Goal: Information Seeking & Learning: Learn about a topic

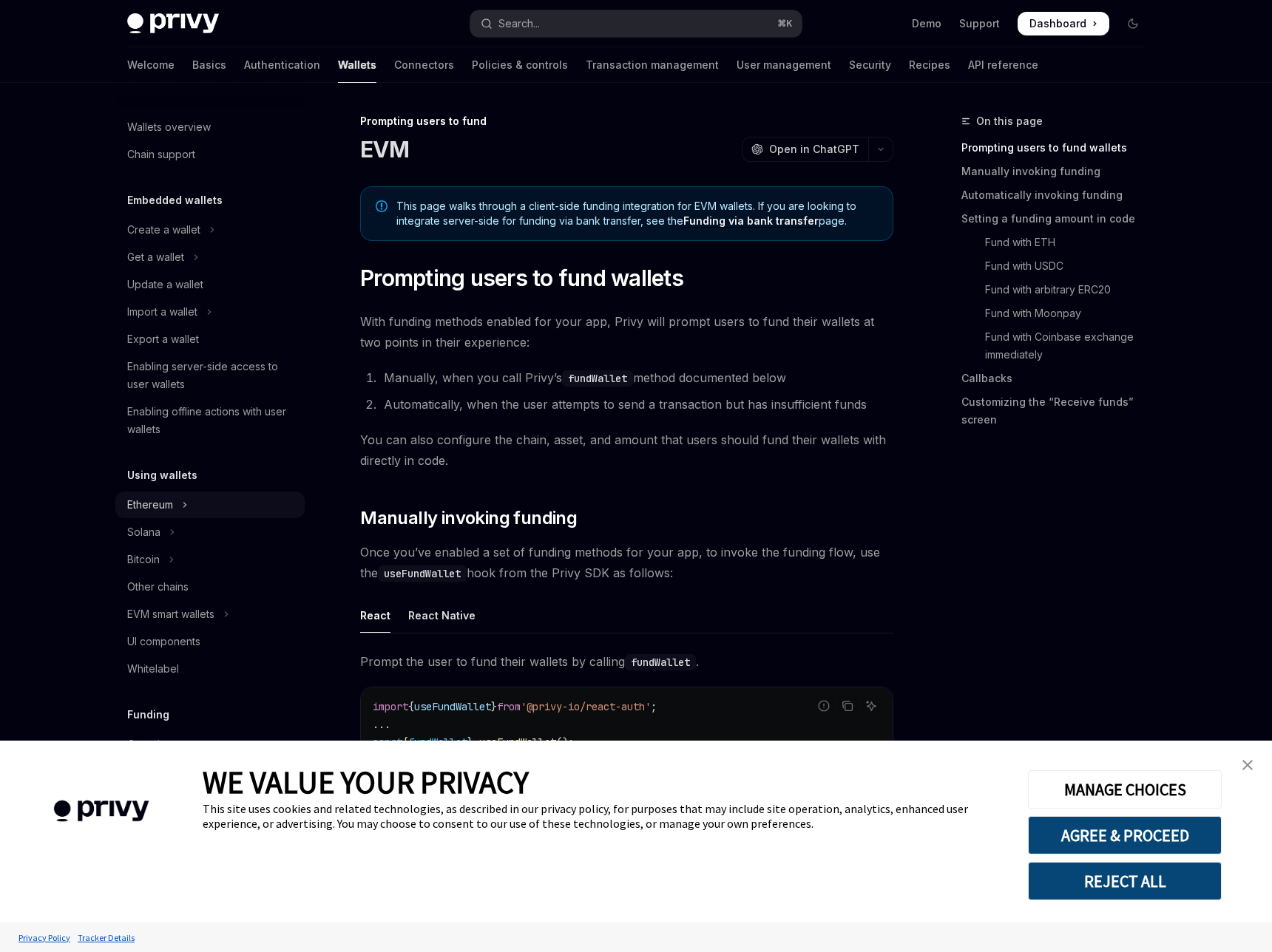
click at [173, 496] on div "Ethereum" at bounding box center [150, 505] width 46 height 18
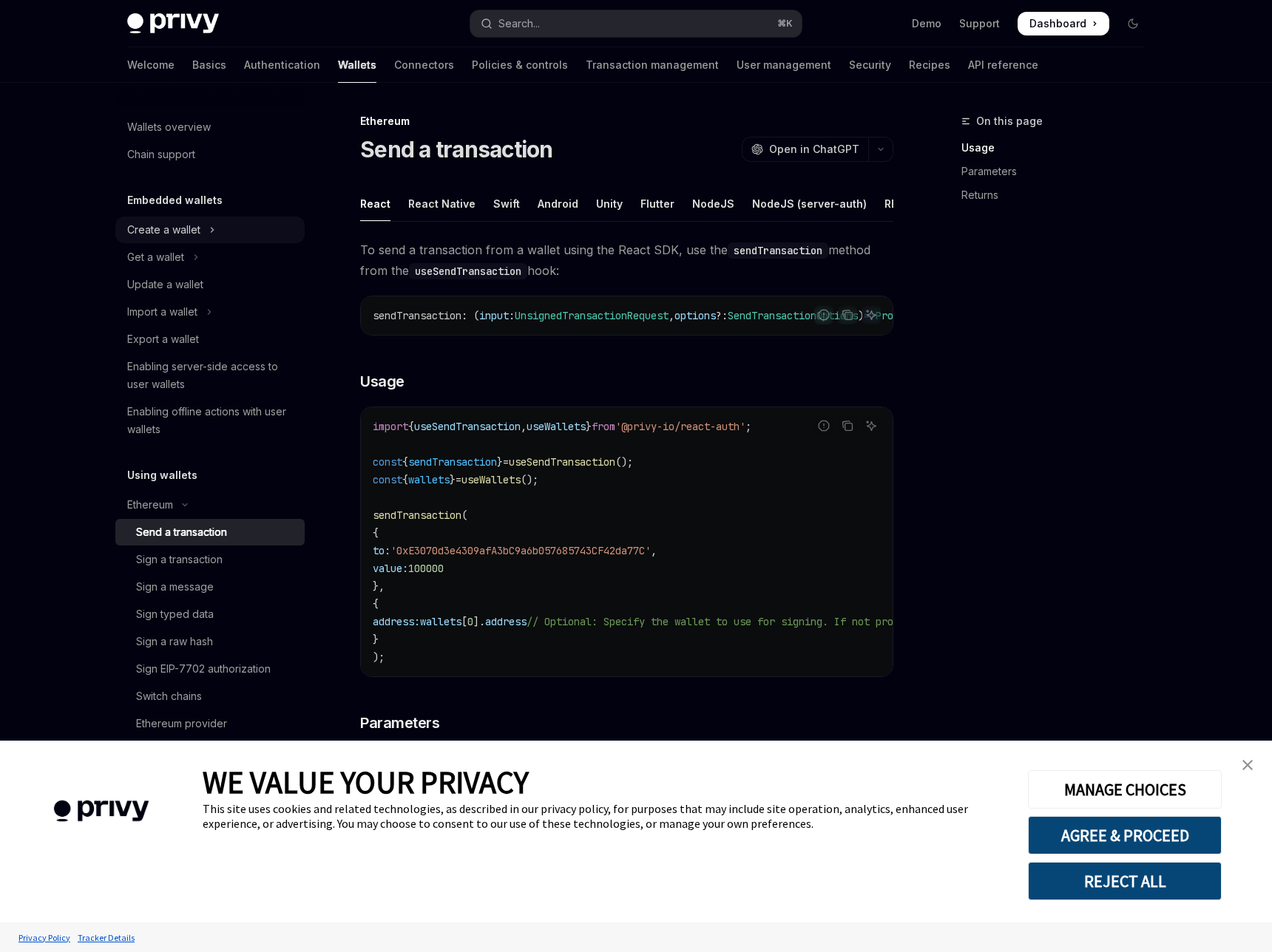
click at [200, 221] on div "Create a wallet" at bounding box center [164, 230] width 73 height 18
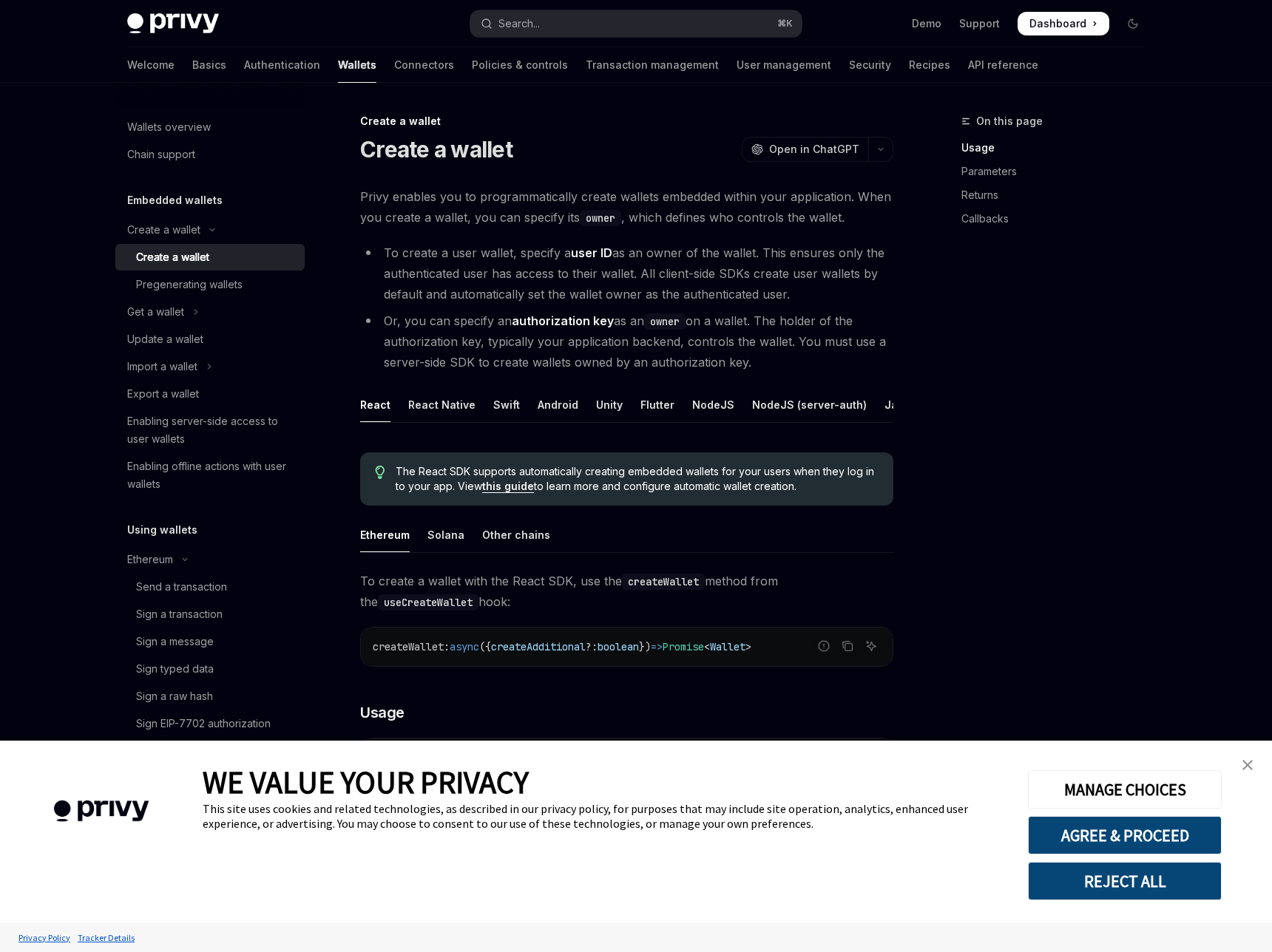
drag, startPoint x: 727, startPoint y: 274, endPoint x: 432, endPoint y: 273, distance: 295.0
click at [431, 311] on li "Or, you can specify an authorization key as an owner on a wallet. The holder of…" at bounding box center [627, 342] width 533 height 62
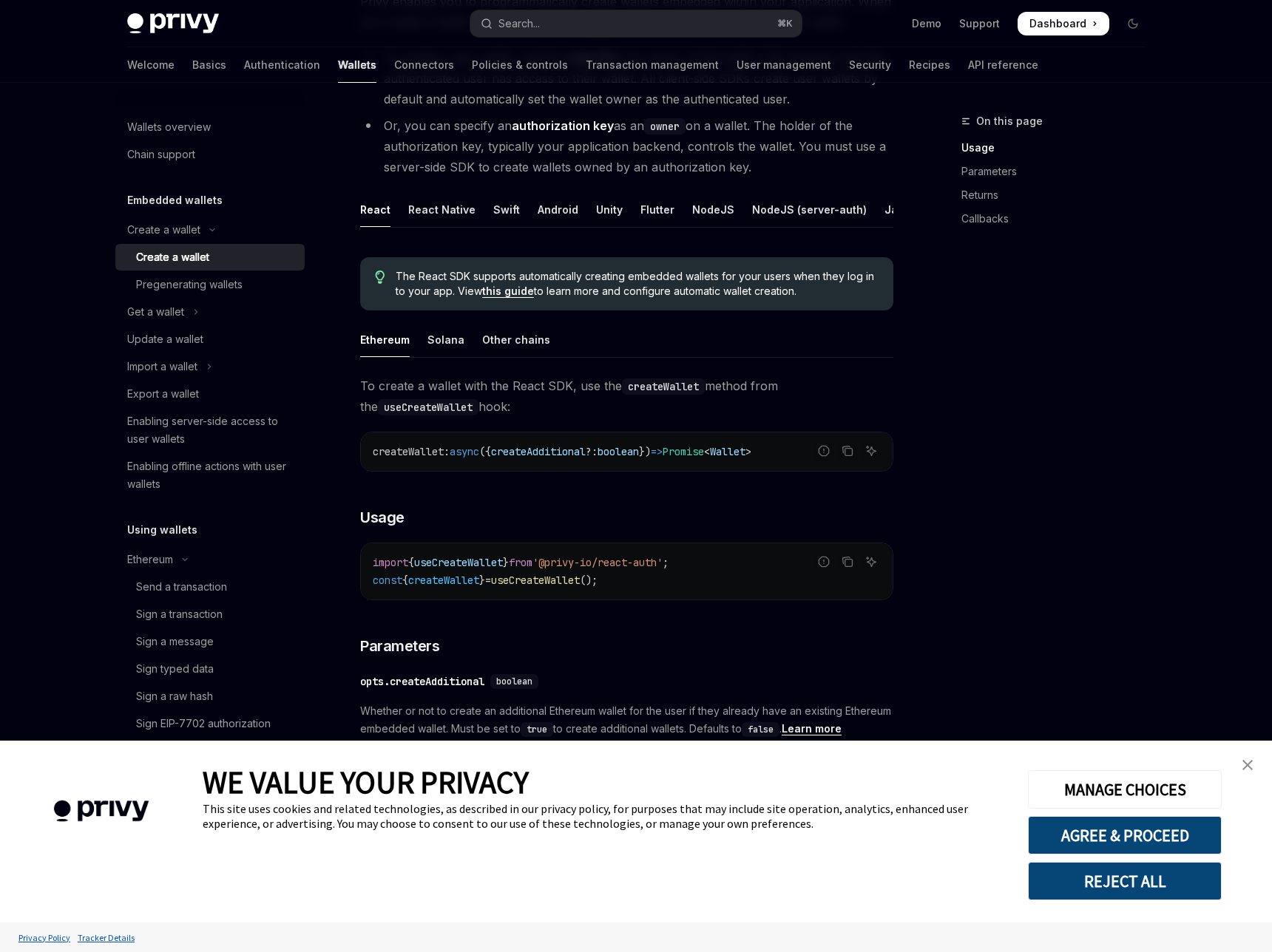
scroll to position [196, 0]
click at [693, 191] on div "NodeJS" at bounding box center [713, 208] width 42 height 35
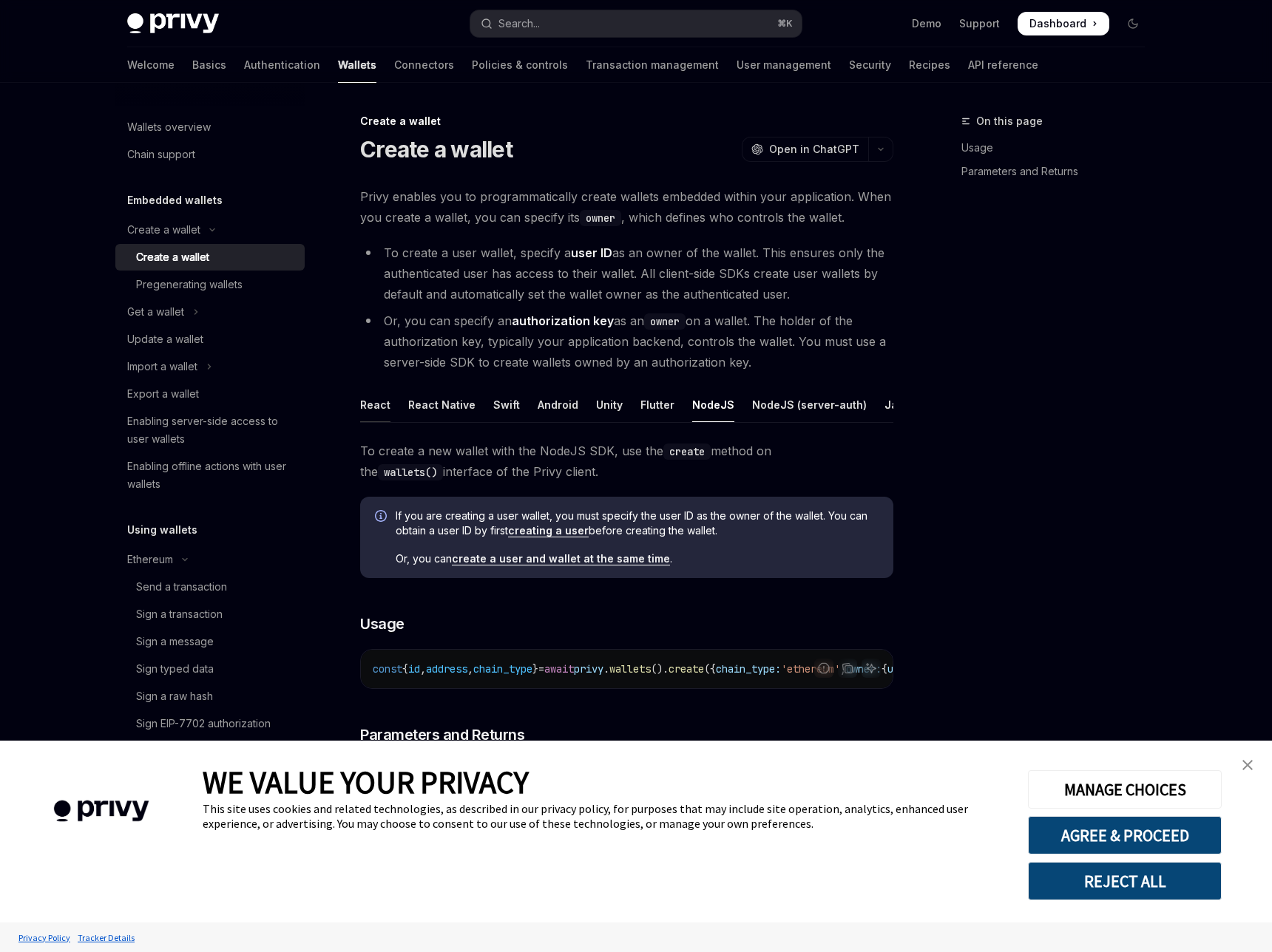
click at [391, 387] on div "React" at bounding box center [376, 404] width 30 height 35
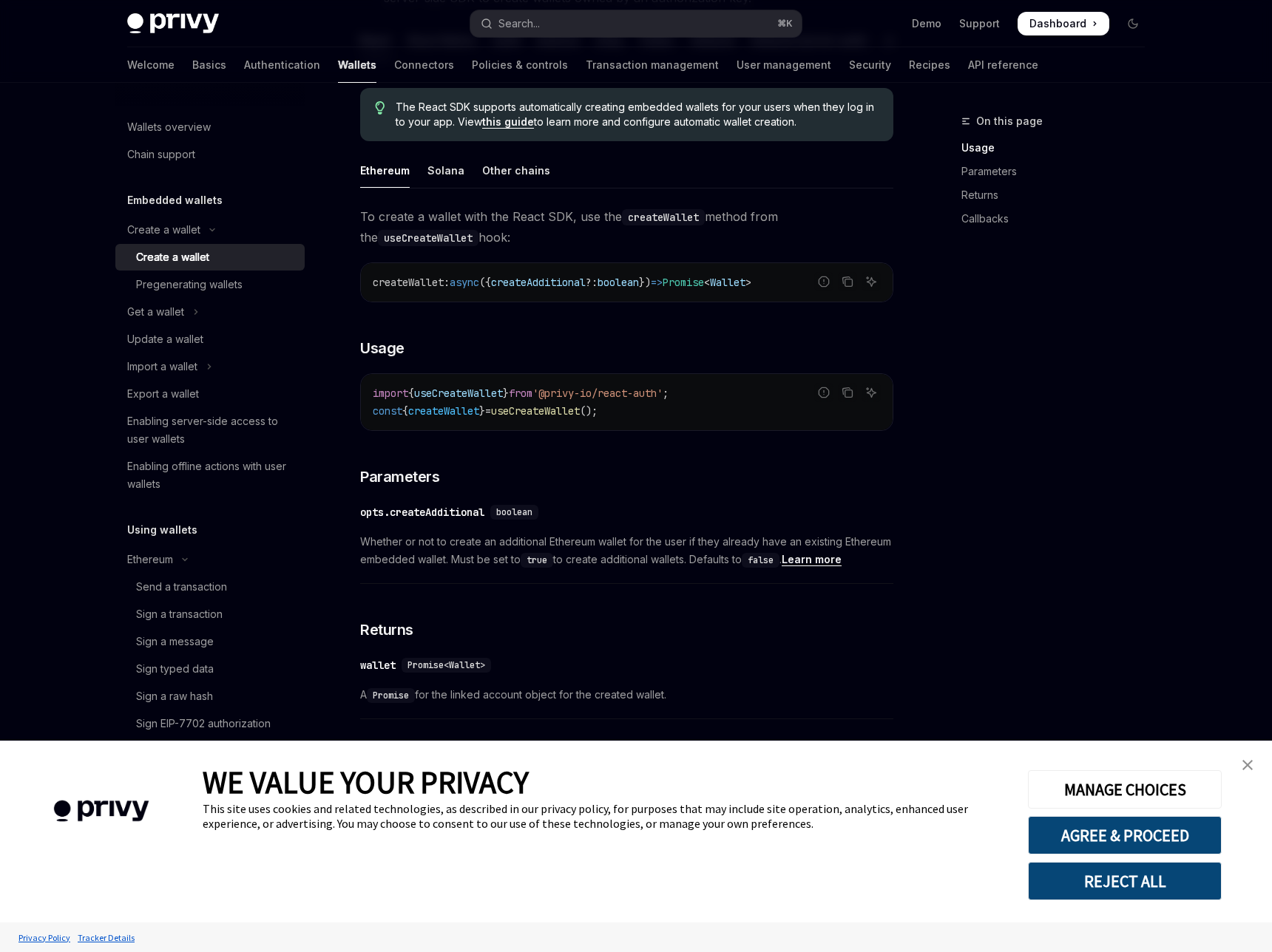
scroll to position [391, 0]
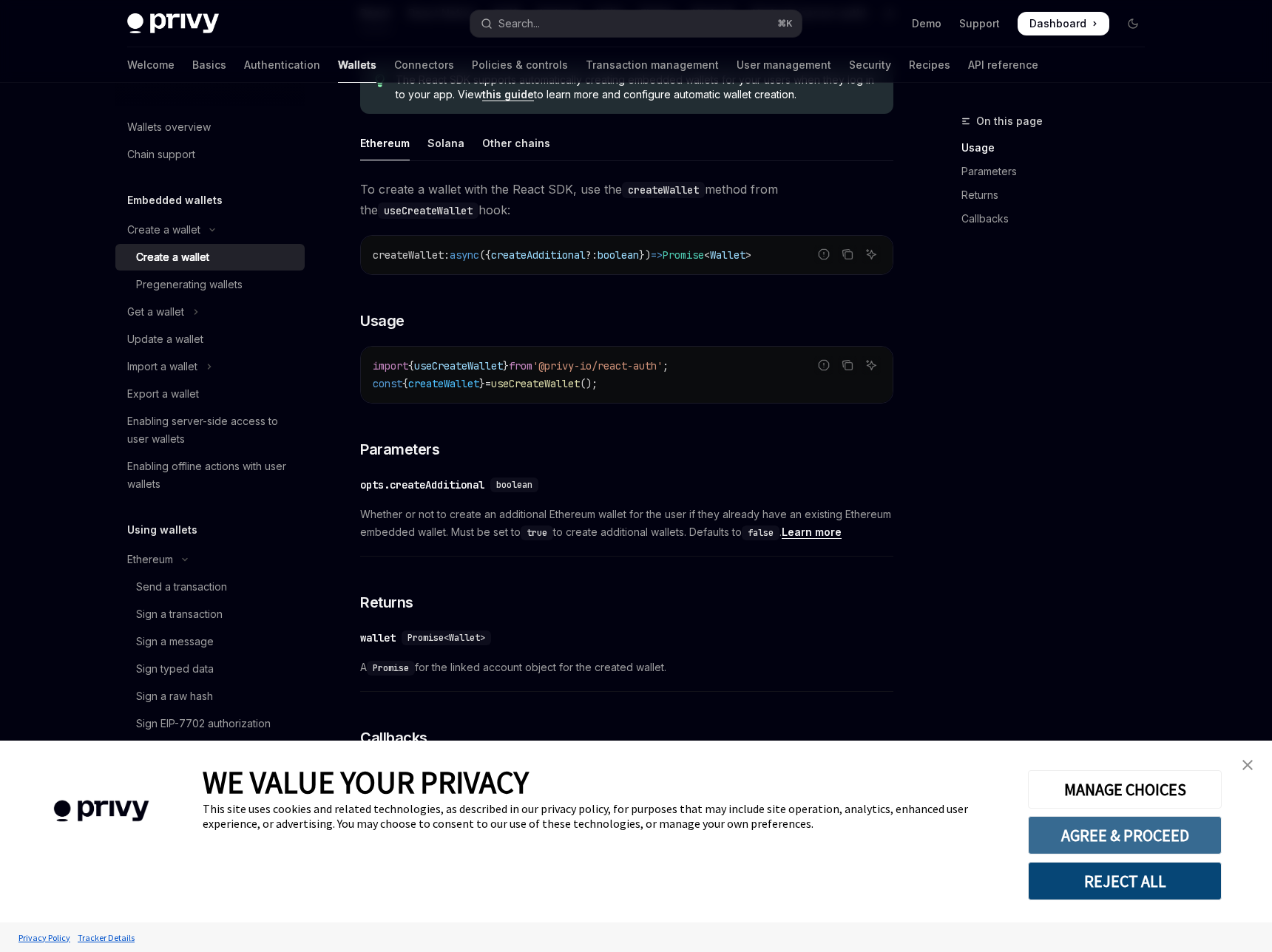
click at [1121, 849] on button "AGREE & PROCEED" at bounding box center [1125, 835] width 194 height 38
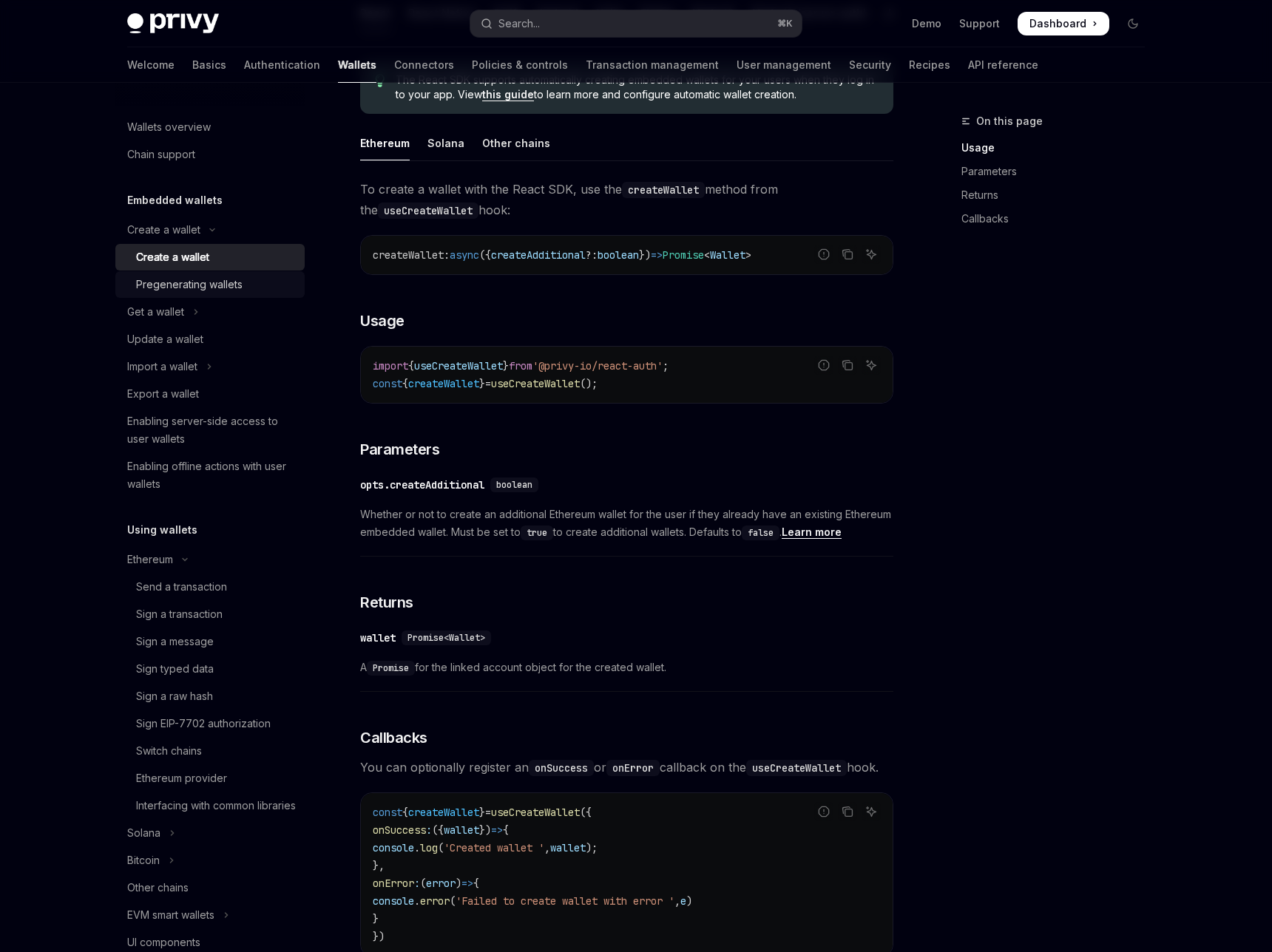
click at [243, 276] on div "Pregenerating wallets" at bounding box center [190, 285] width 107 height 18
type textarea "*"
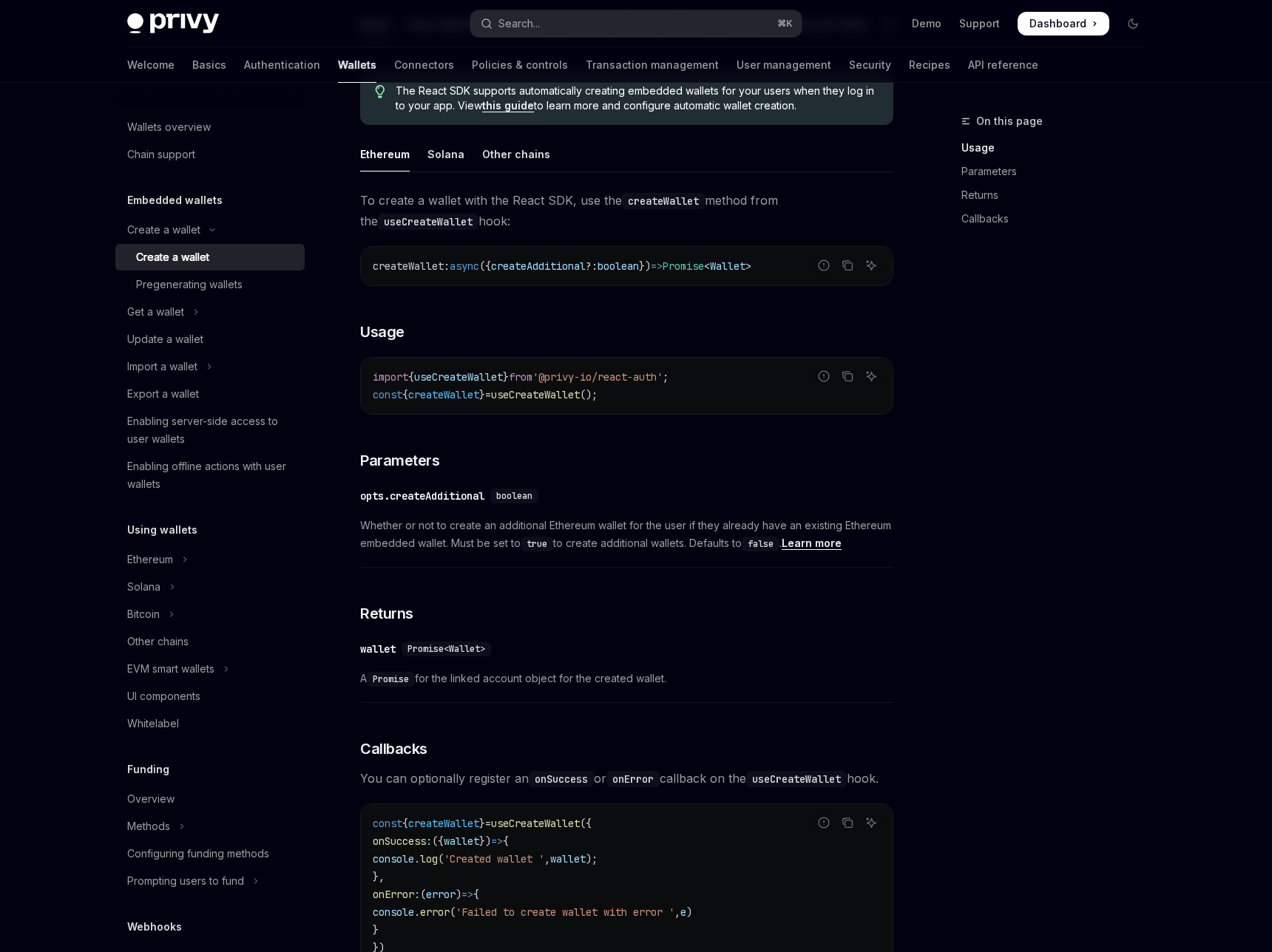
scroll to position [391, 0]
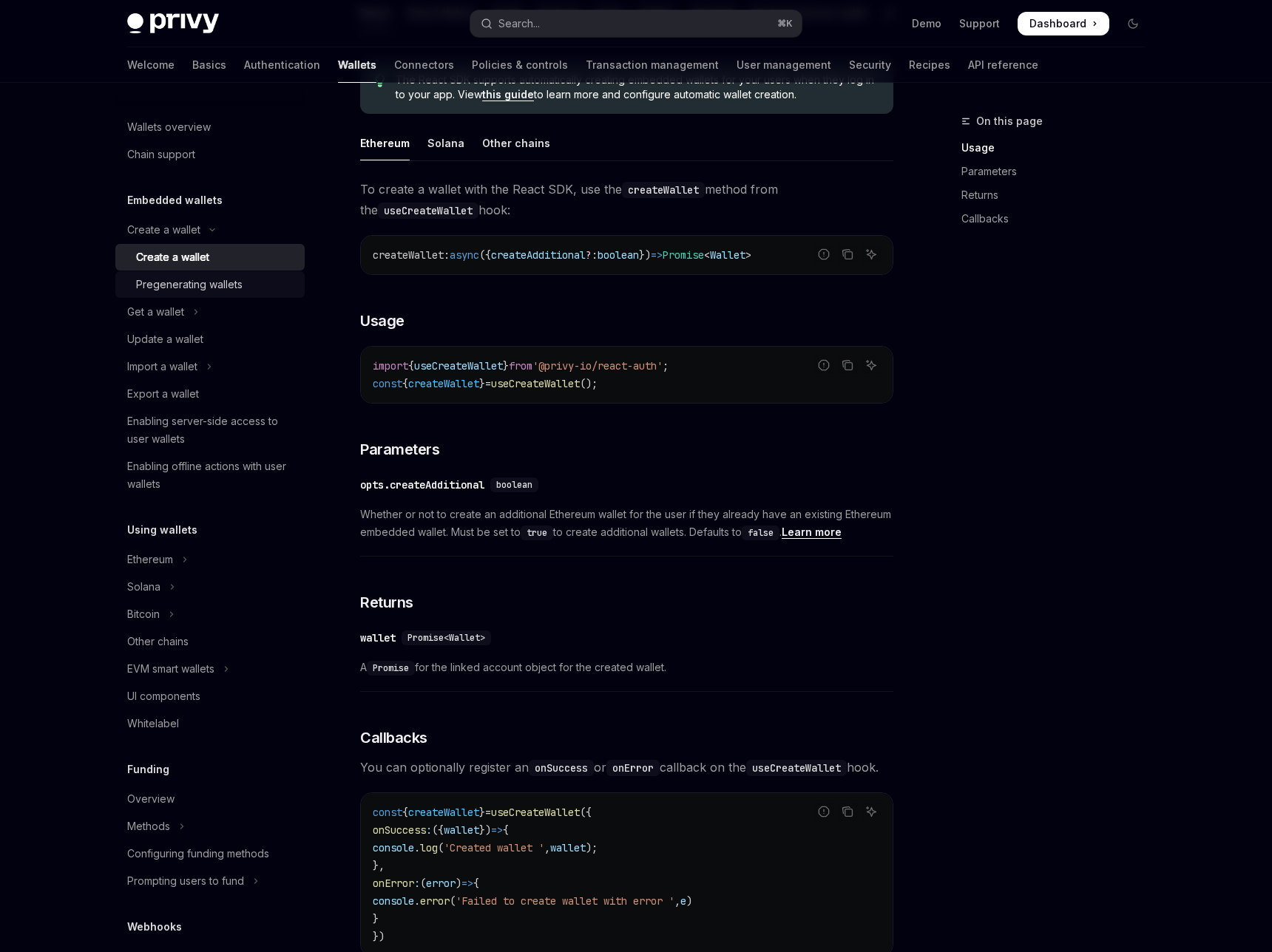
click at [243, 276] on div "Pregenerating wallets" at bounding box center [190, 285] width 107 height 18
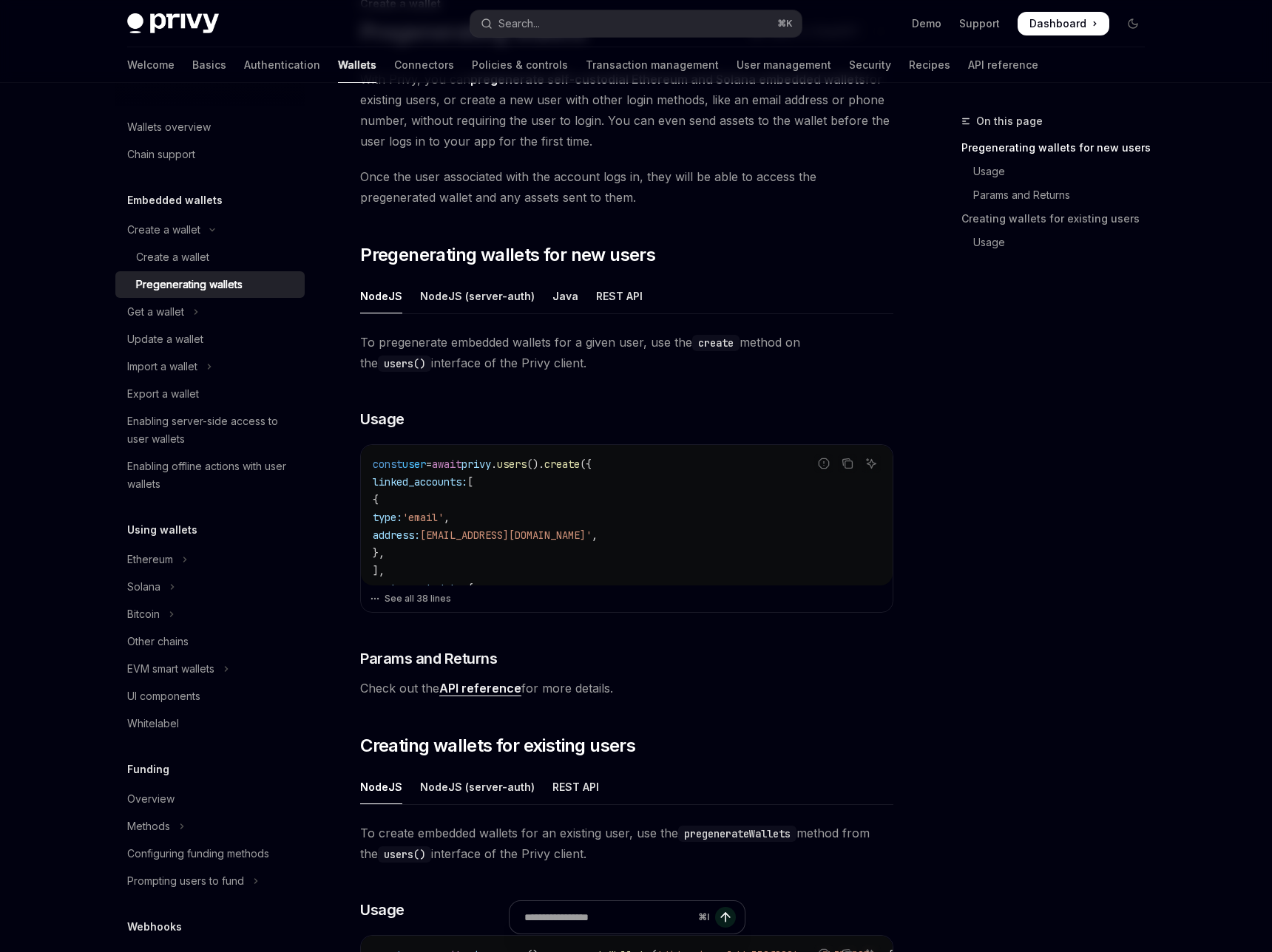
scroll to position [135, 0]
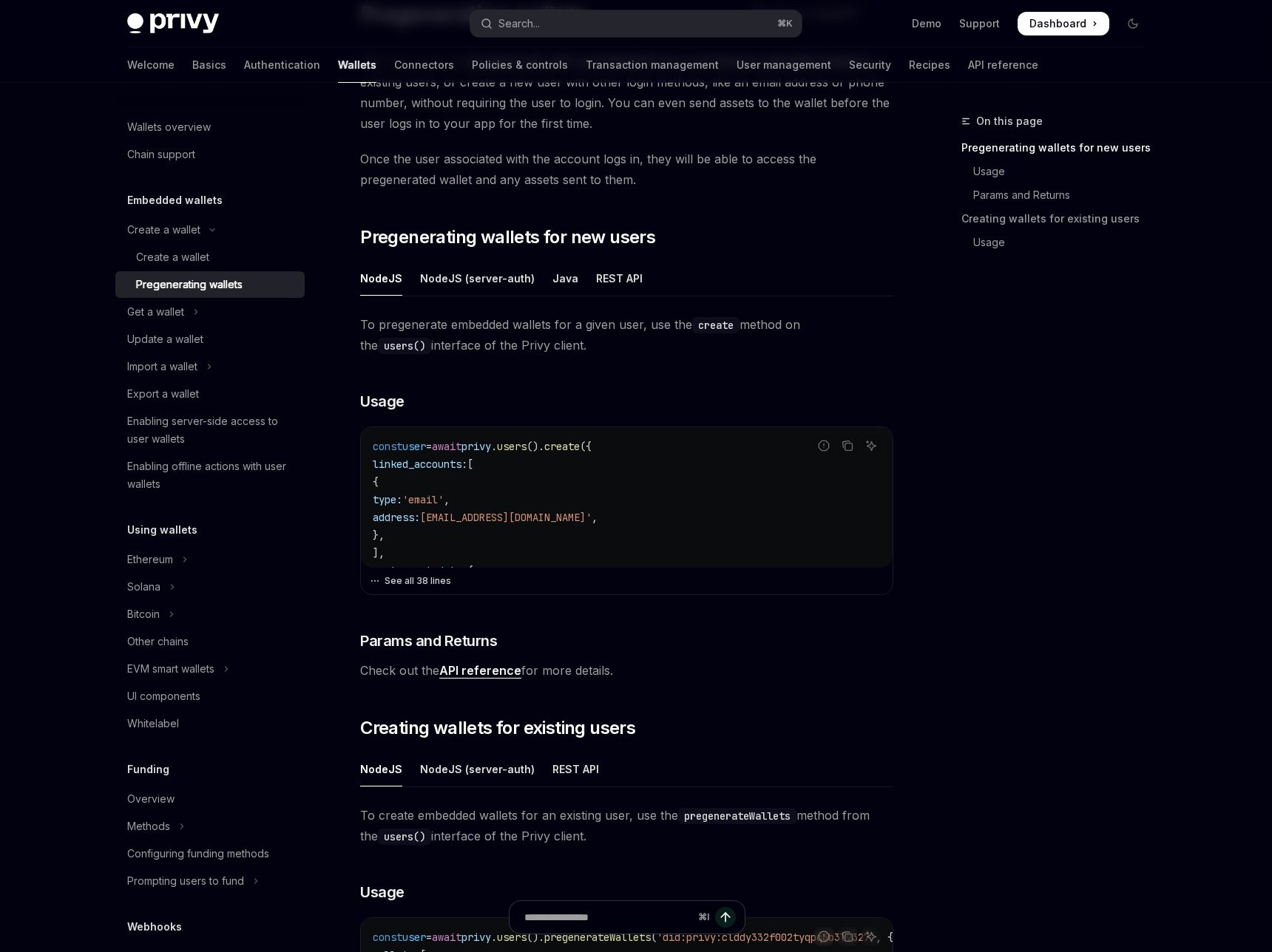
click at [458, 571] on button "See all 38 lines" at bounding box center [627, 581] width 514 height 20
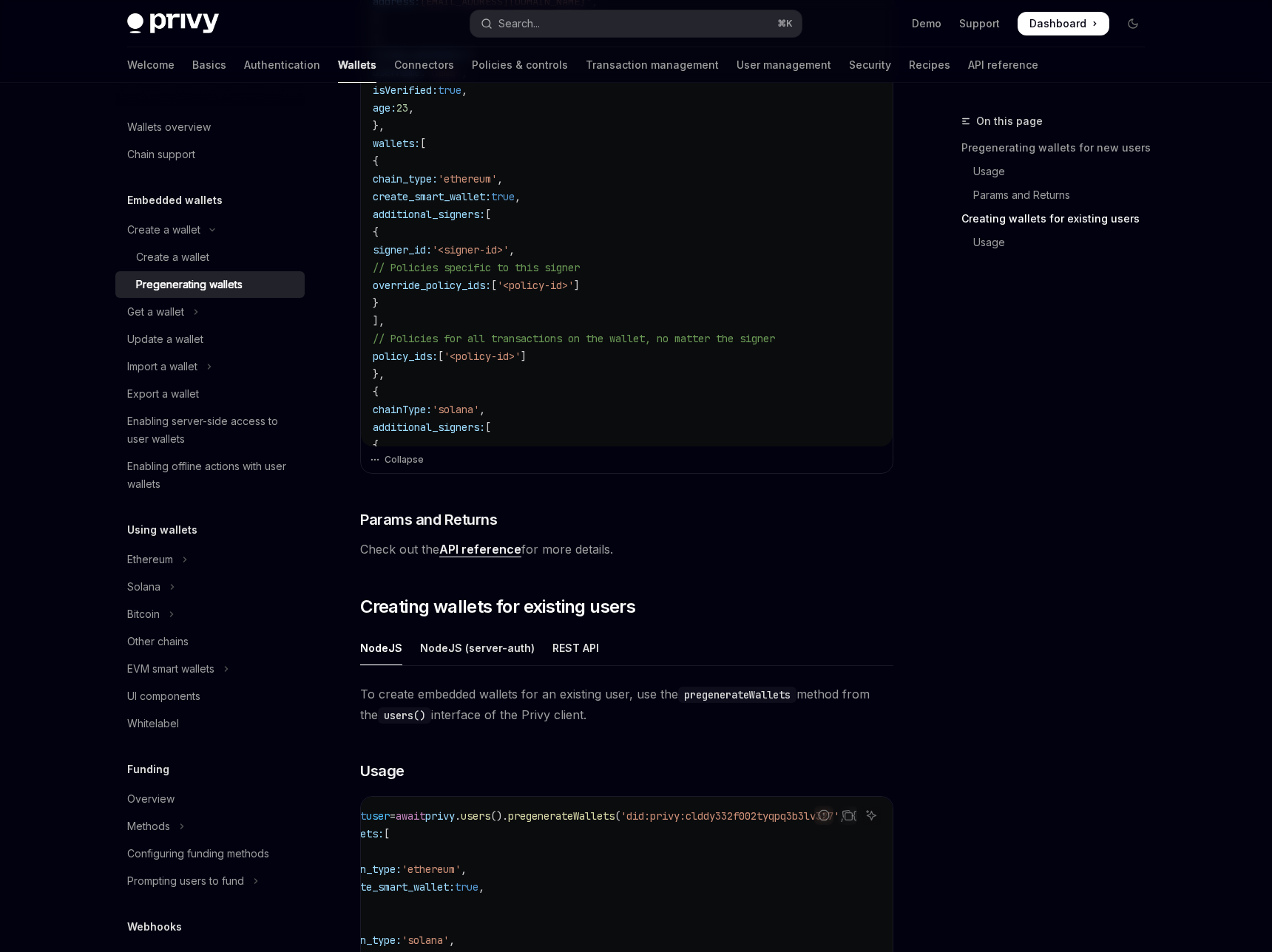
scroll to position [0, 0]
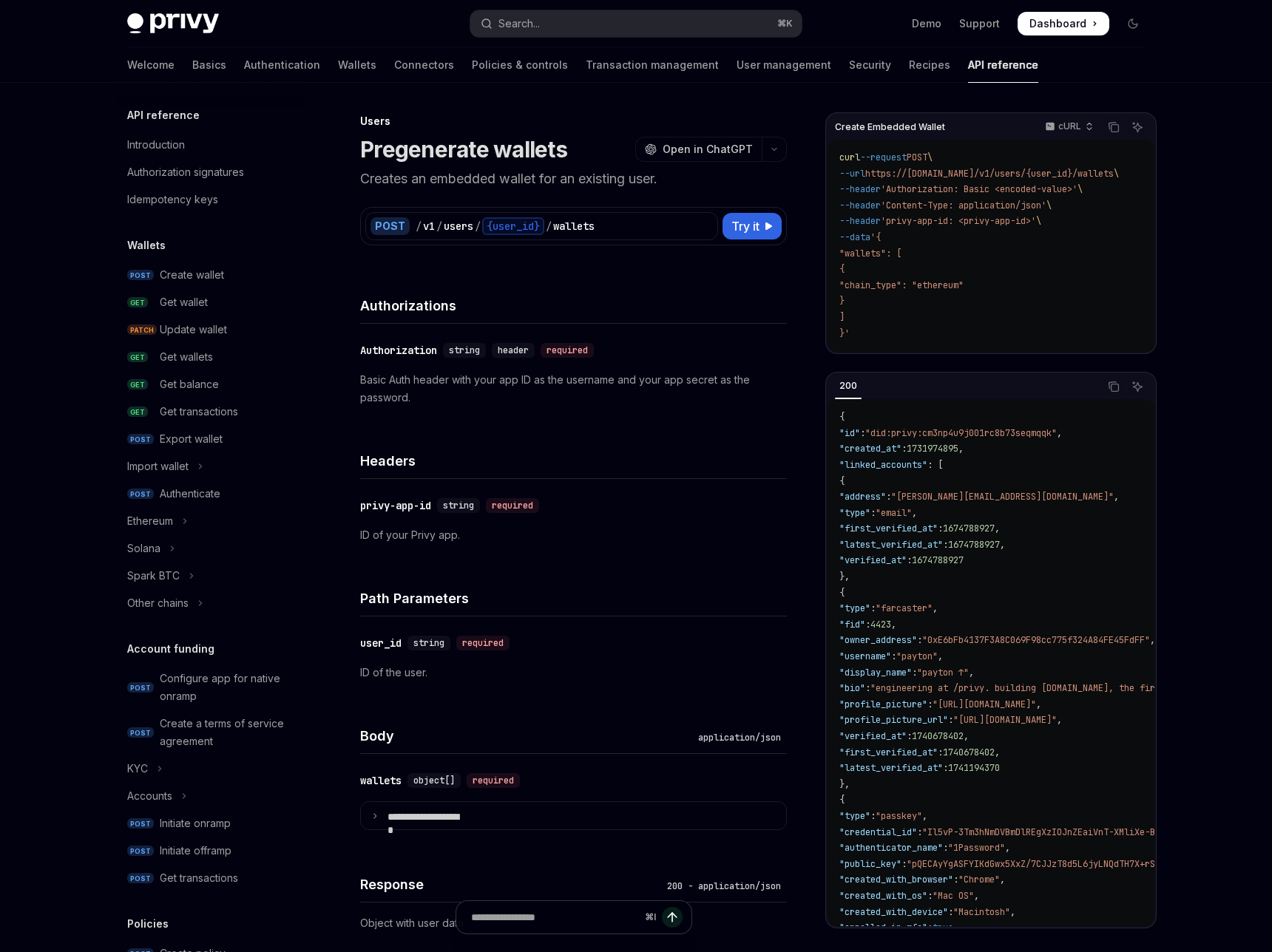
scroll to position [278, 0]
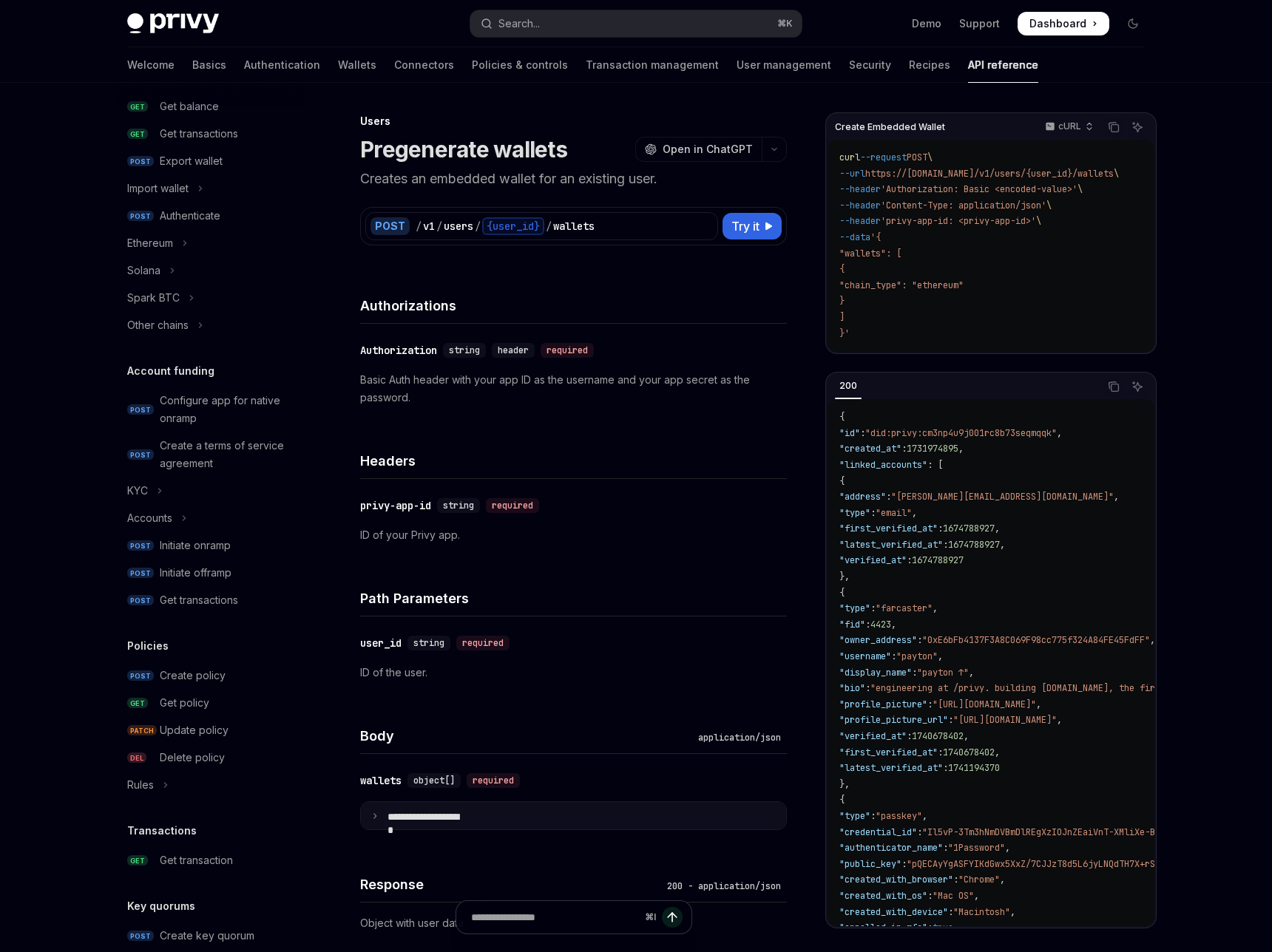
click at [444, 803] on summary "**********" at bounding box center [574, 816] width 425 height 28
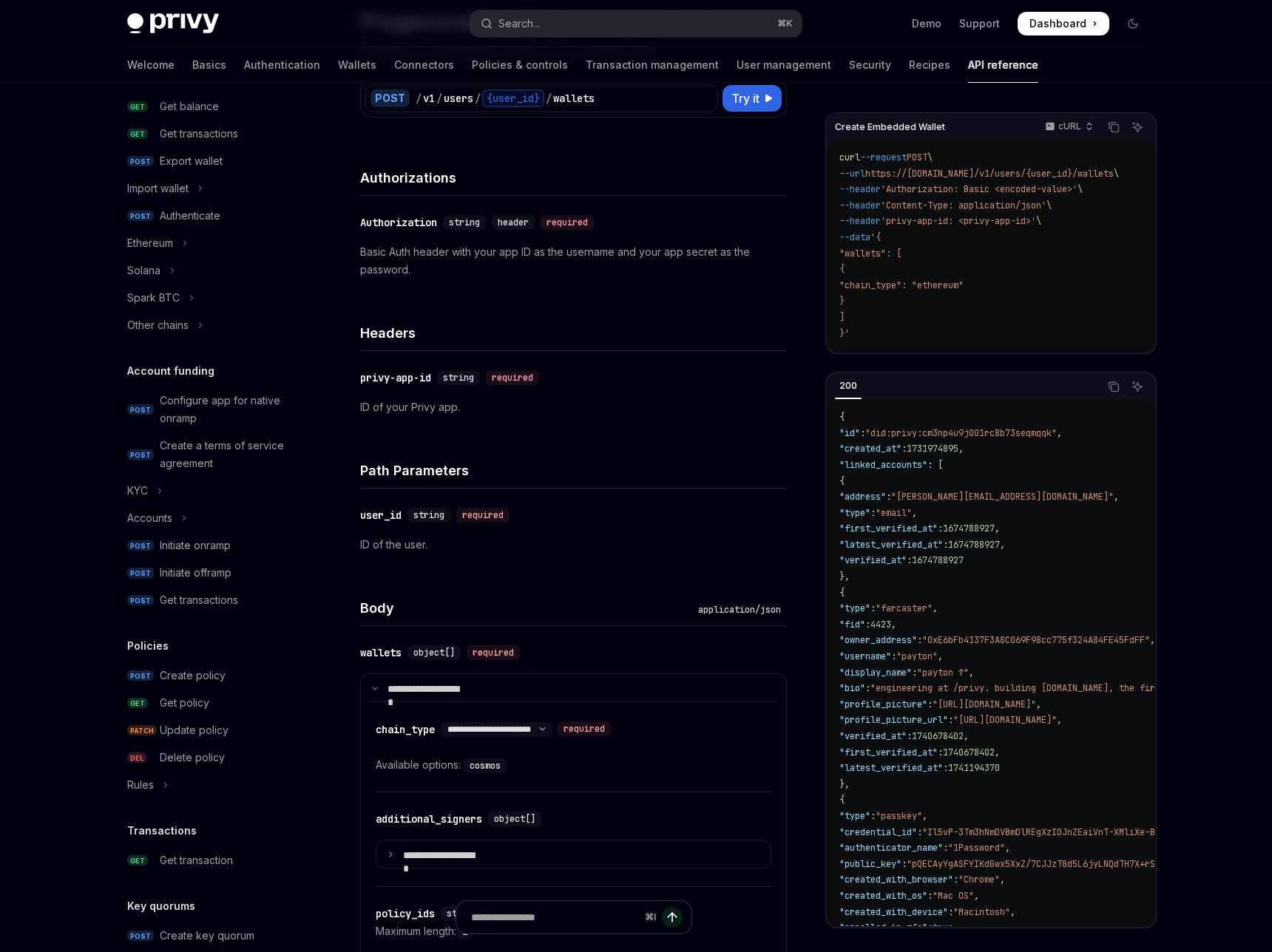
scroll to position [146, 0]
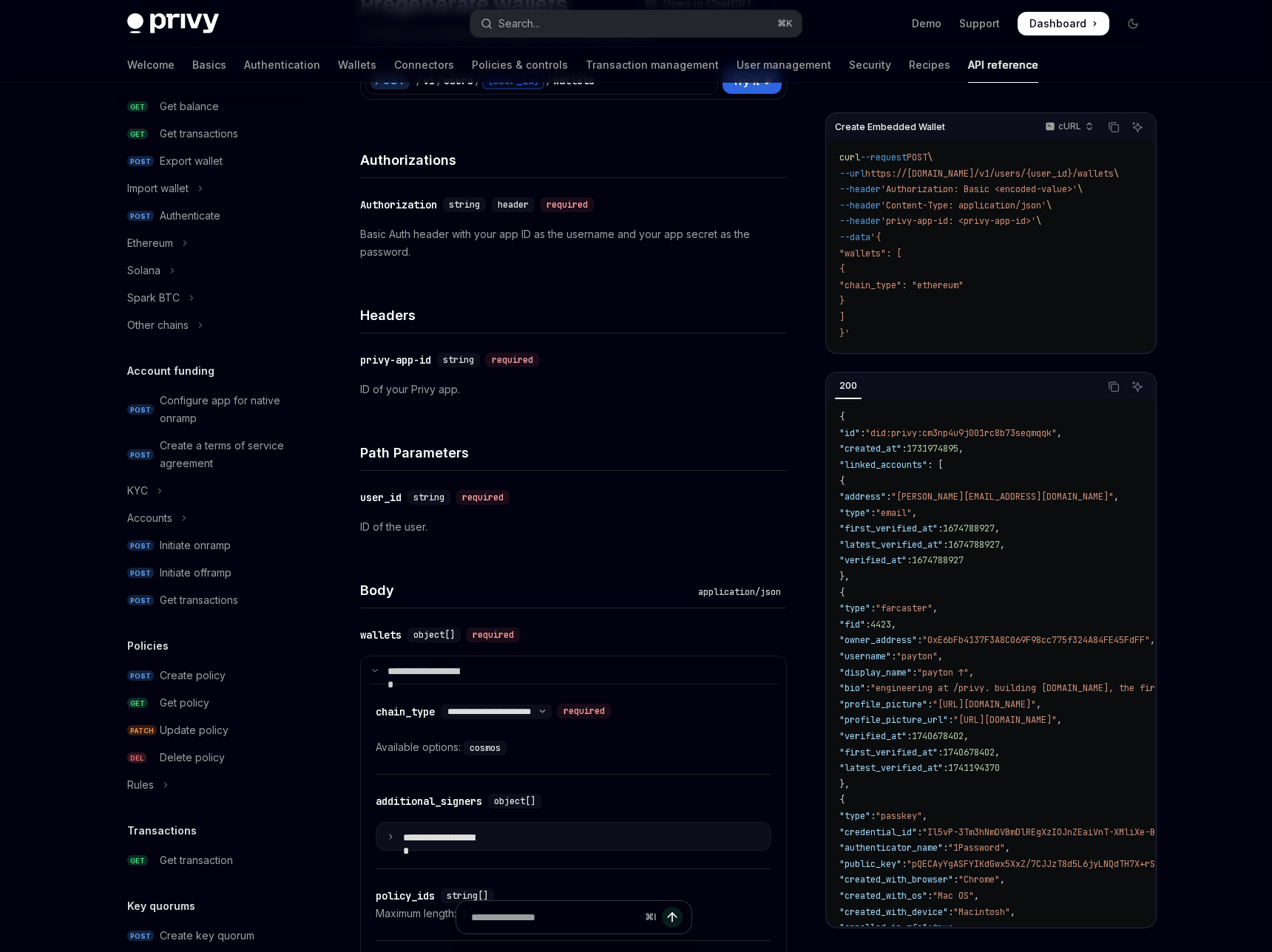
click at [456, 823] on summary "**********" at bounding box center [573, 836] width 394 height 28
click at [455, 823] on summary "**********" at bounding box center [573, 836] width 394 height 28
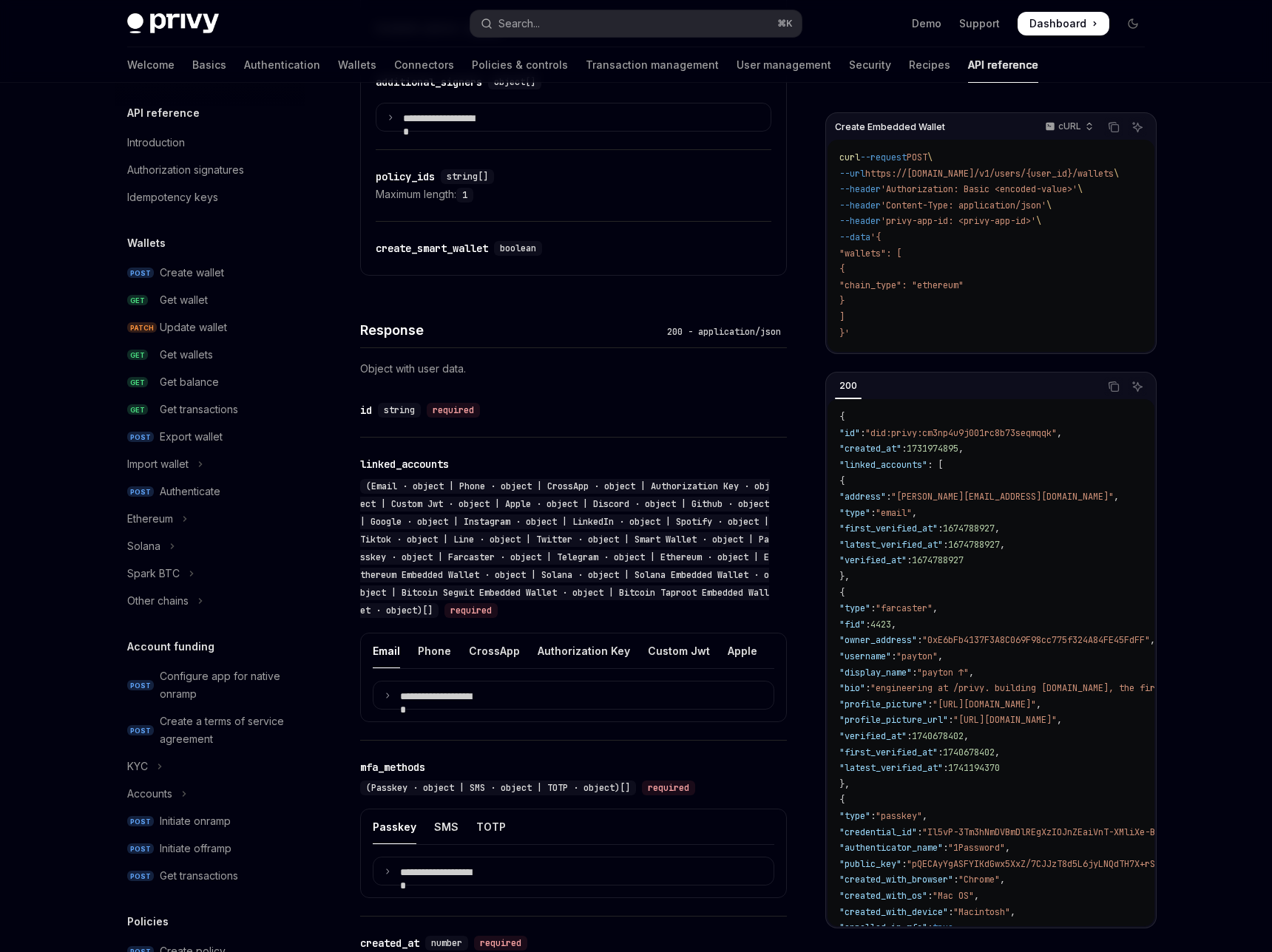
scroll to position [0, 0]
click at [304, 508] on button "Ethereum" at bounding box center [210, 521] width 190 height 27
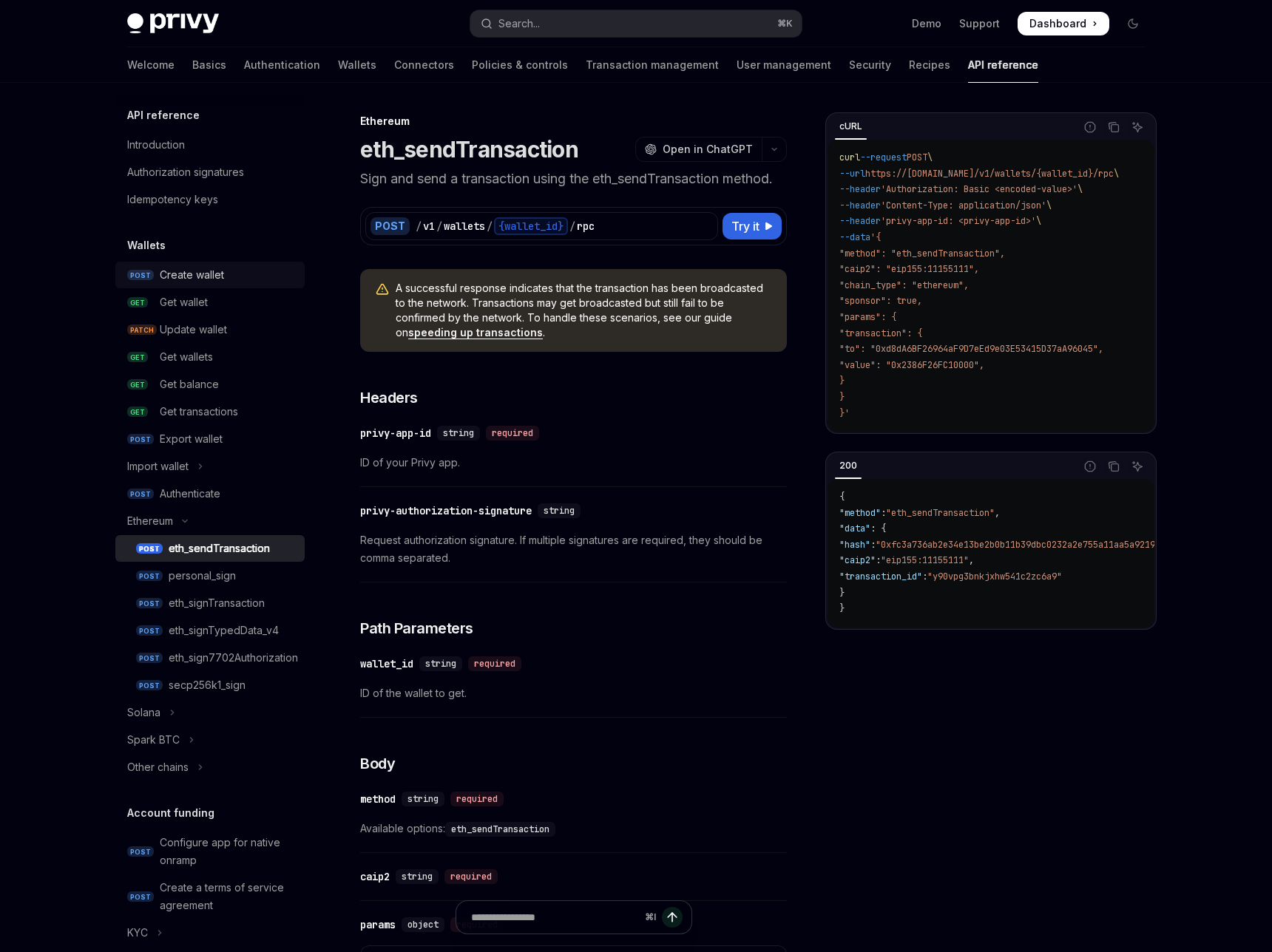
click at [224, 266] on div "Create wallet" at bounding box center [191, 275] width 64 height 18
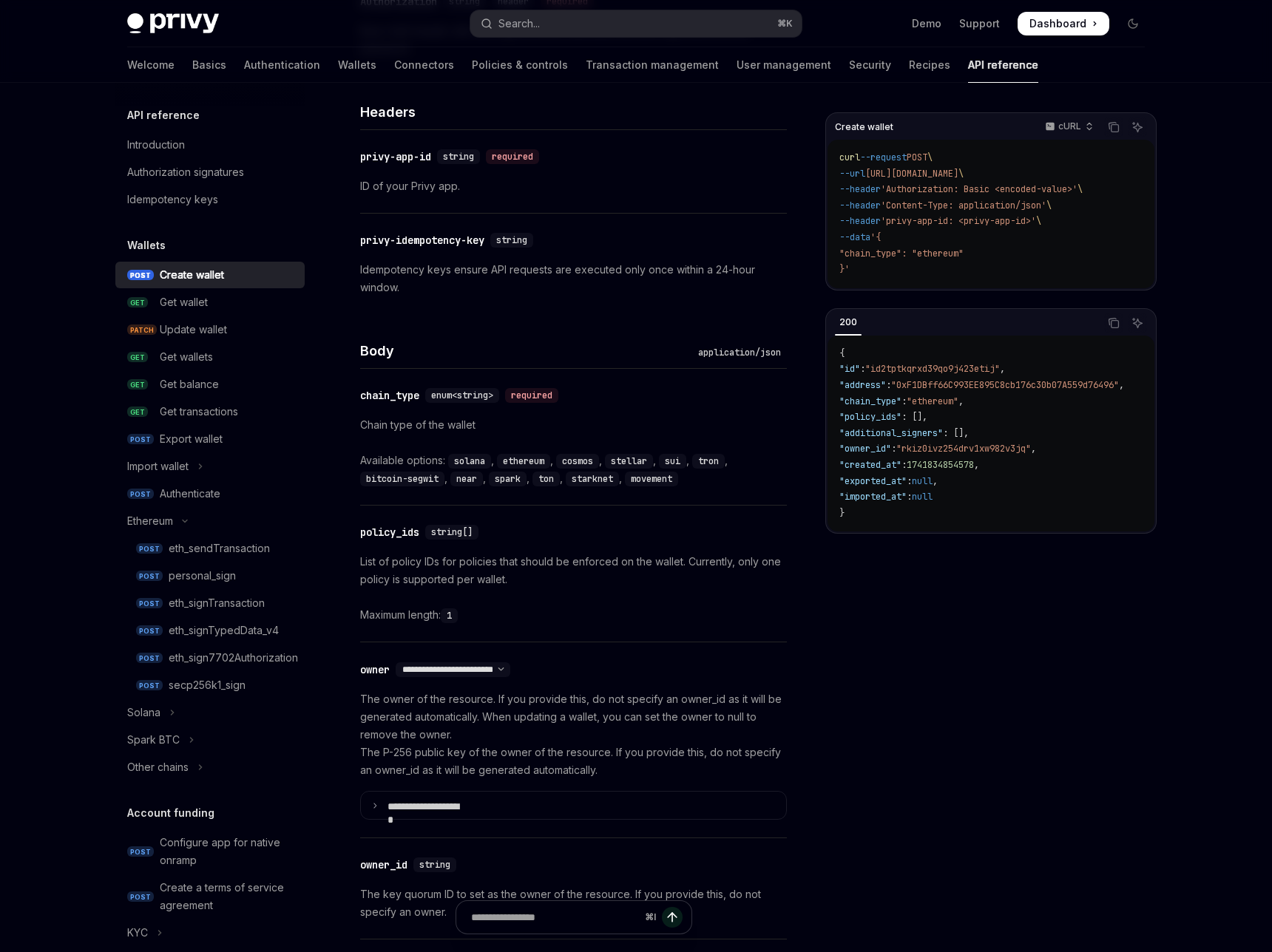
scroll to position [352, 0]
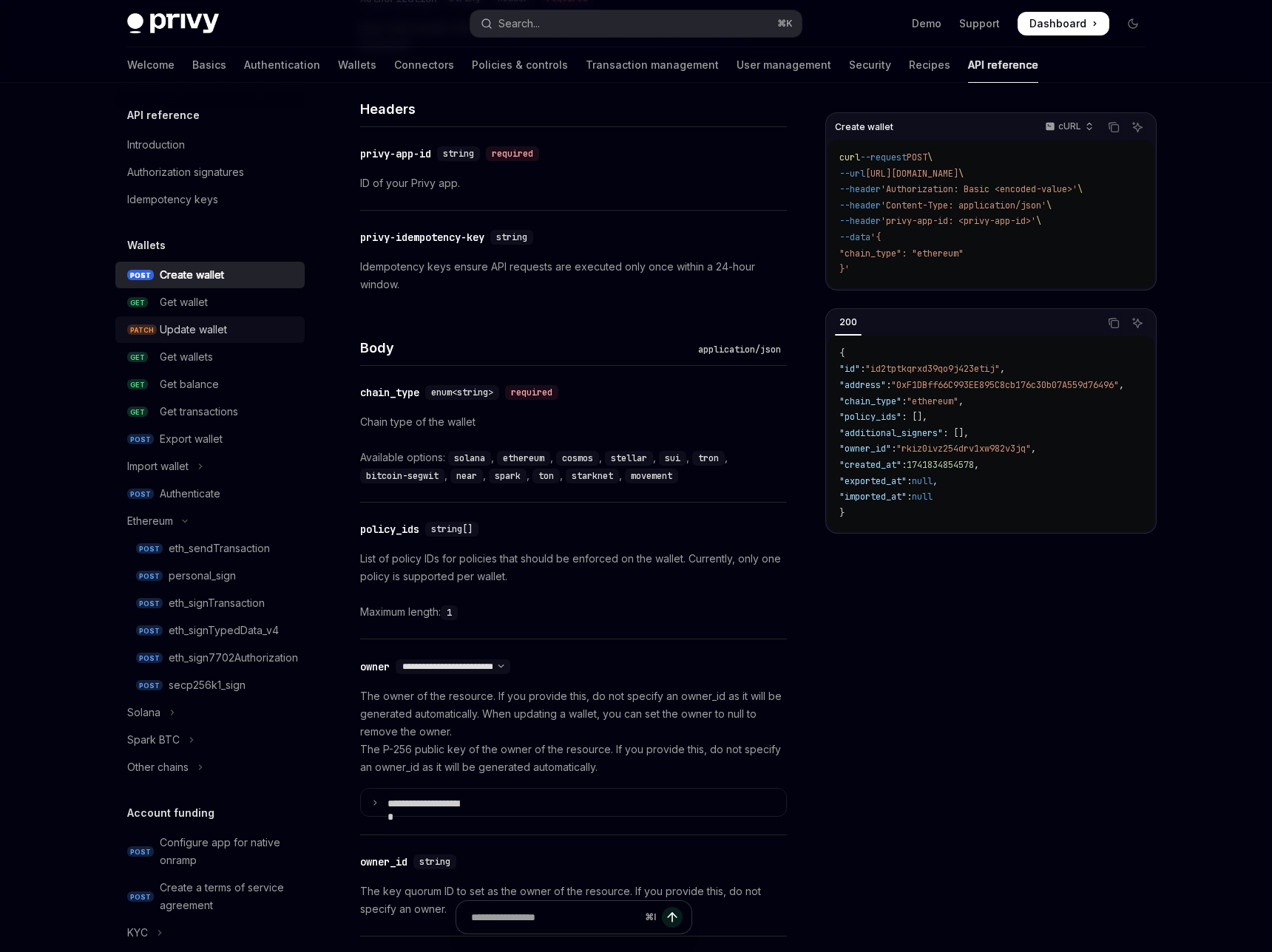
click at [227, 321] on div "Update wallet" at bounding box center [193, 330] width 68 height 18
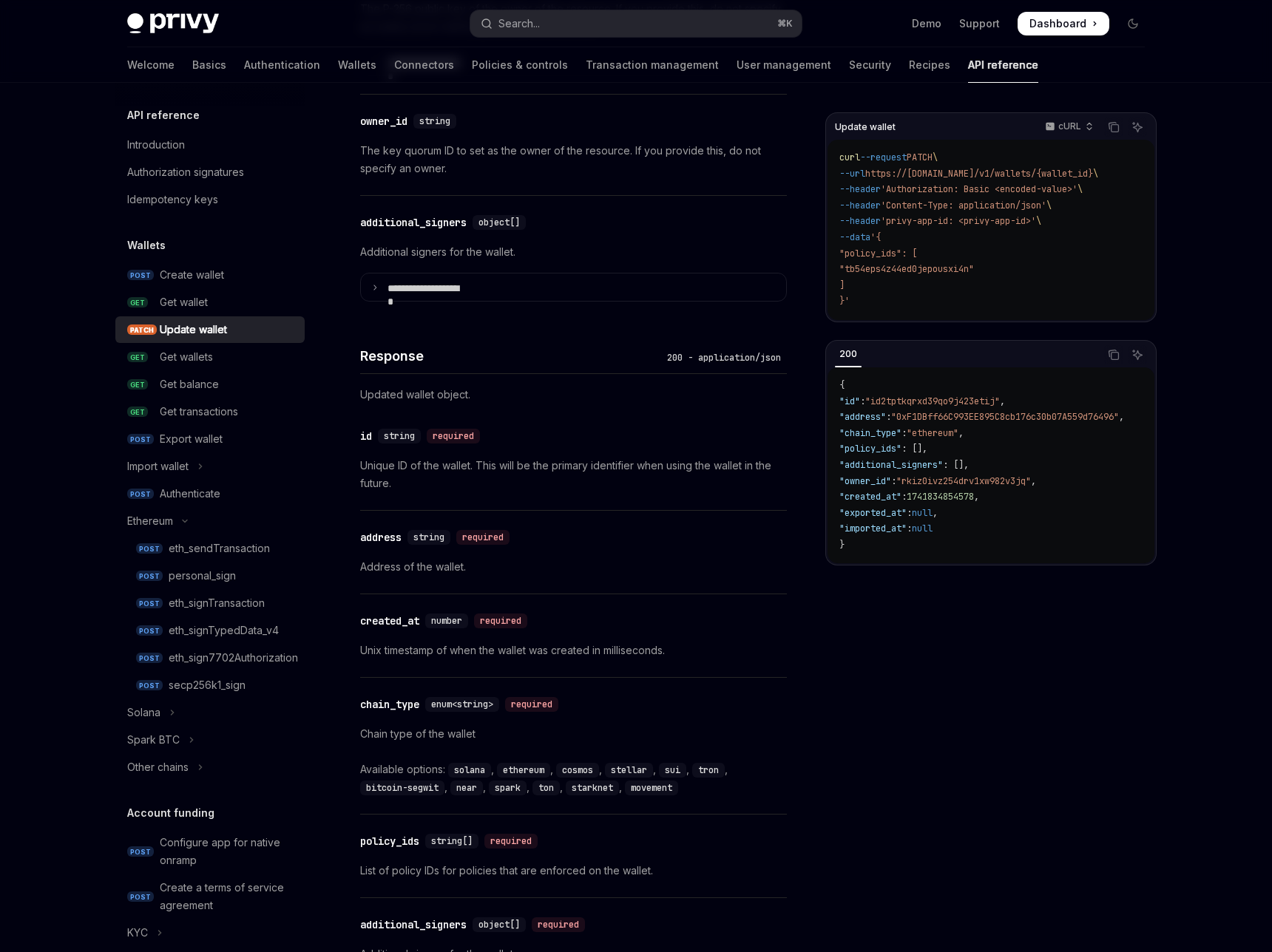
scroll to position [1105, 0]
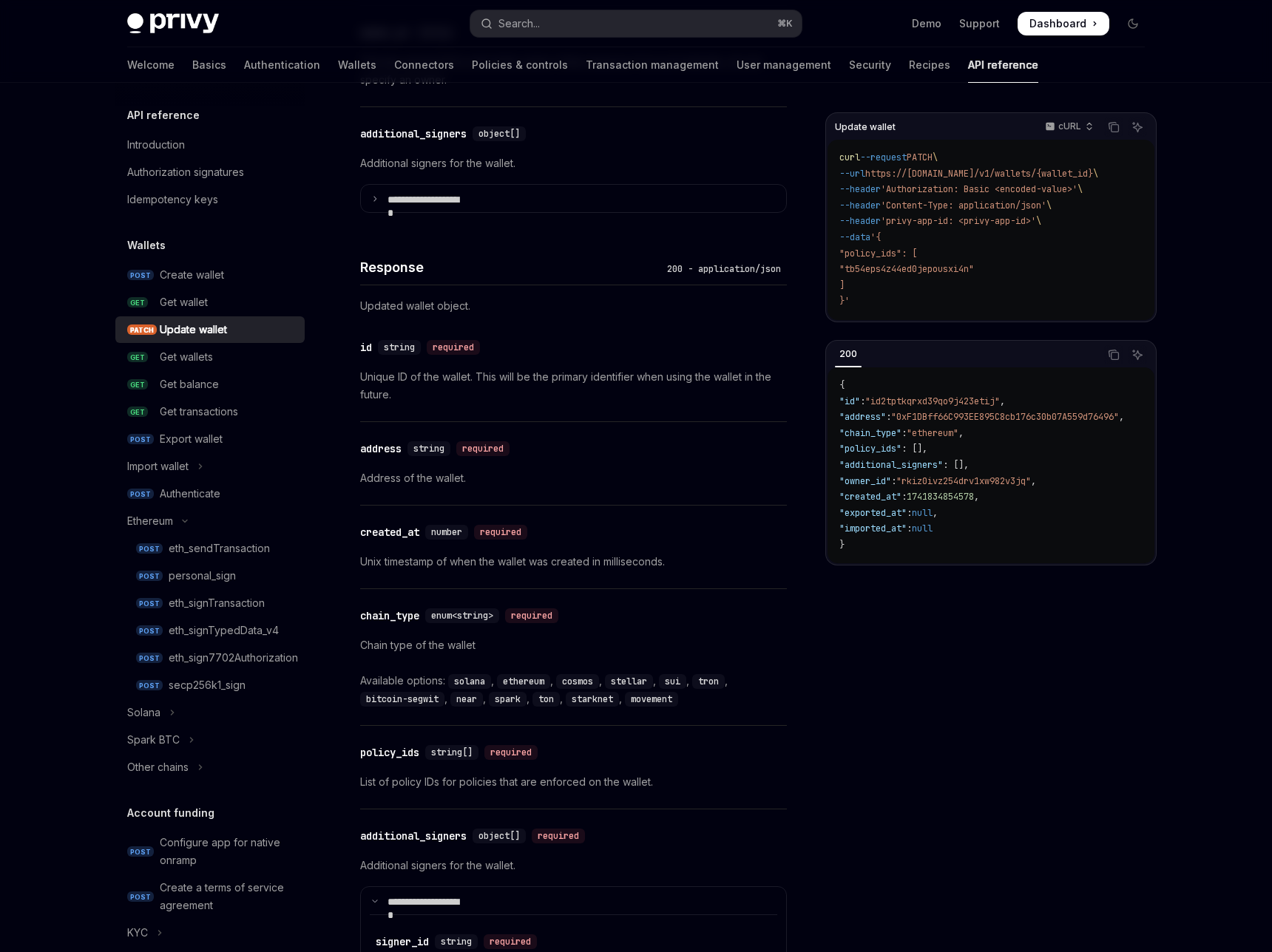
scroll to position [1181, 0]
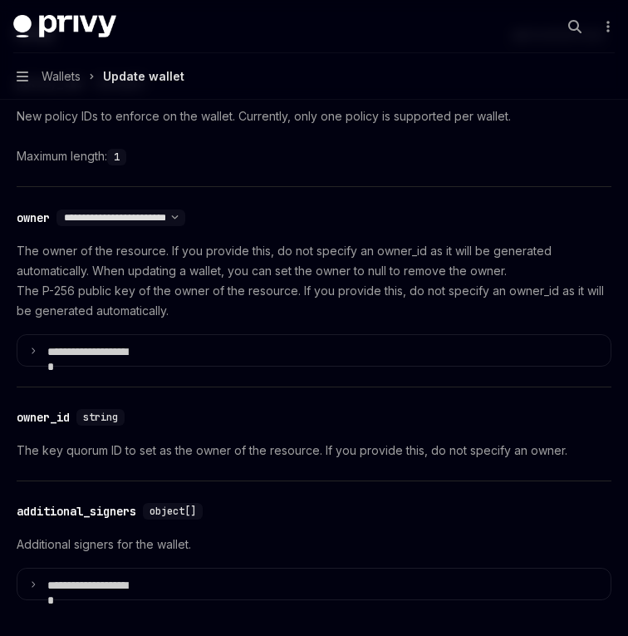
type textarea "*"
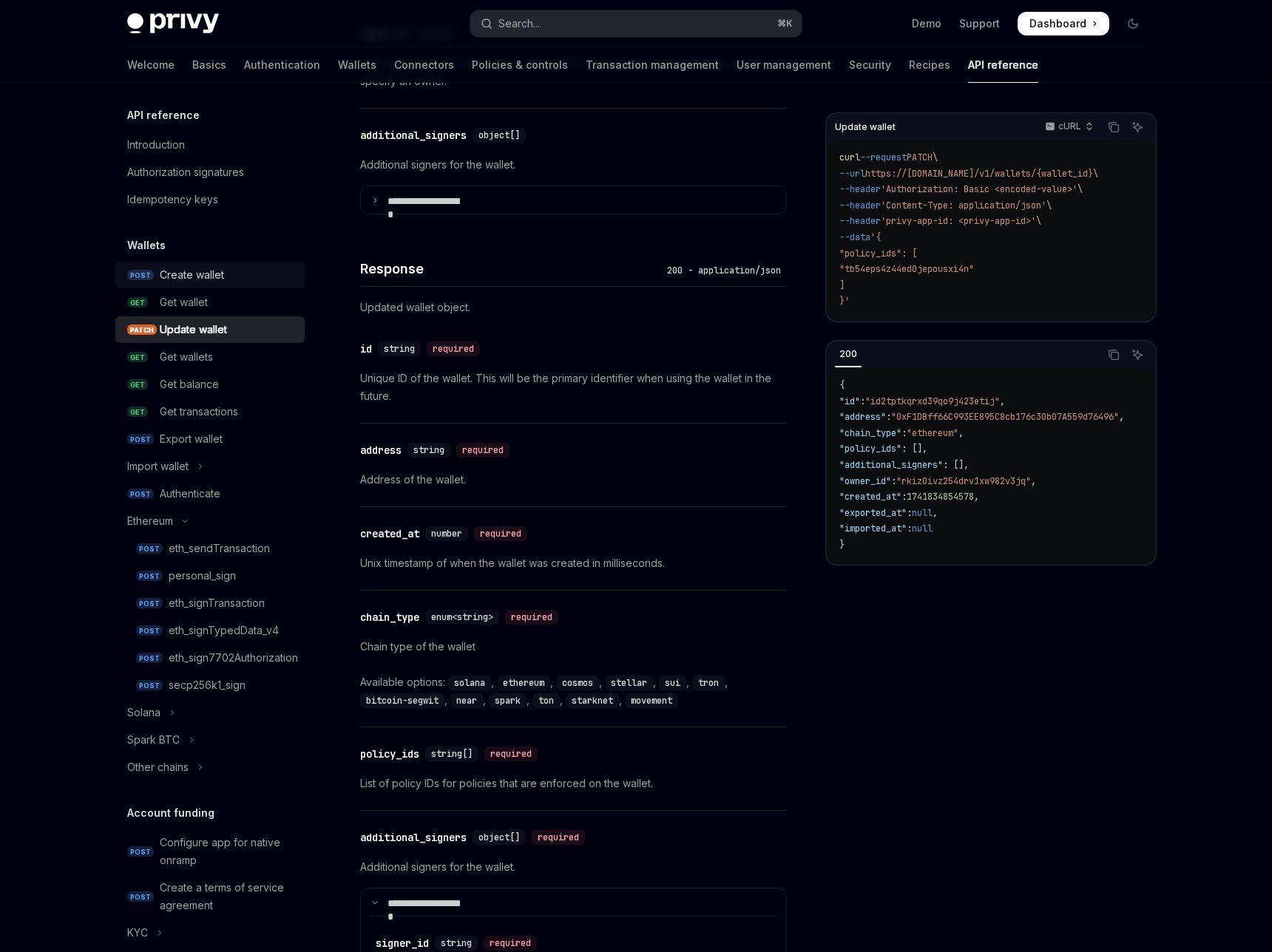
click at [224, 266] on div "Create wallet" at bounding box center [191, 275] width 64 height 18
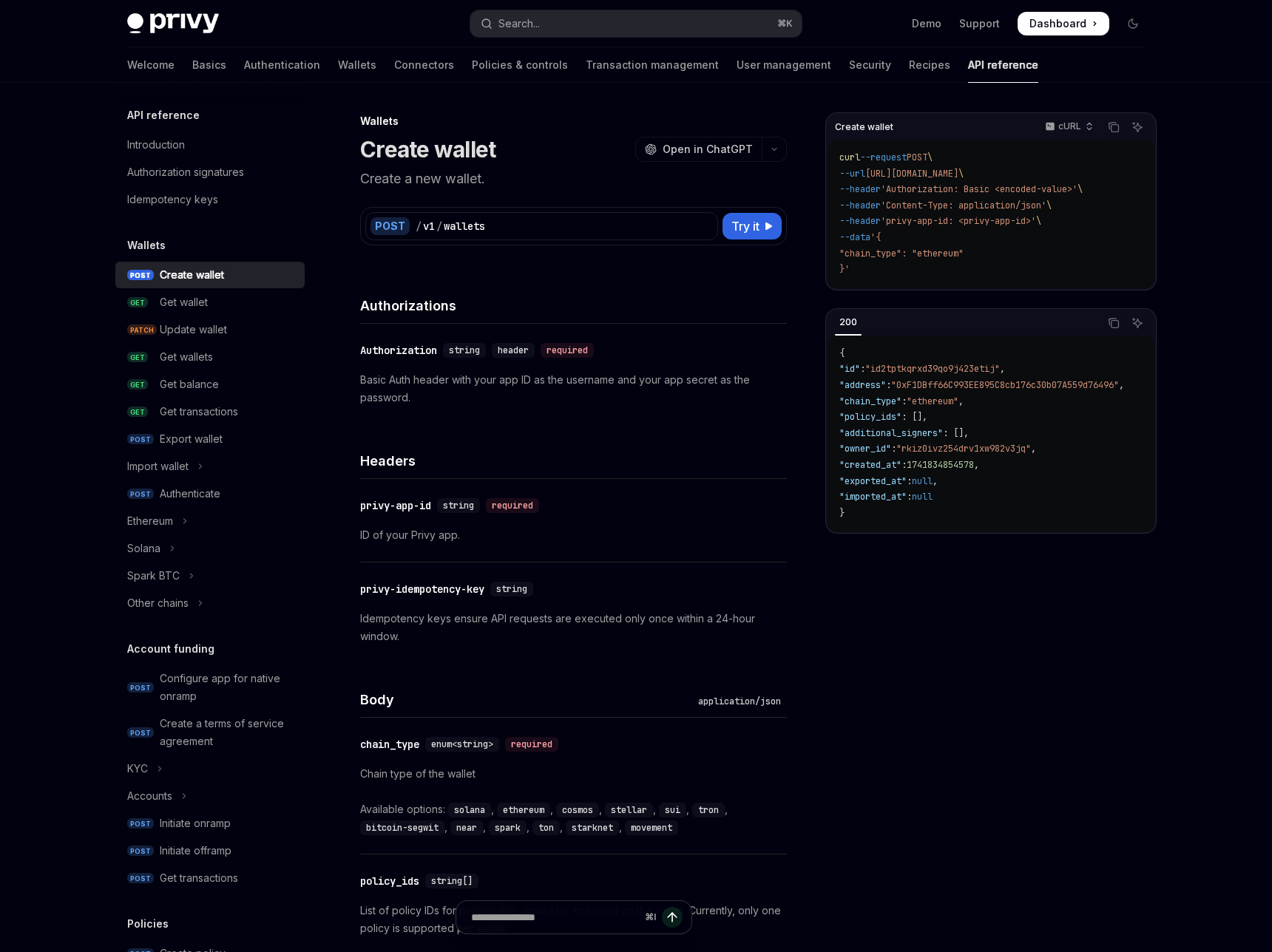
click at [959, 168] on span "\" at bounding box center [961, 173] width 5 height 12
drag, startPoint x: 946, startPoint y: 135, endPoint x: 821, endPoint y: 129, distance: 125.1
click at [839, 168] on span "--url [URL][DOMAIN_NAME] \" at bounding box center [902, 173] width 125 height 12
copy span "[URL][DOMAIN_NAME]"
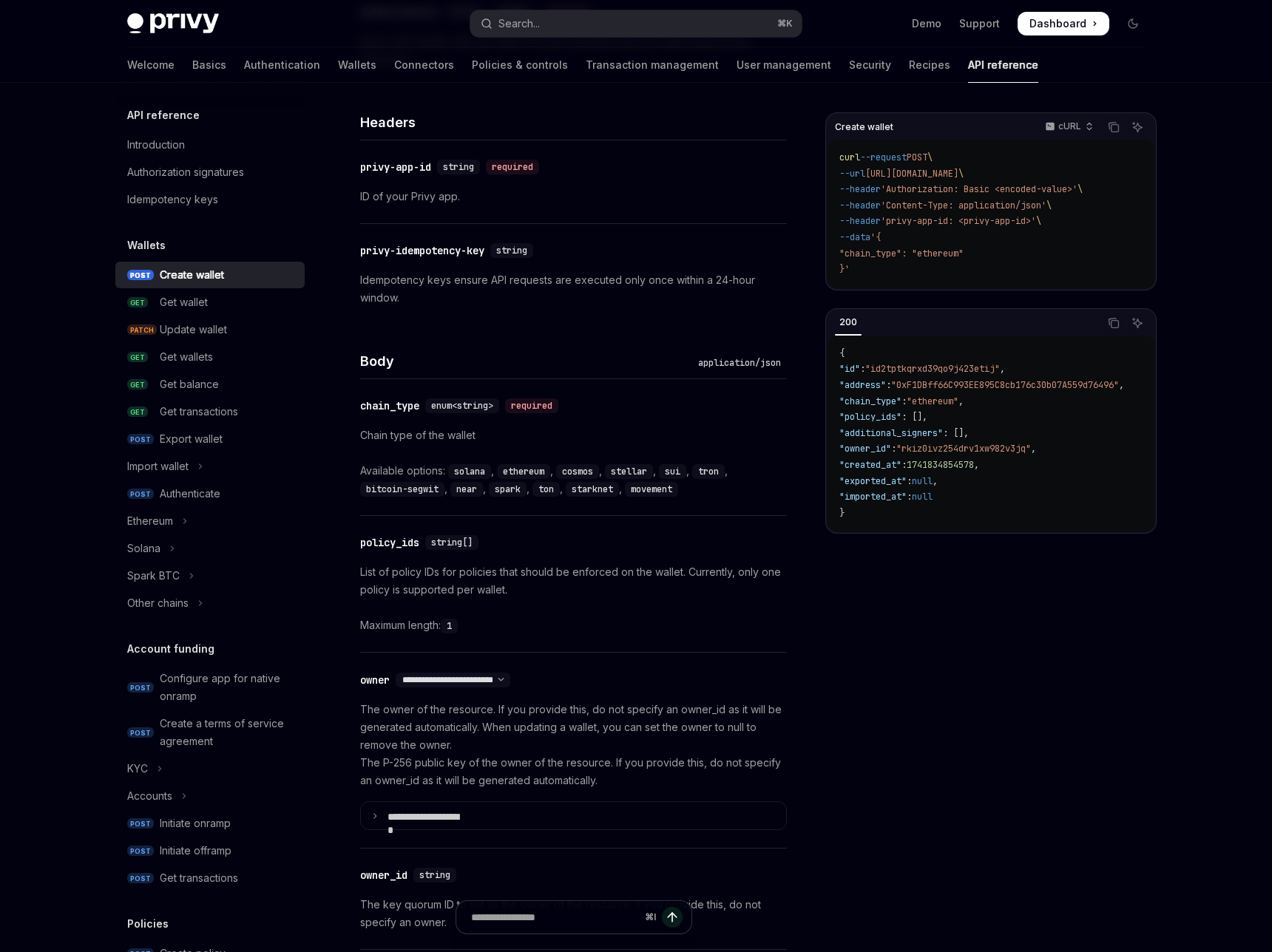
scroll to position [340, 0]
click at [510, 673] on select "**********" at bounding box center [453, 678] width 115 height 12
select select "*"
click at [457, 673] on select "**********" at bounding box center [453, 678] width 115 height 12
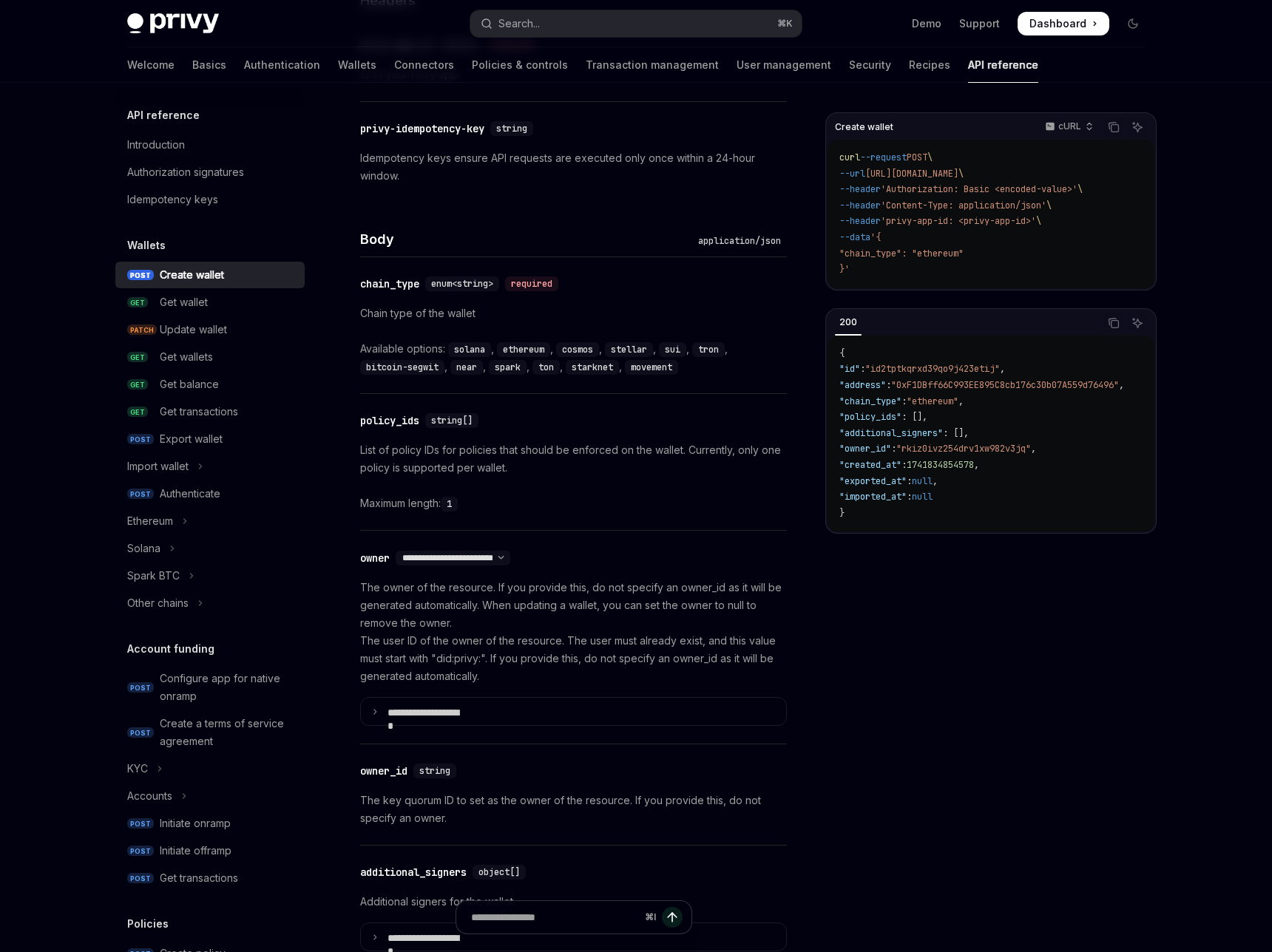
scroll to position [463, 0]
click at [378, 932] on icon at bounding box center [375, 935] width 7 height 7
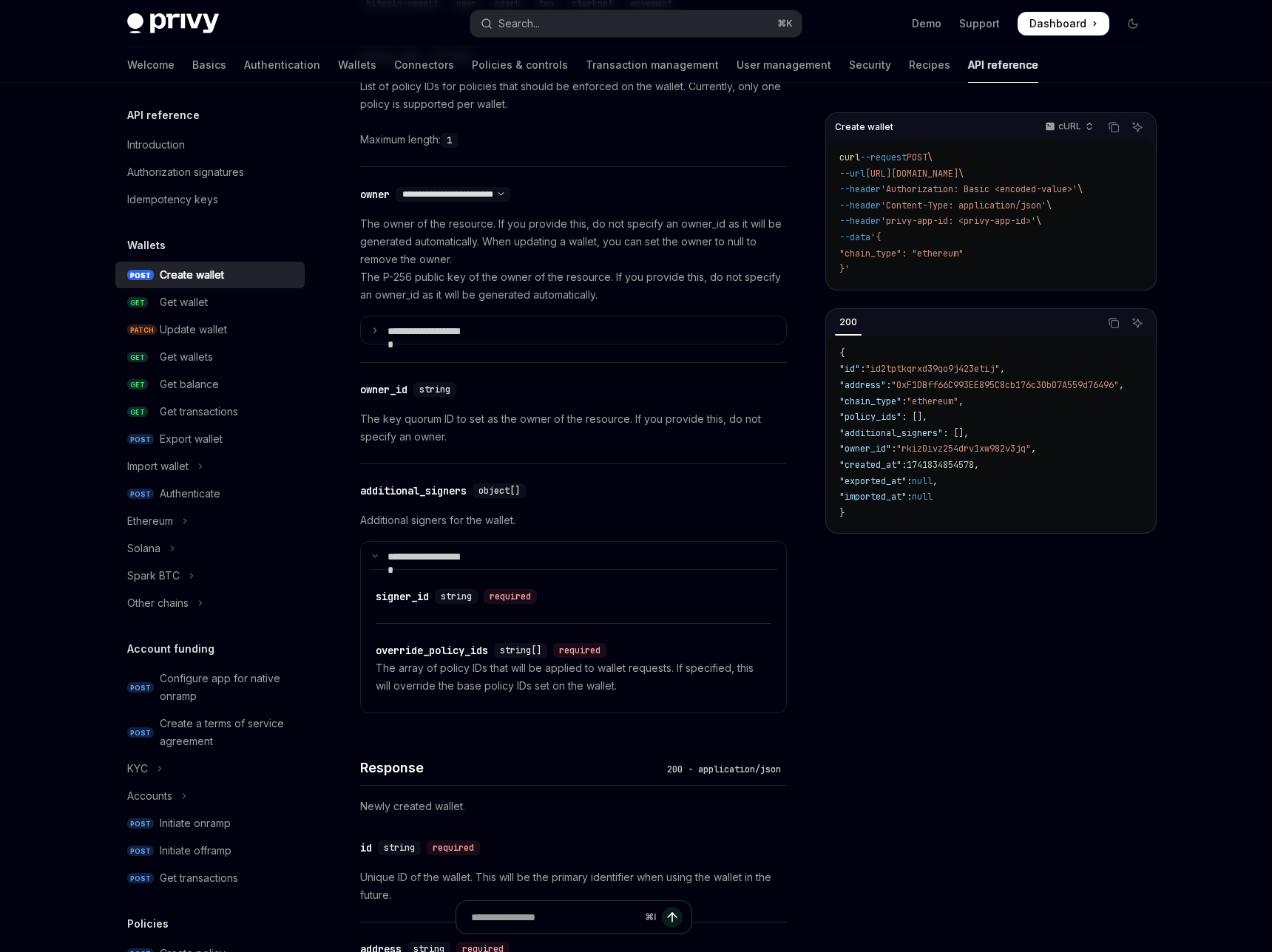
scroll to position [807, 0]
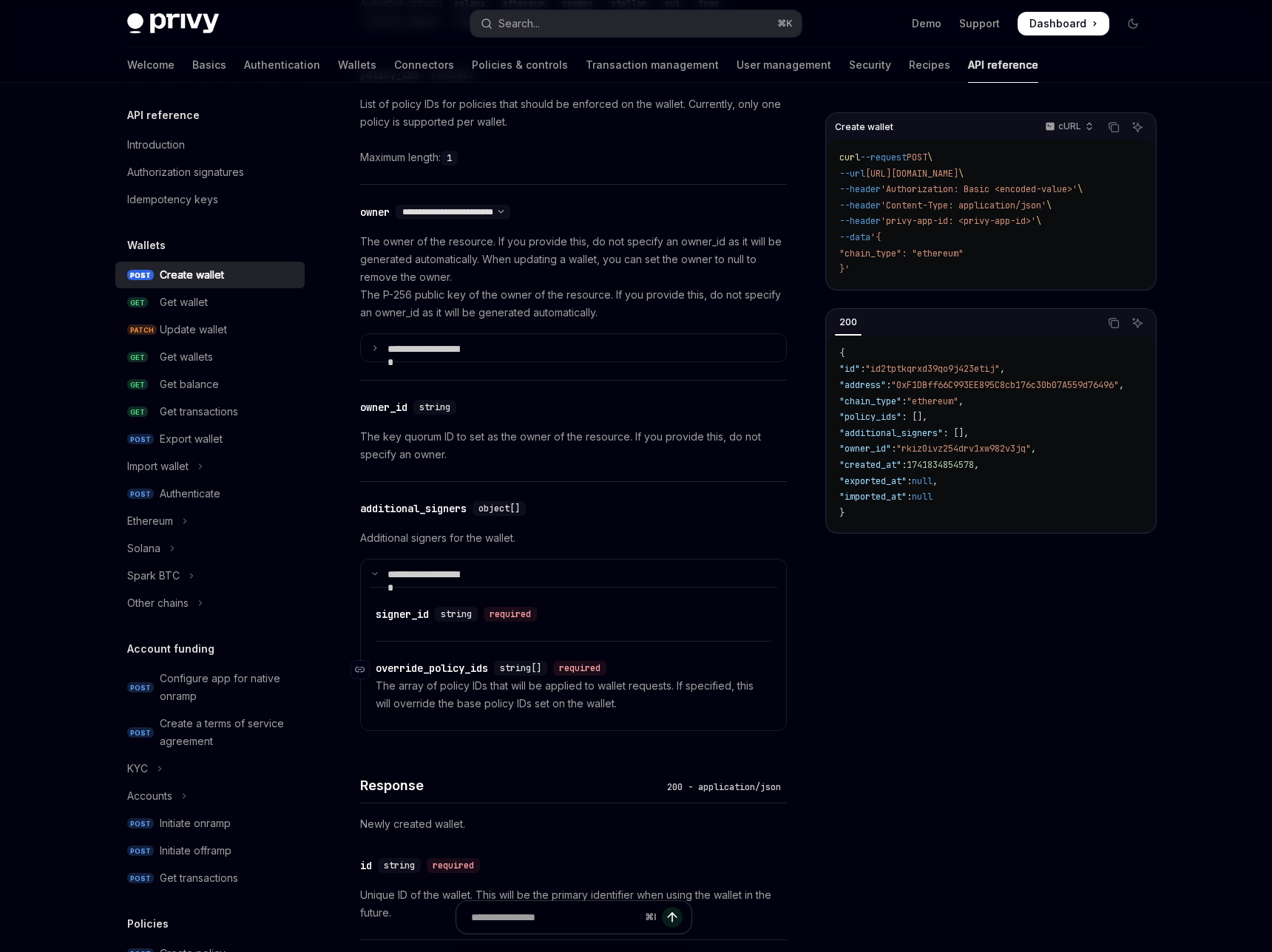
click at [485, 661] on div "override_policy_ids" at bounding box center [432, 668] width 112 height 15
click at [488, 661] on div "override_policy_ids" at bounding box center [432, 668] width 112 height 15
copy div "override_policy_ids"
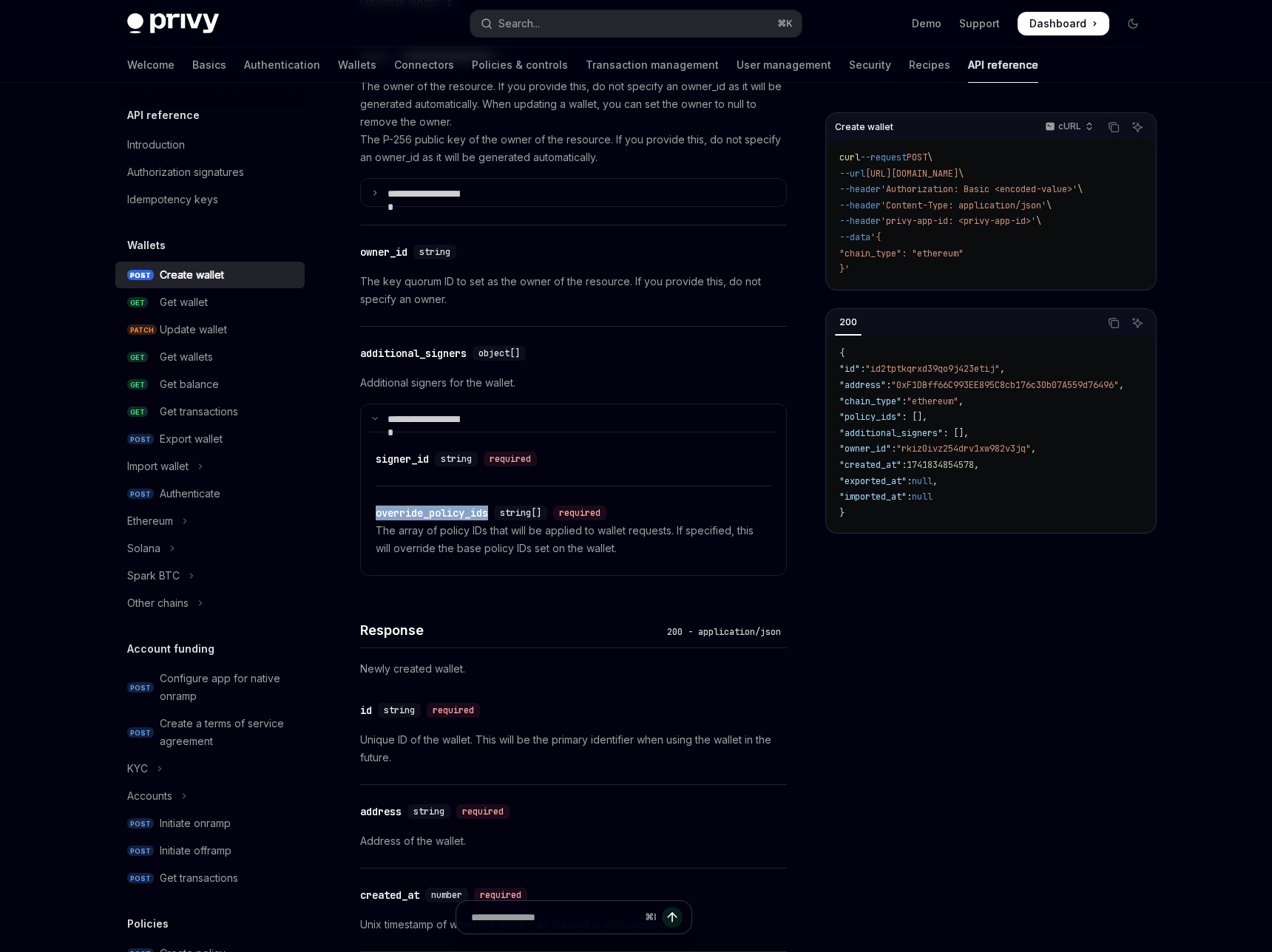
scroll to position [964, 0]
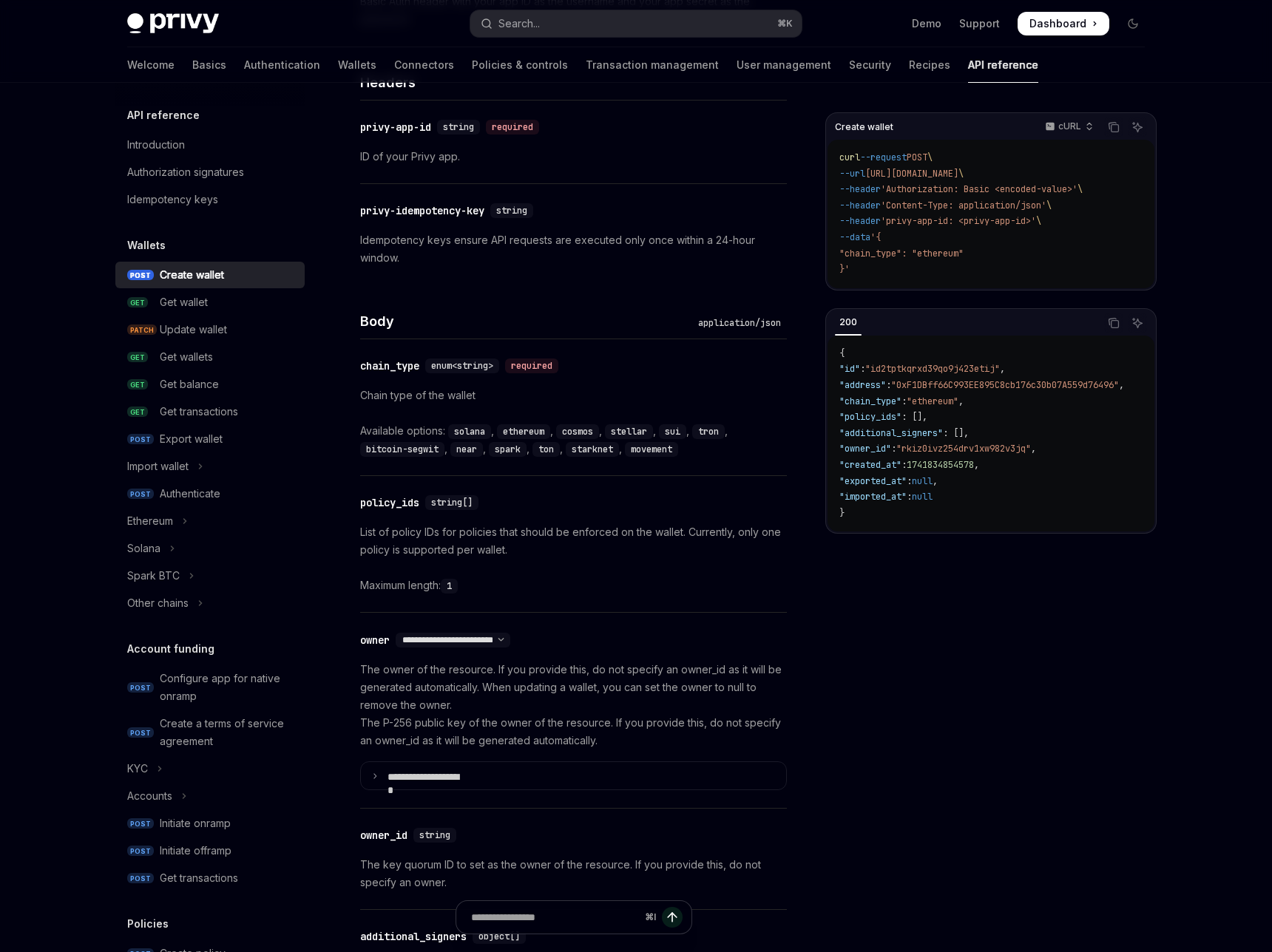
scroll to position [369, 0]
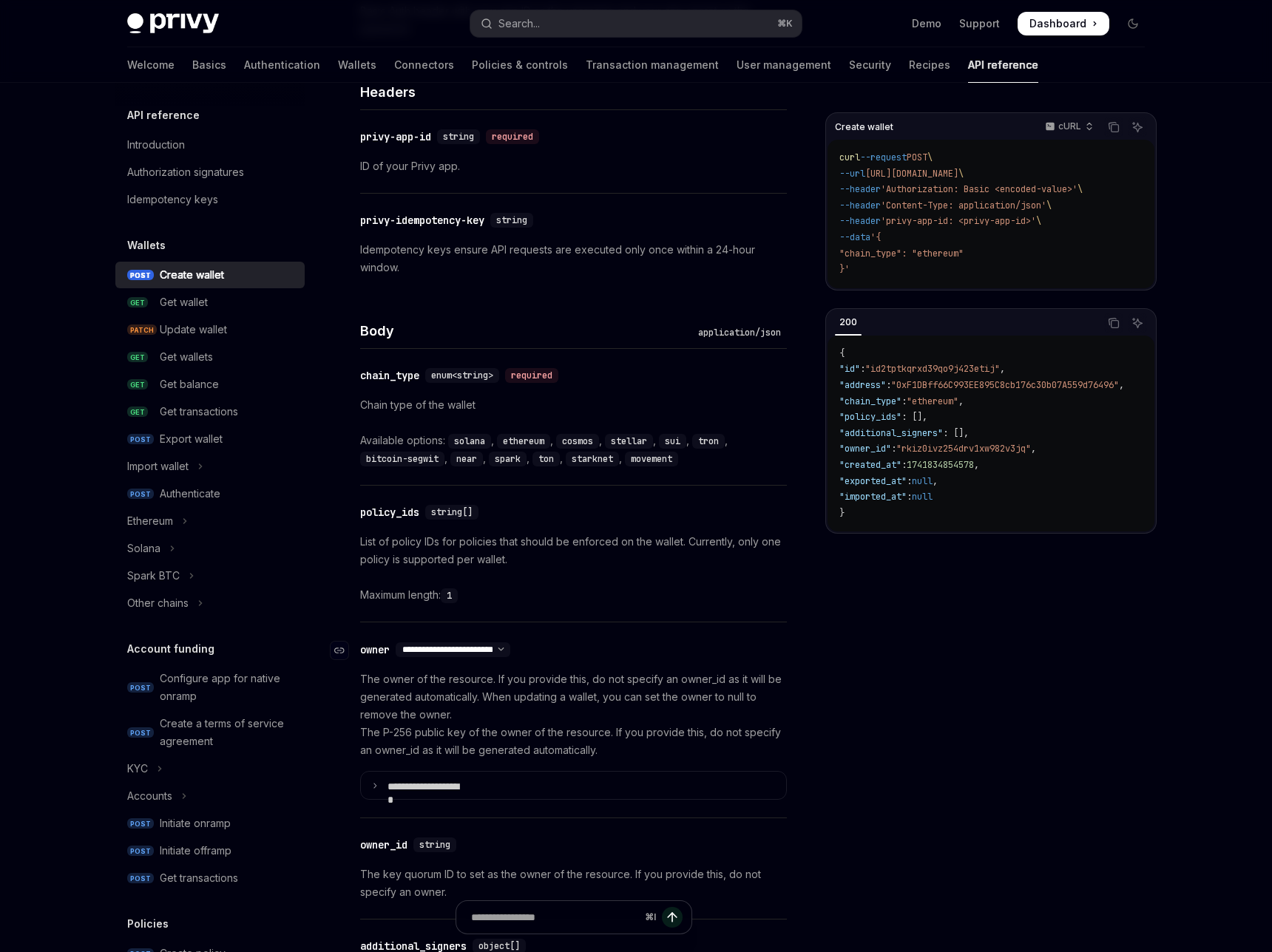
click at [510, 644] on select "**********" at bounding box center [453, 649] width 115 height 12
click at [442, 772] on summary "**********" at bounding box center [574, 786] width 425 height 28
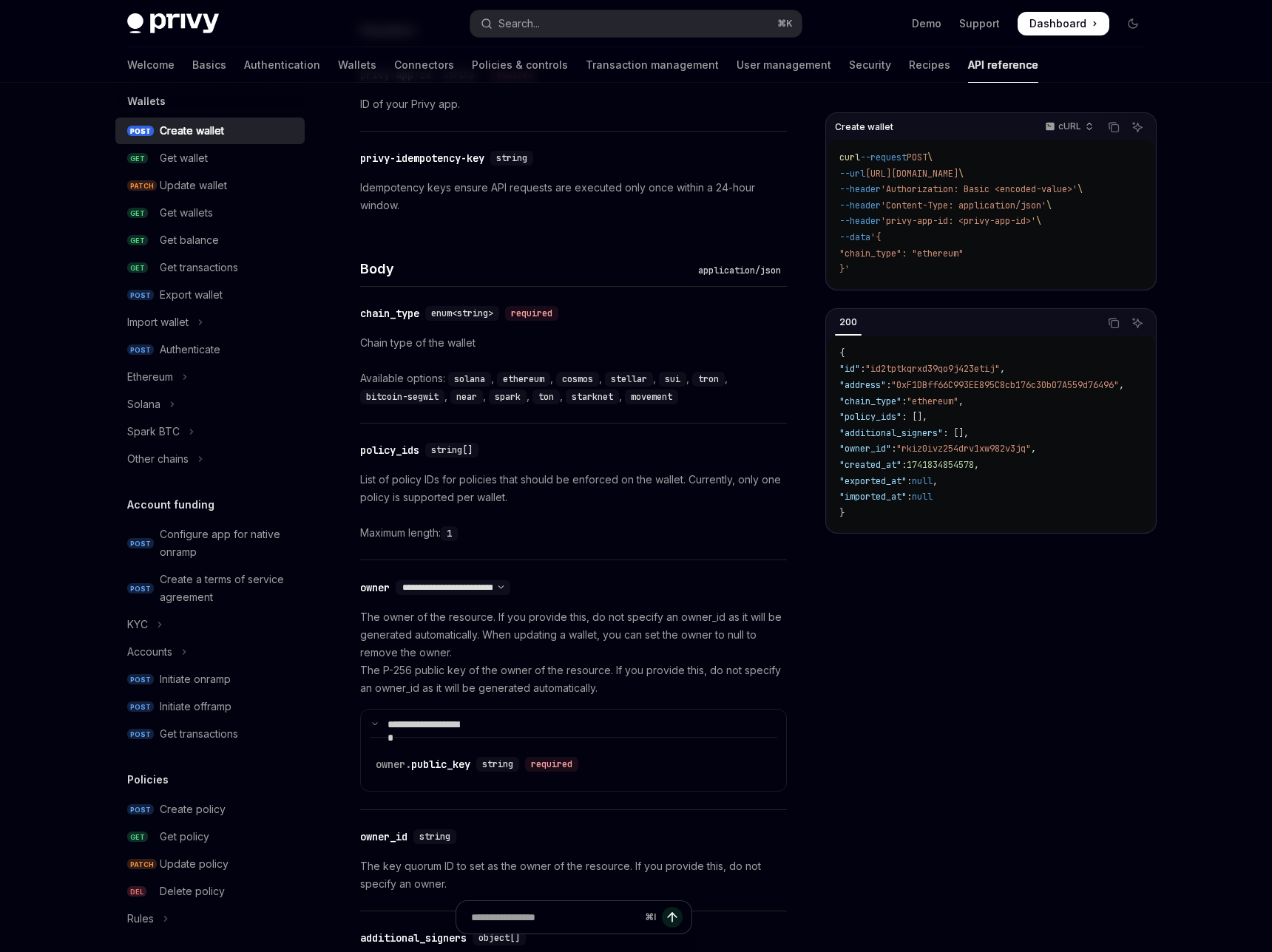
scroll to position [278, 0]
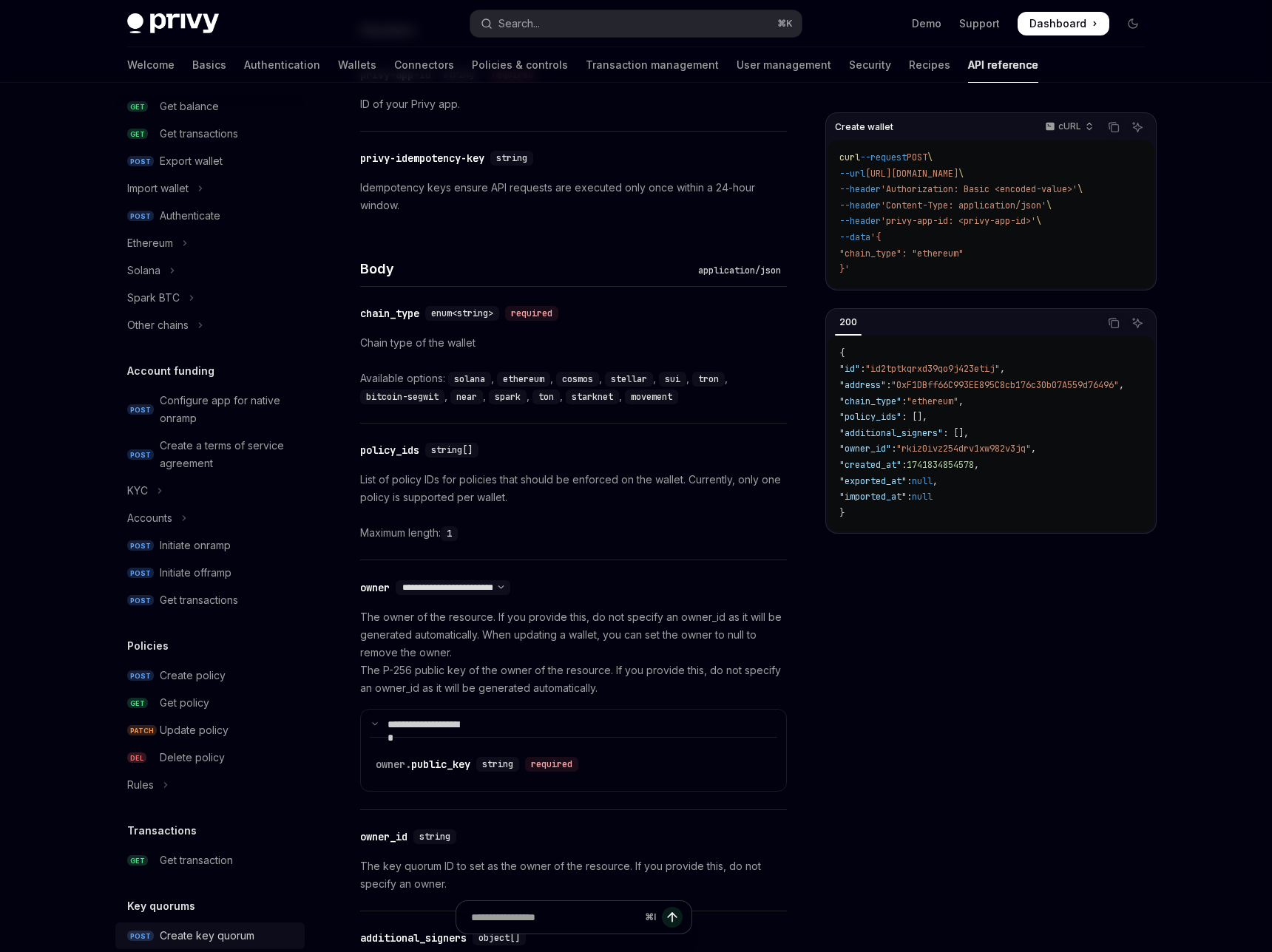
click at [255, 927] on div "Create key quorum" at bounding box center [207, 936] width 94 height 18
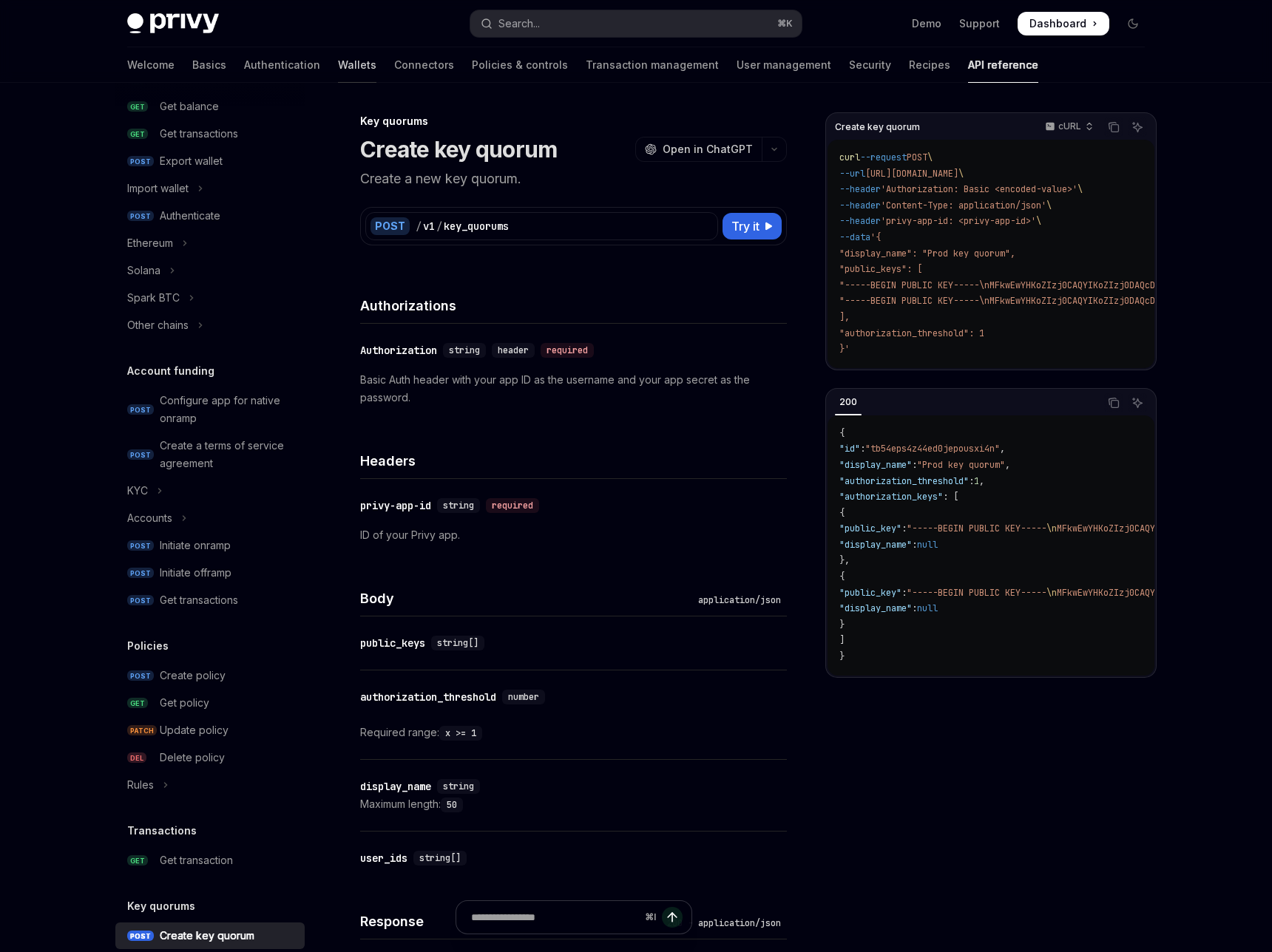
click at [372, 47] on link "Wallets" at bounding box center [357, 65] width 38 height 36
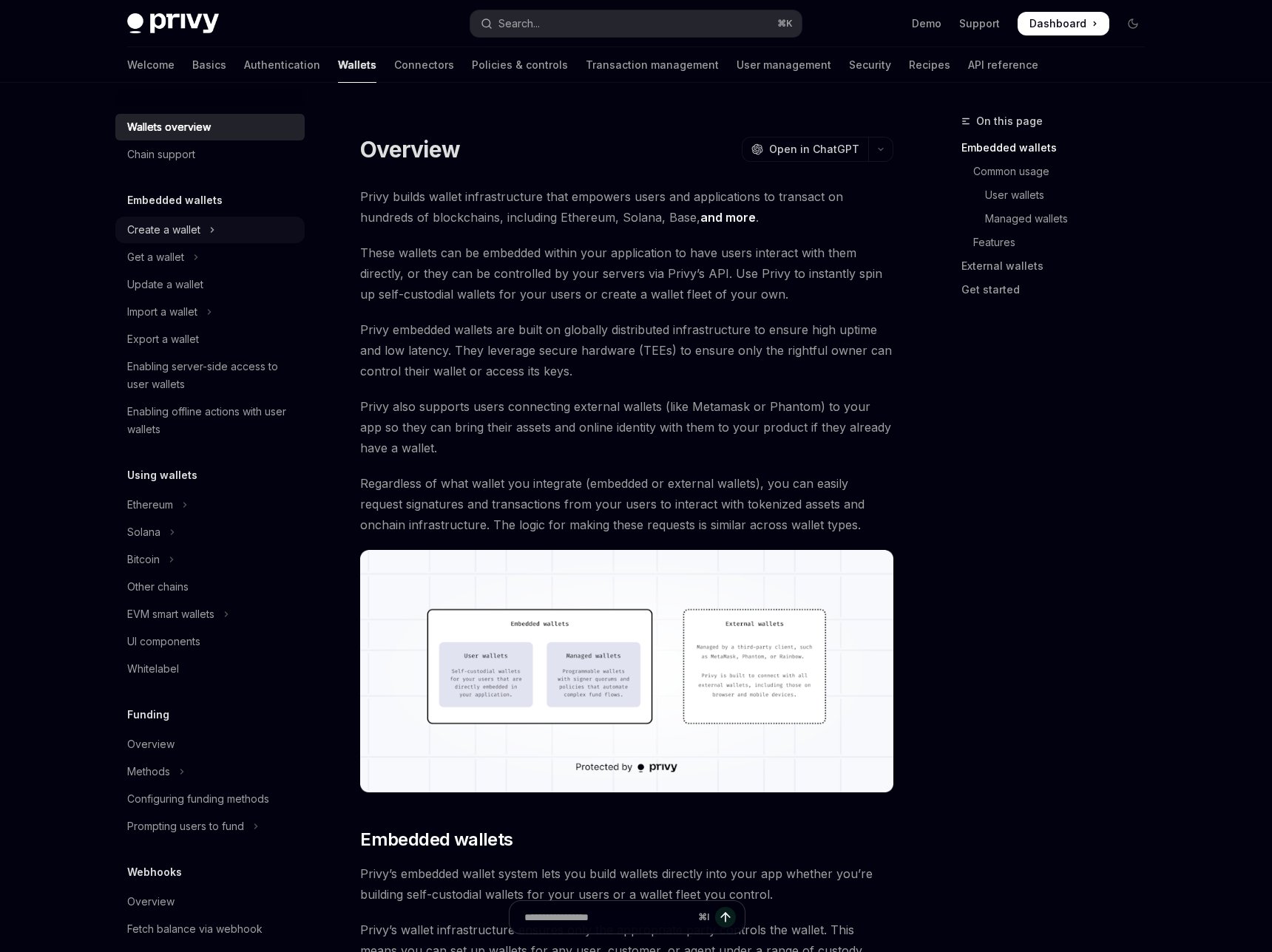
click at [200, 221] on div "Create a wallet" at bounding box center [164, 230] width 73 height 18
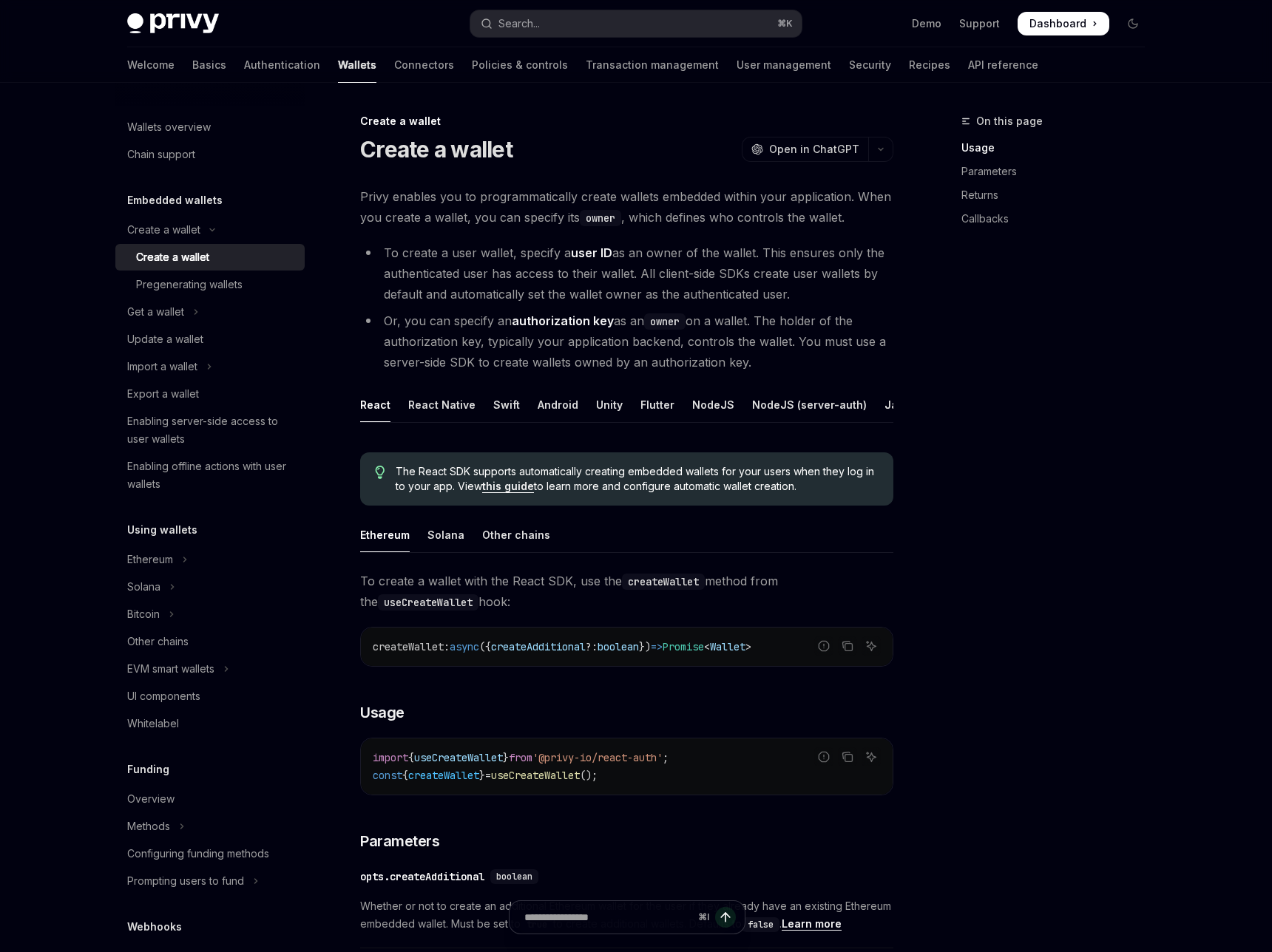
click at [209, 248] on div "Create a wallet" at bounding box center [173, 257] width 73 height 18
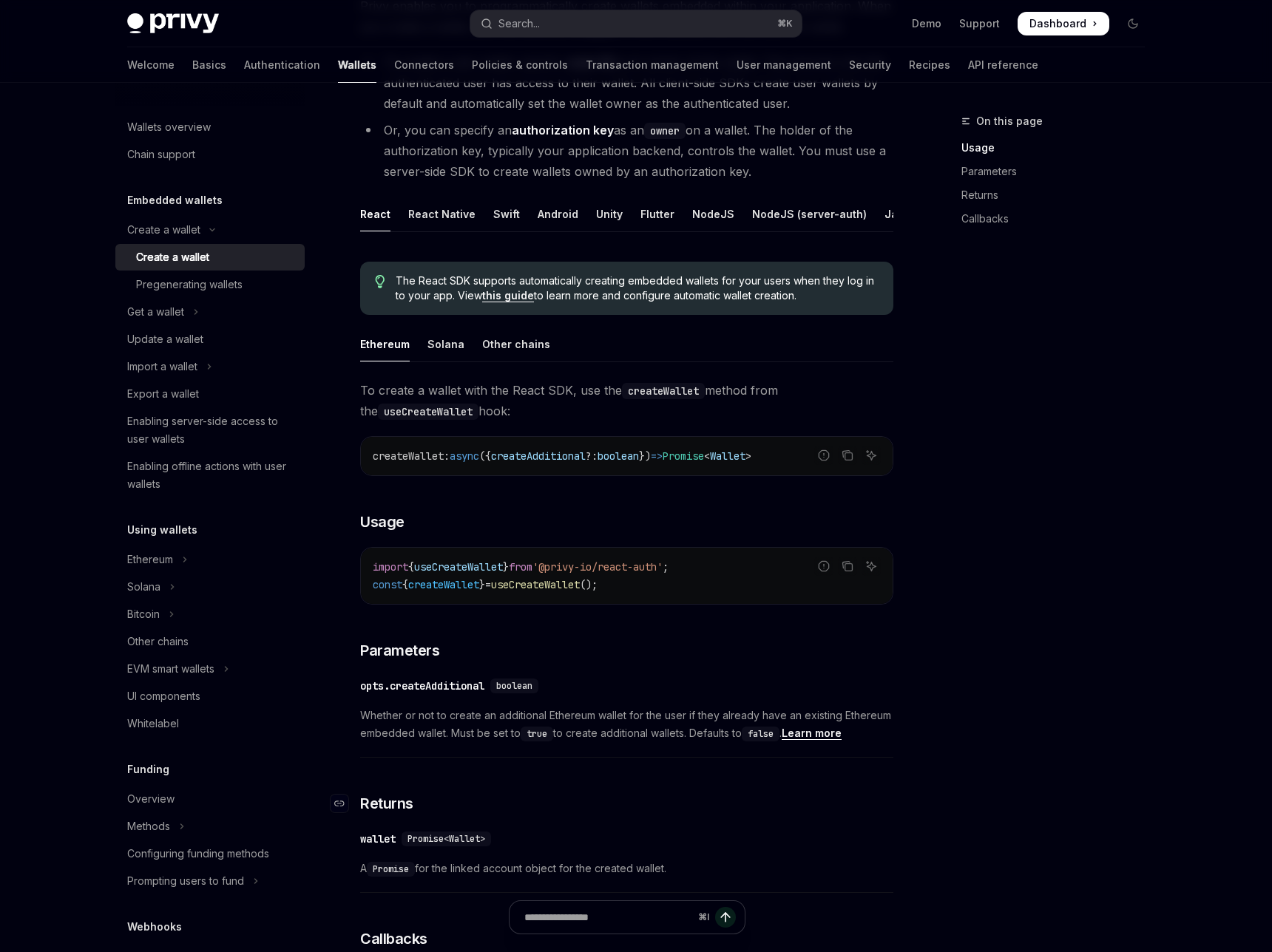
scroll to position [185, 0]
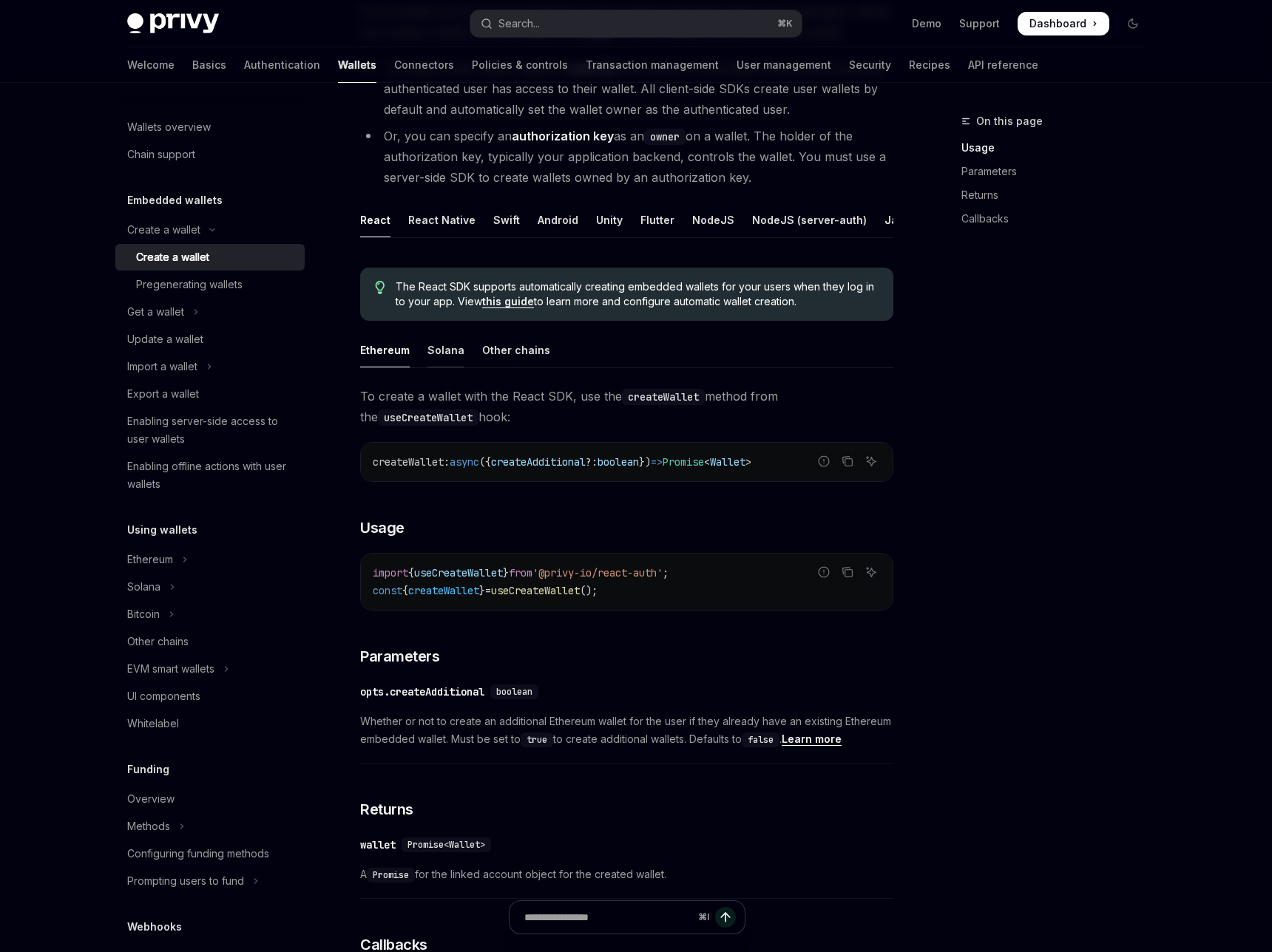
click at [465, 333] on div "Solana" at bounding box center [446, 350] width 37 height 35
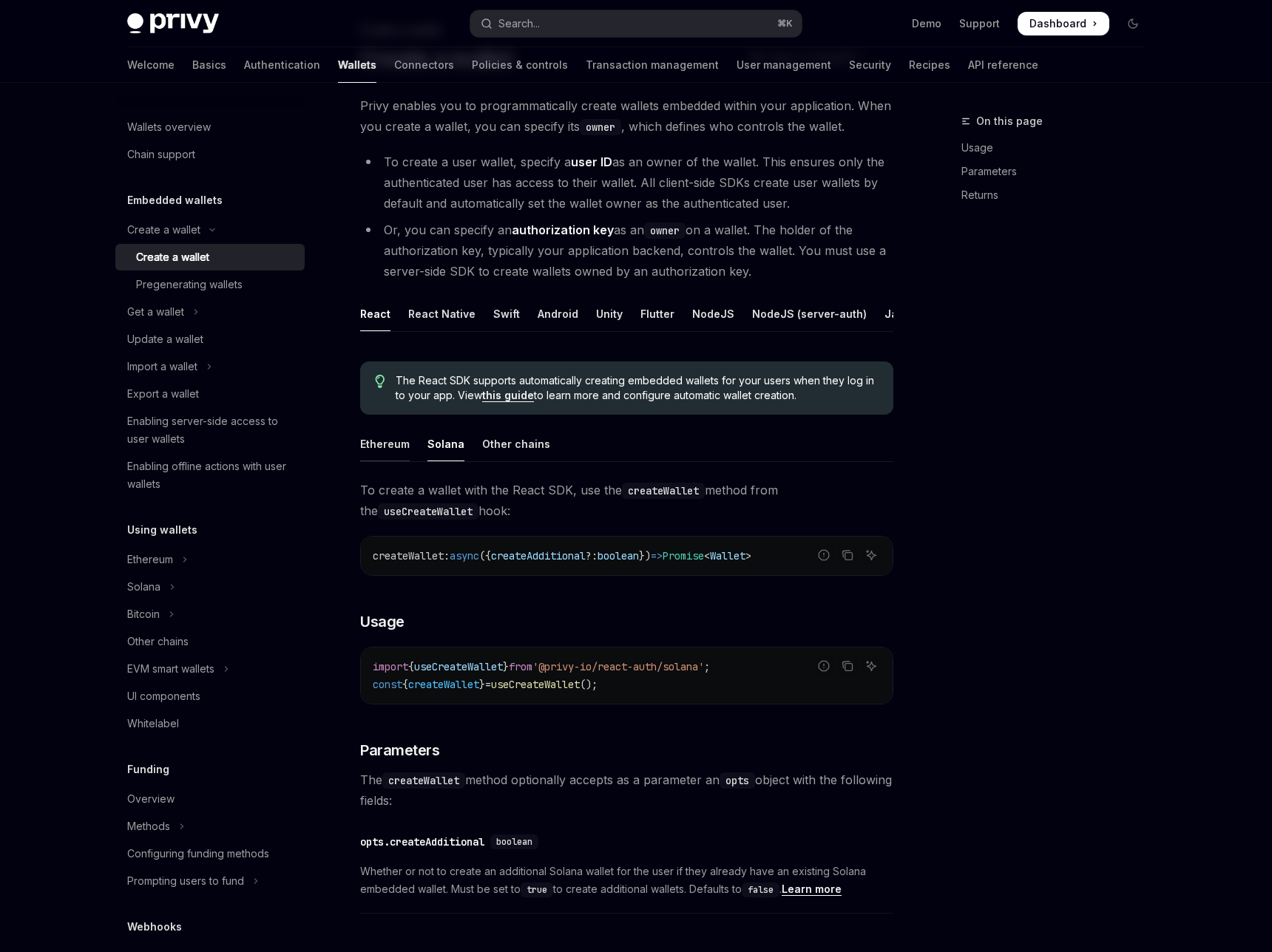
click at [409, 426] on div "Ethereum" at bounding box center [385, 443] width 50 height 35
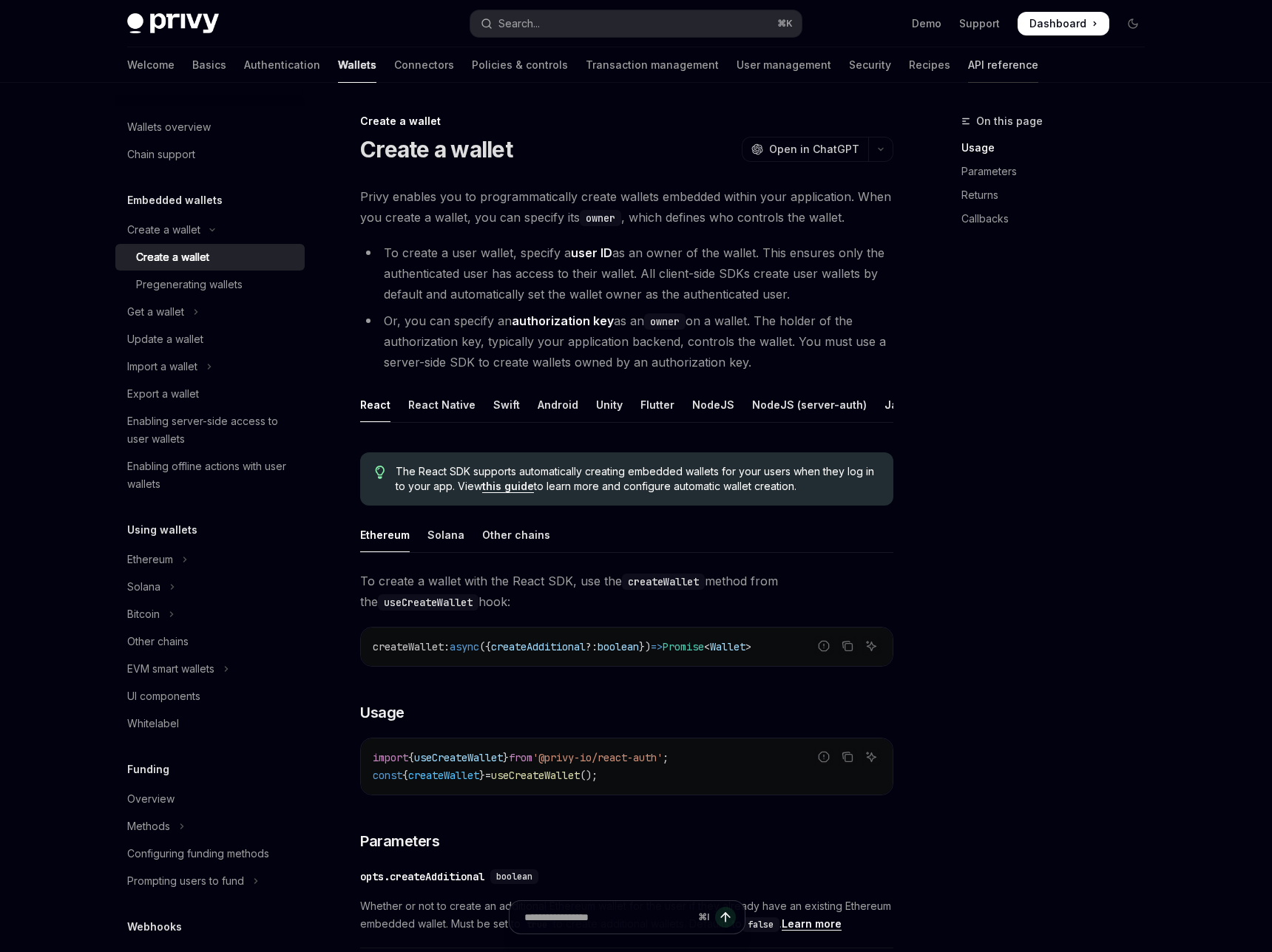
click at [968, 52] on link "API reference" at bounding box center [1003, 65] width 70 height 36
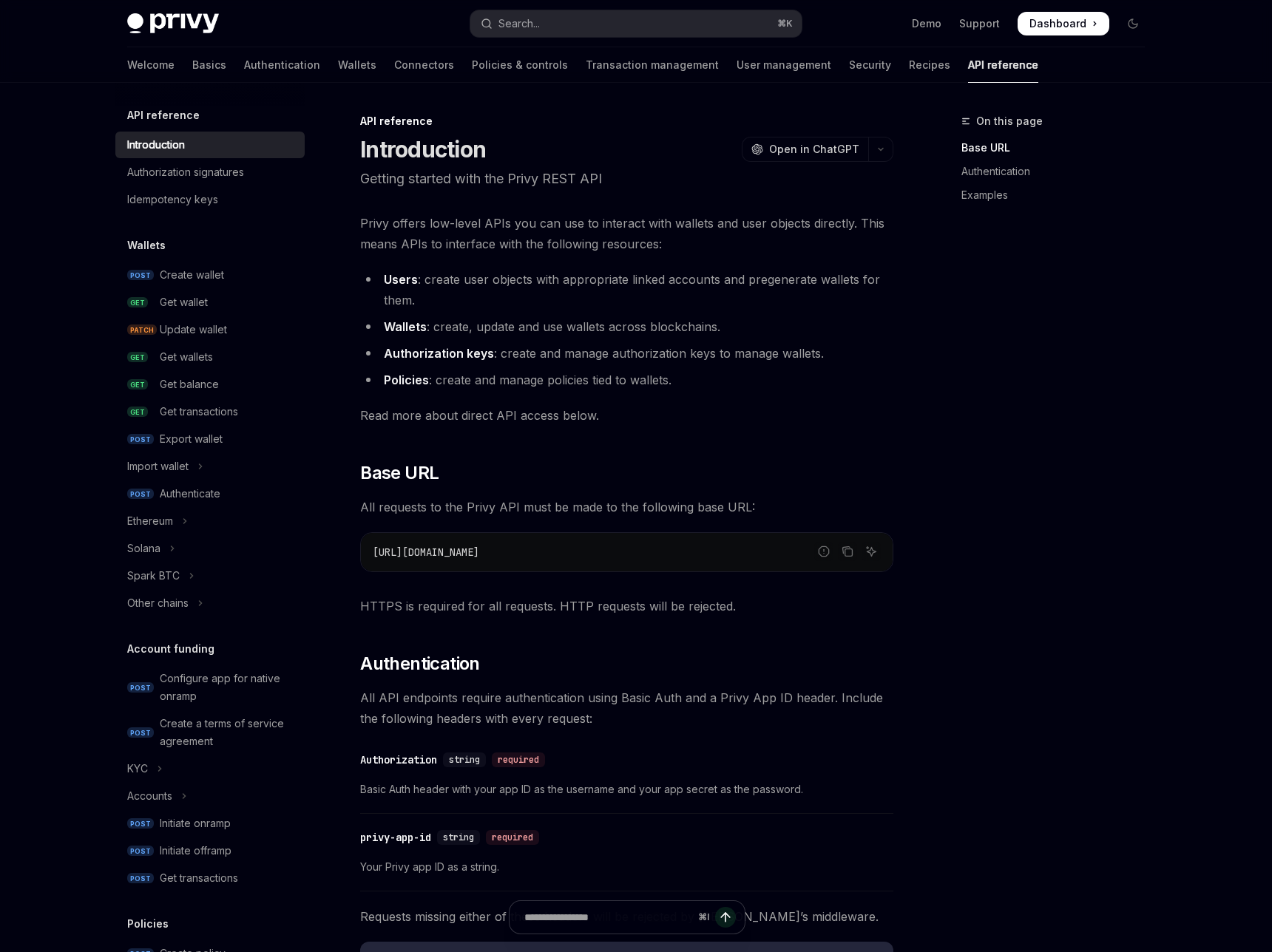
click at [304, 237] on div "Wallets POST Create wallet GET Get wallet PATCH Update wallet GET Get wallets G…" at bounding box center [210, 426] width 190 height 380
click at [224, 266] on div "Create wallet" at bounding box center [191, 275] width 64 height 18
type textarea "*"
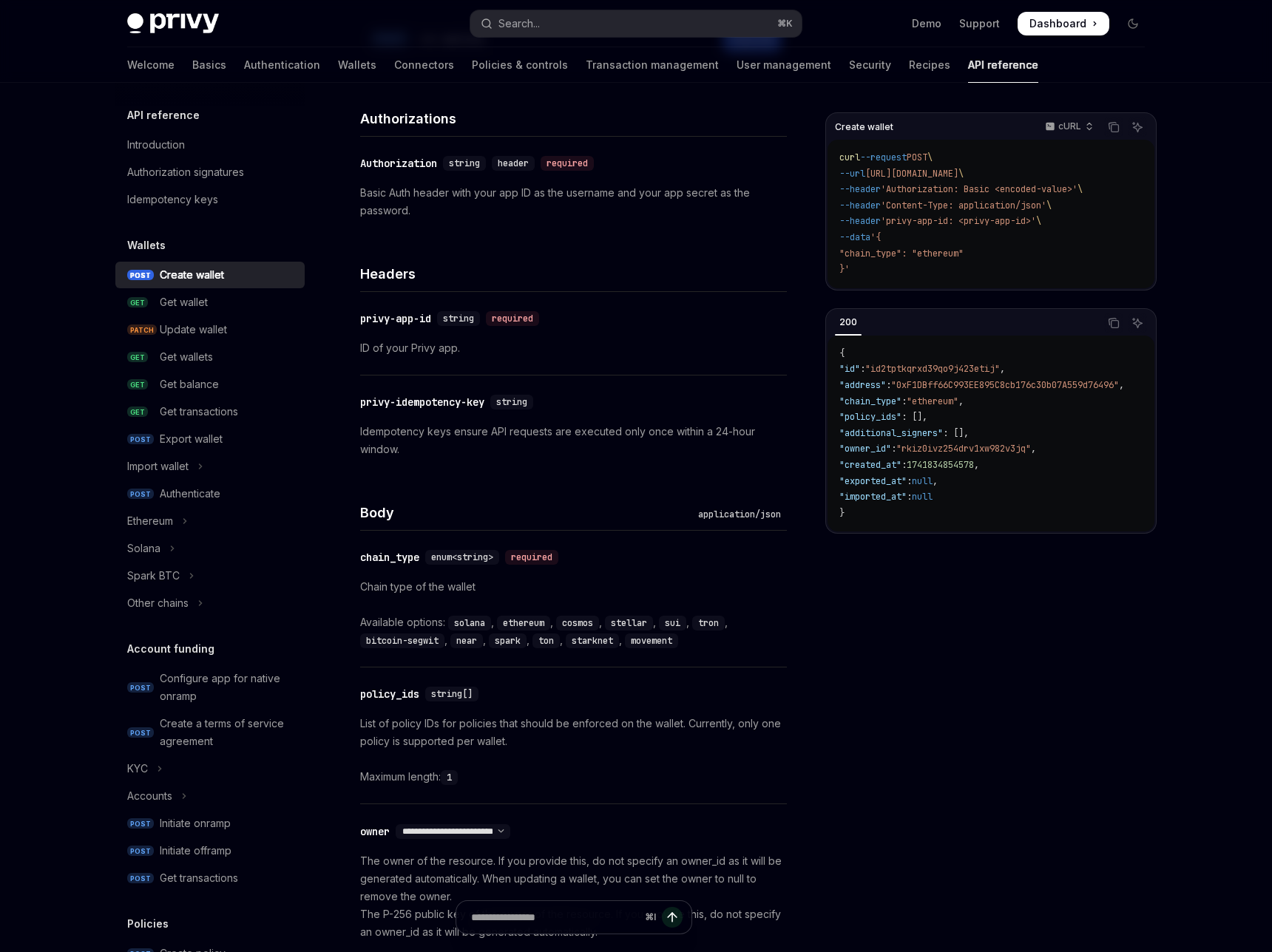
scroll to position [249, 0]
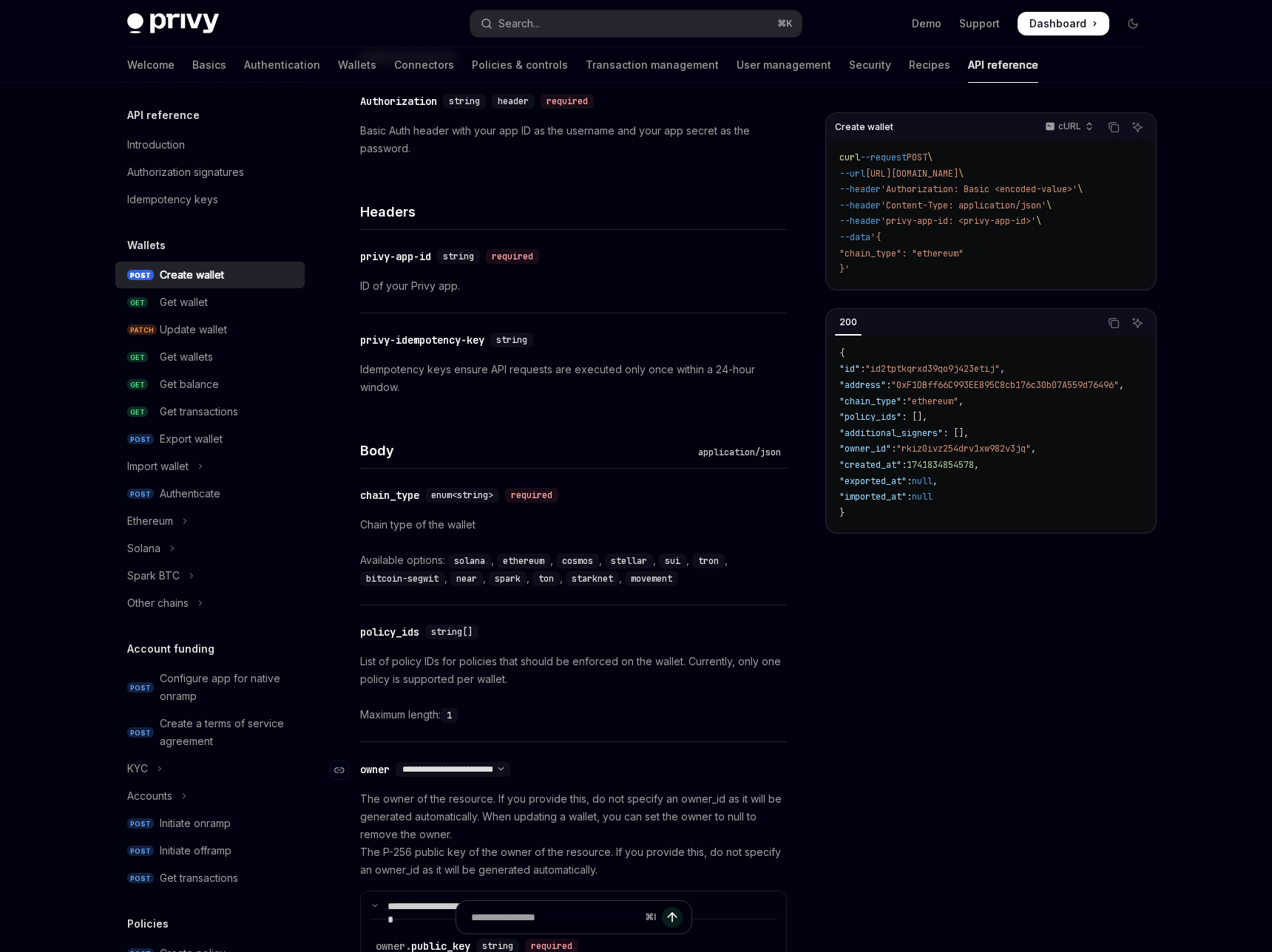
click at [471, 762] on div "**********" at bounding box center [453, 770] width 115 height 15
click at [510, 763] on select "**********" at bounding box center [453, 769] width 115 height 12
select select "*"
click at [457, 763] on select "**********" at bounding box center [453, 769] width 115 height 12
click at [378, 920] on icon at bounding box center [375, 924] width 7 height 7
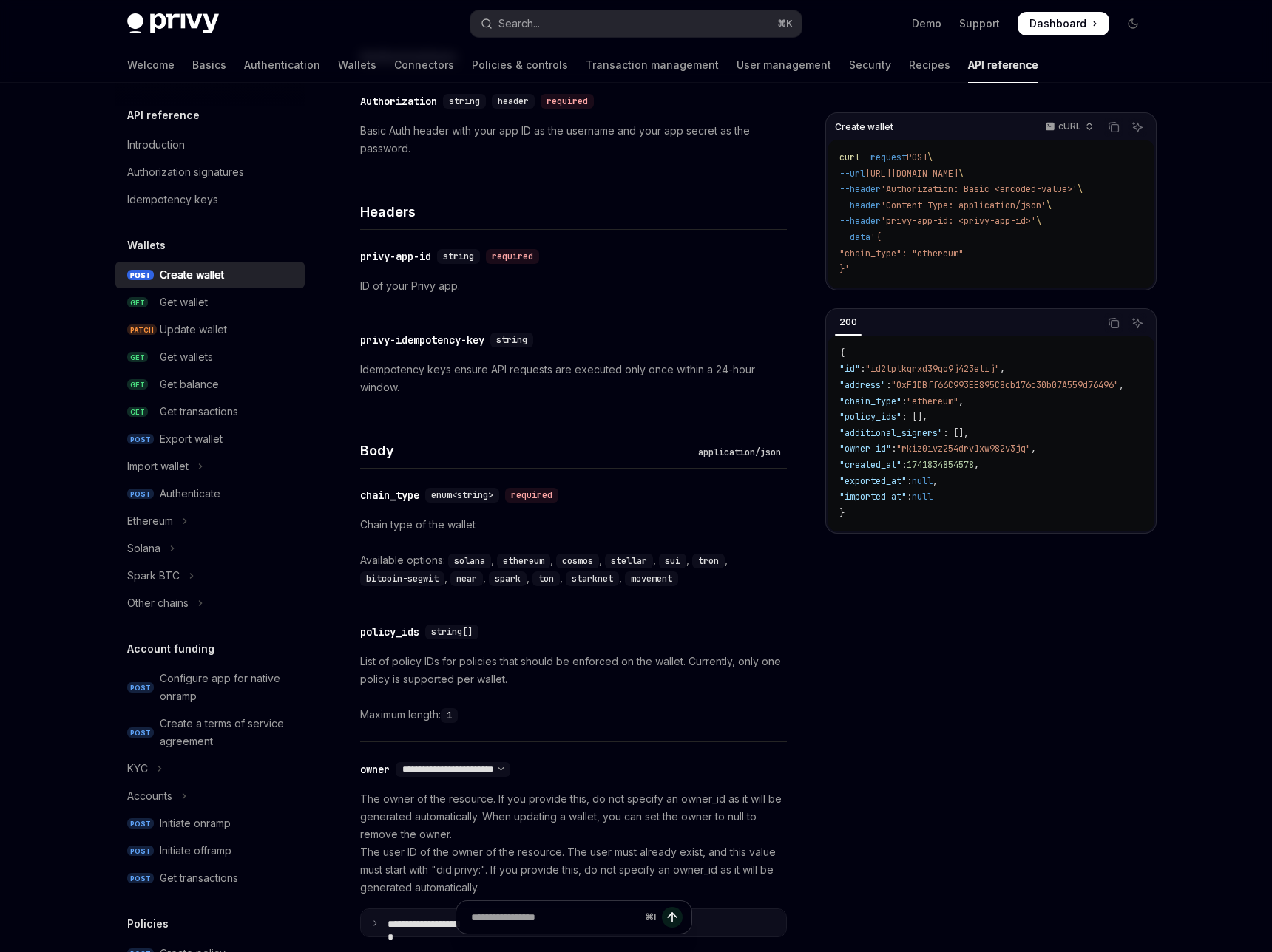
click at [378, 920] on icon at bounding box center [375, 924] width 7 height 7
click at [369, 53] on link "Wallets" at bounding box center [357, 65] width 38 height 36
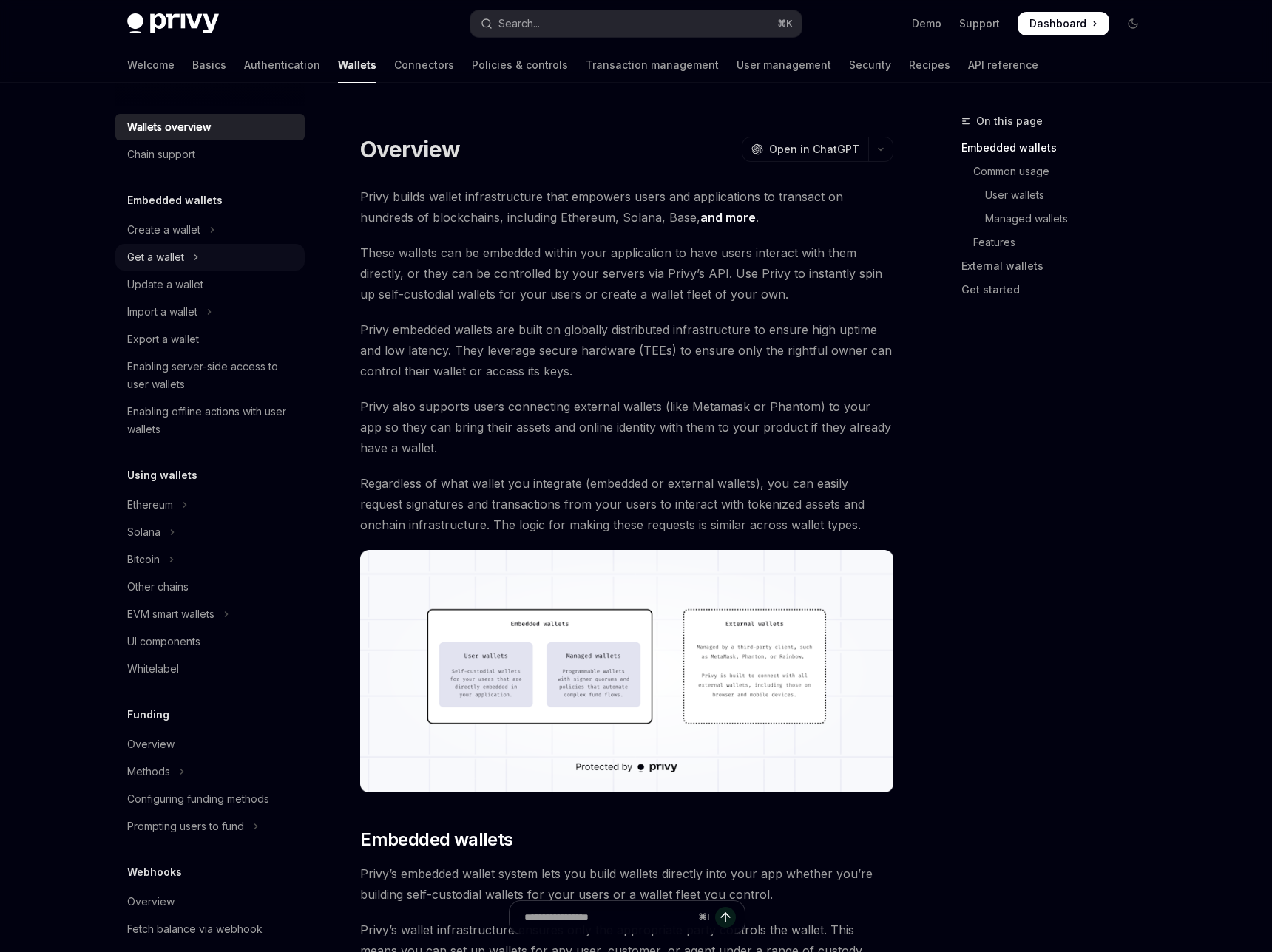
click at [184, 248] on div "Get a wallet" at bounding box center [156, 257] width 57 height 18
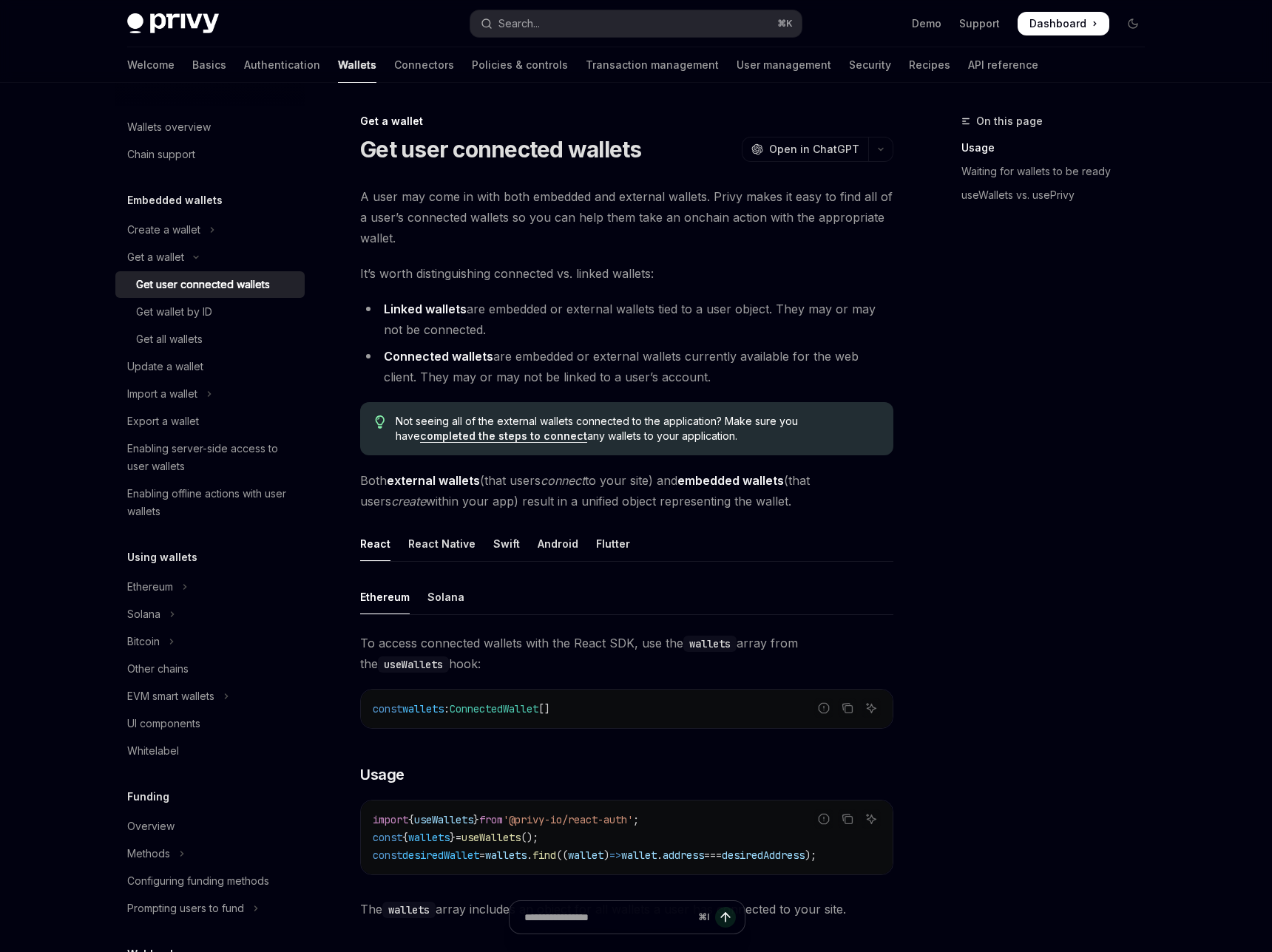
click at [498, 430] on link "completed the steps to connect" at bounding box center [504, 436] width 167 height 13
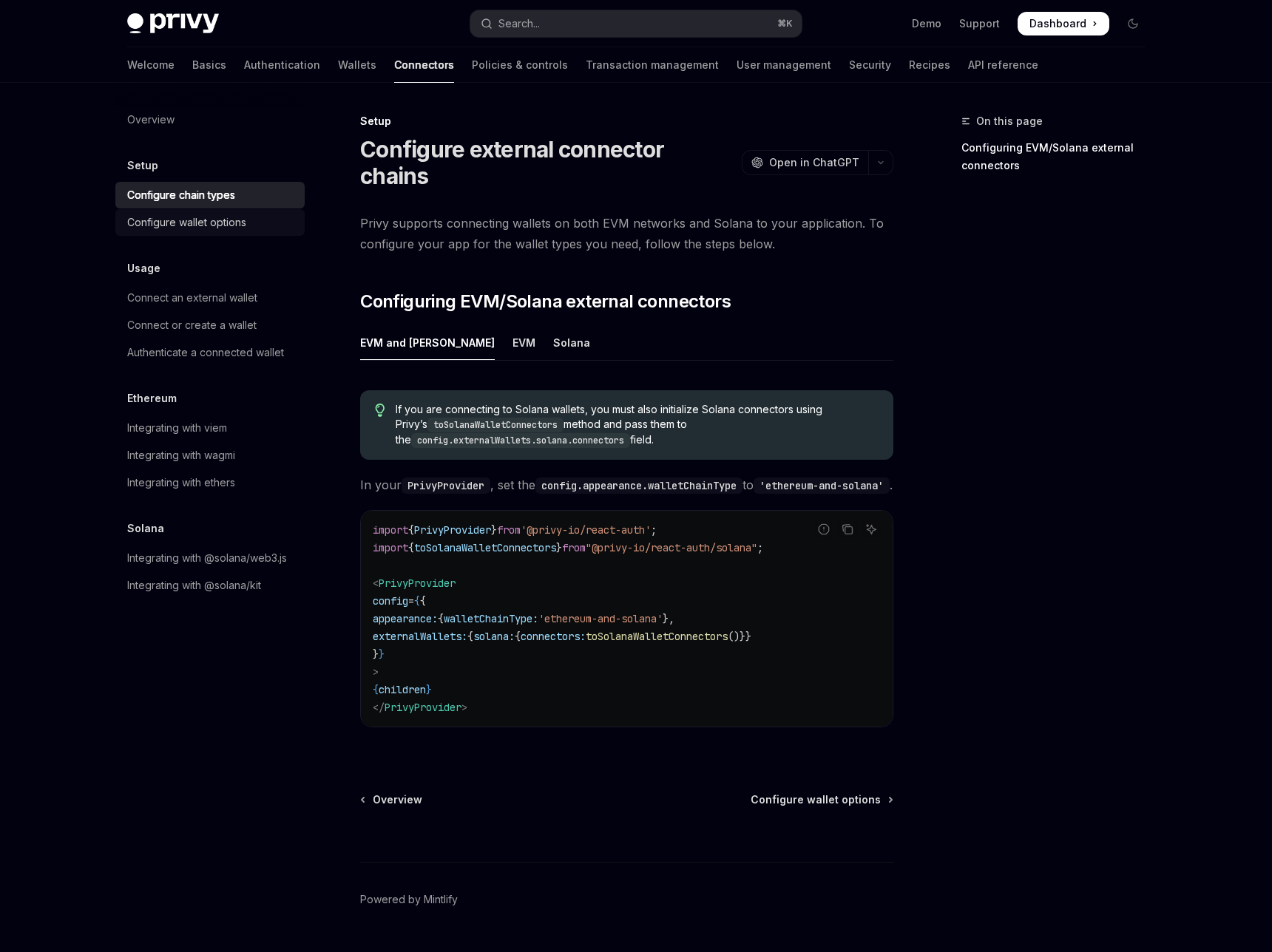
click at [247, 214] on div "Configure wallet options" at bounding box center [187, 222] width 119 height 18
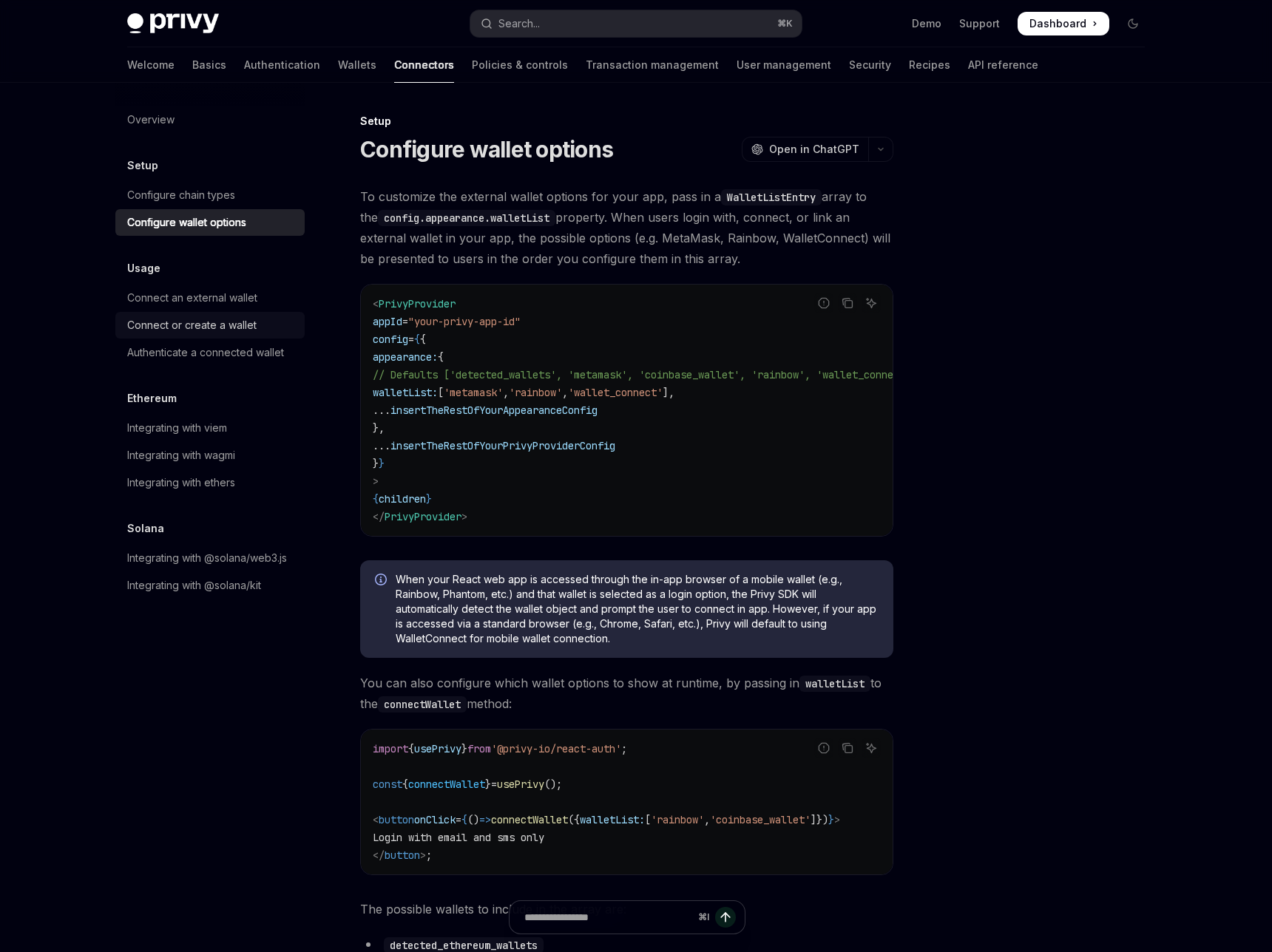
click at [256, 317] on div "Connect or create a wallet" at bounding box center [191, 326] width 129 height 18
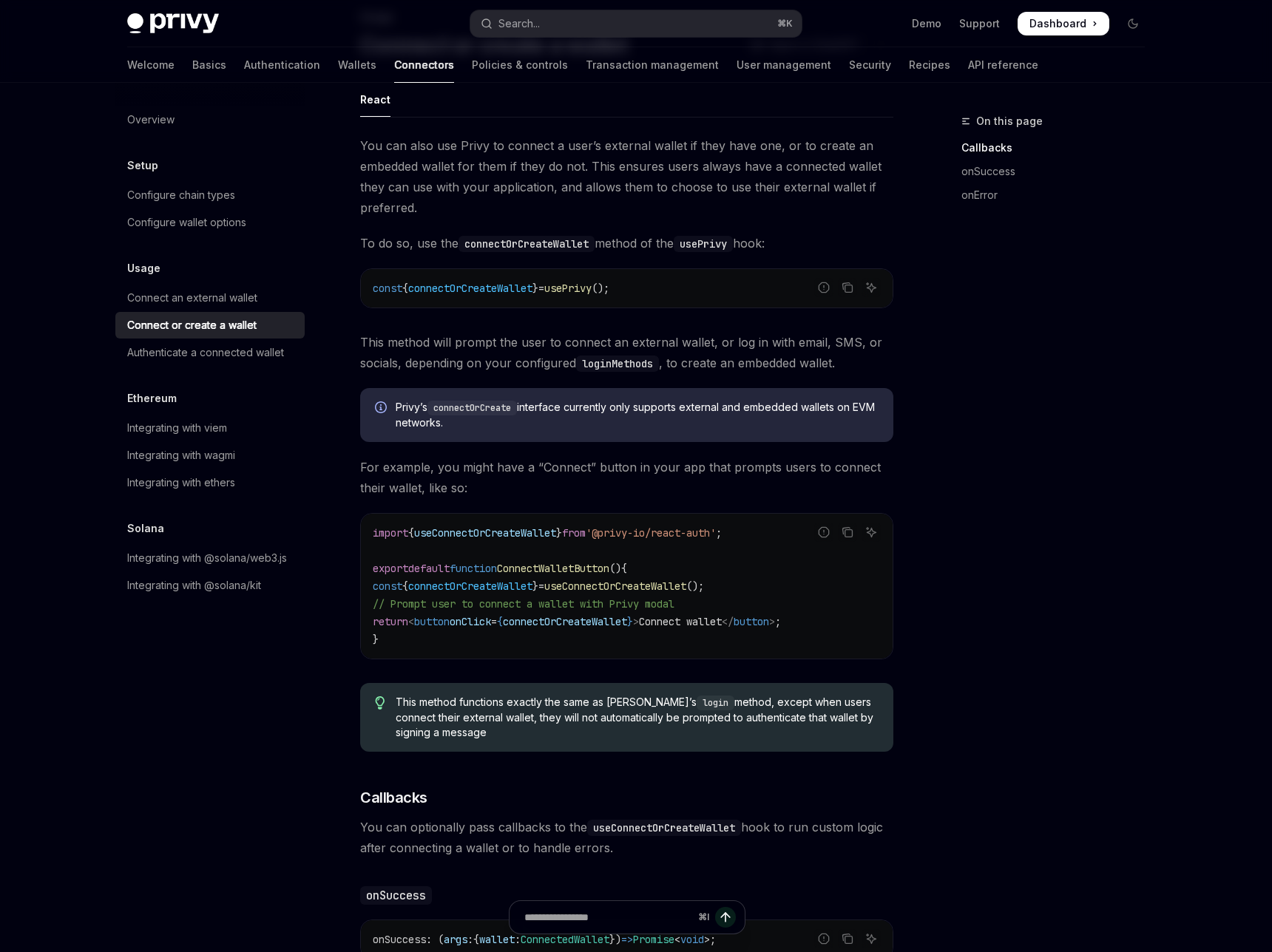
scroll to position [46, 0]
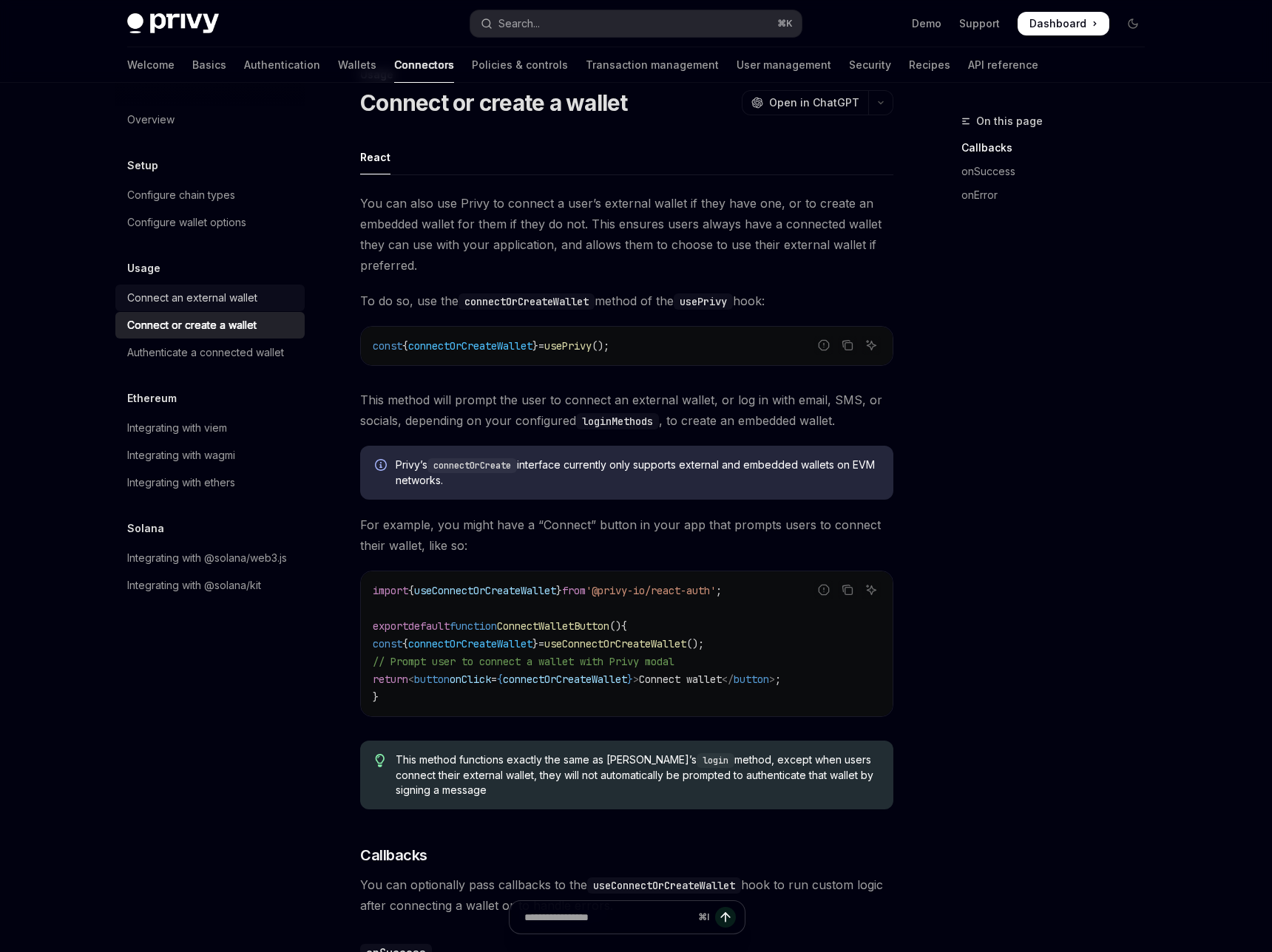
click at [304, 285] on link "Connect an external wallet" at bounding box center [210, 298] width 190 height 27
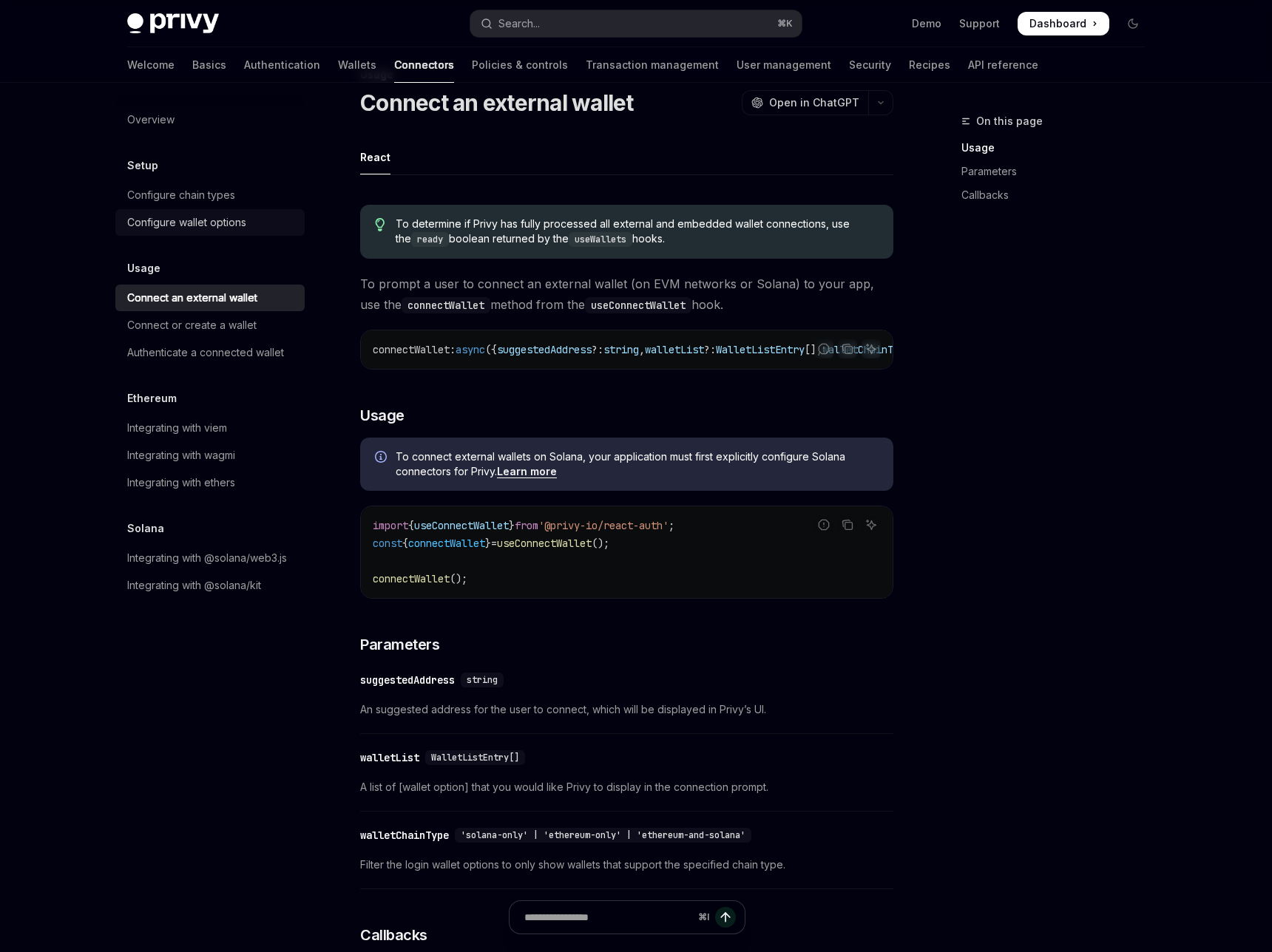
click at [302, 209] on link "Configure wallet options" at bounding box center [210, 222] width 190 height 27
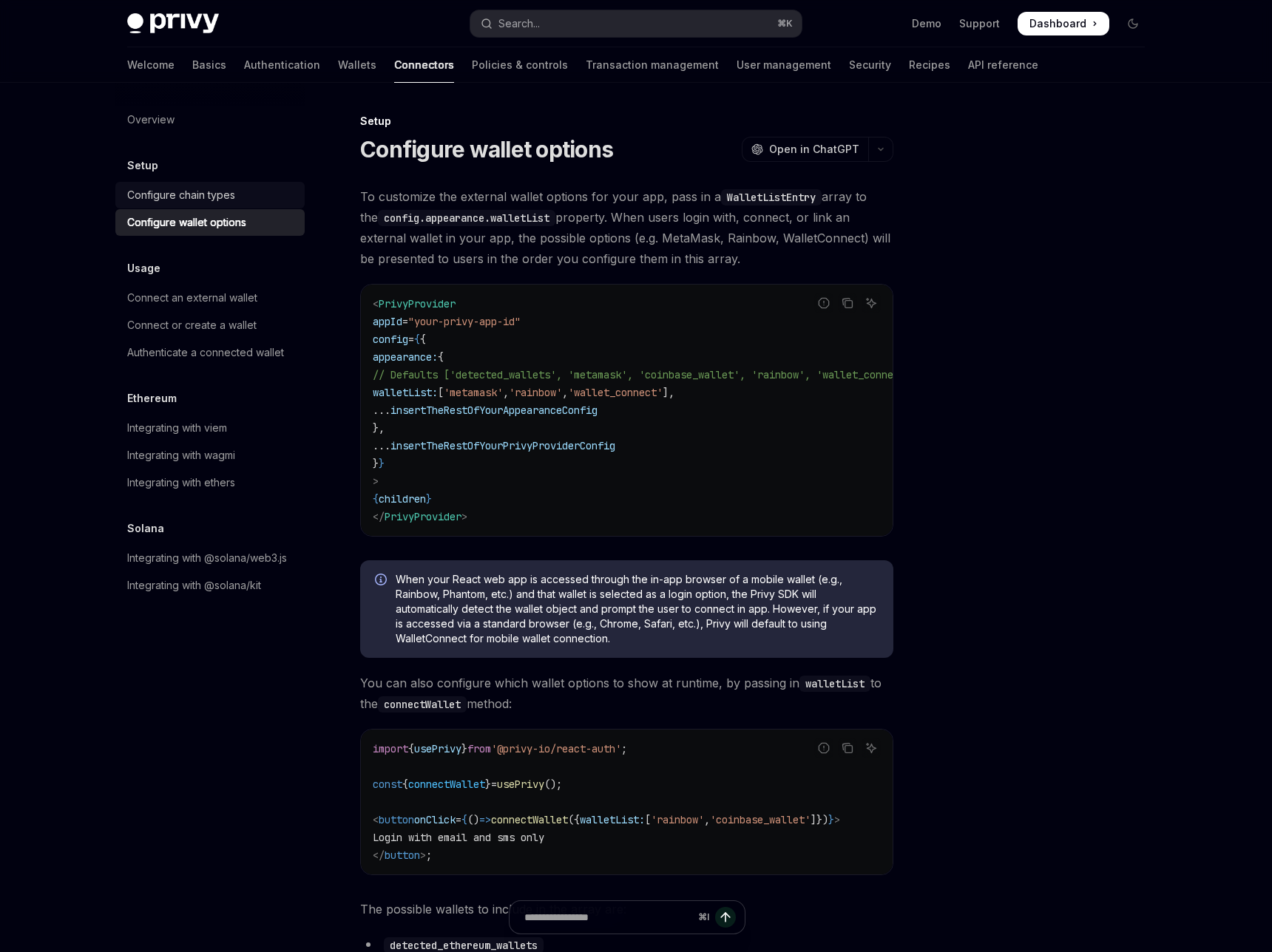
click at [235, 186] on div "Configure chain types" at bounding box center [181, 195] width 108 height 18
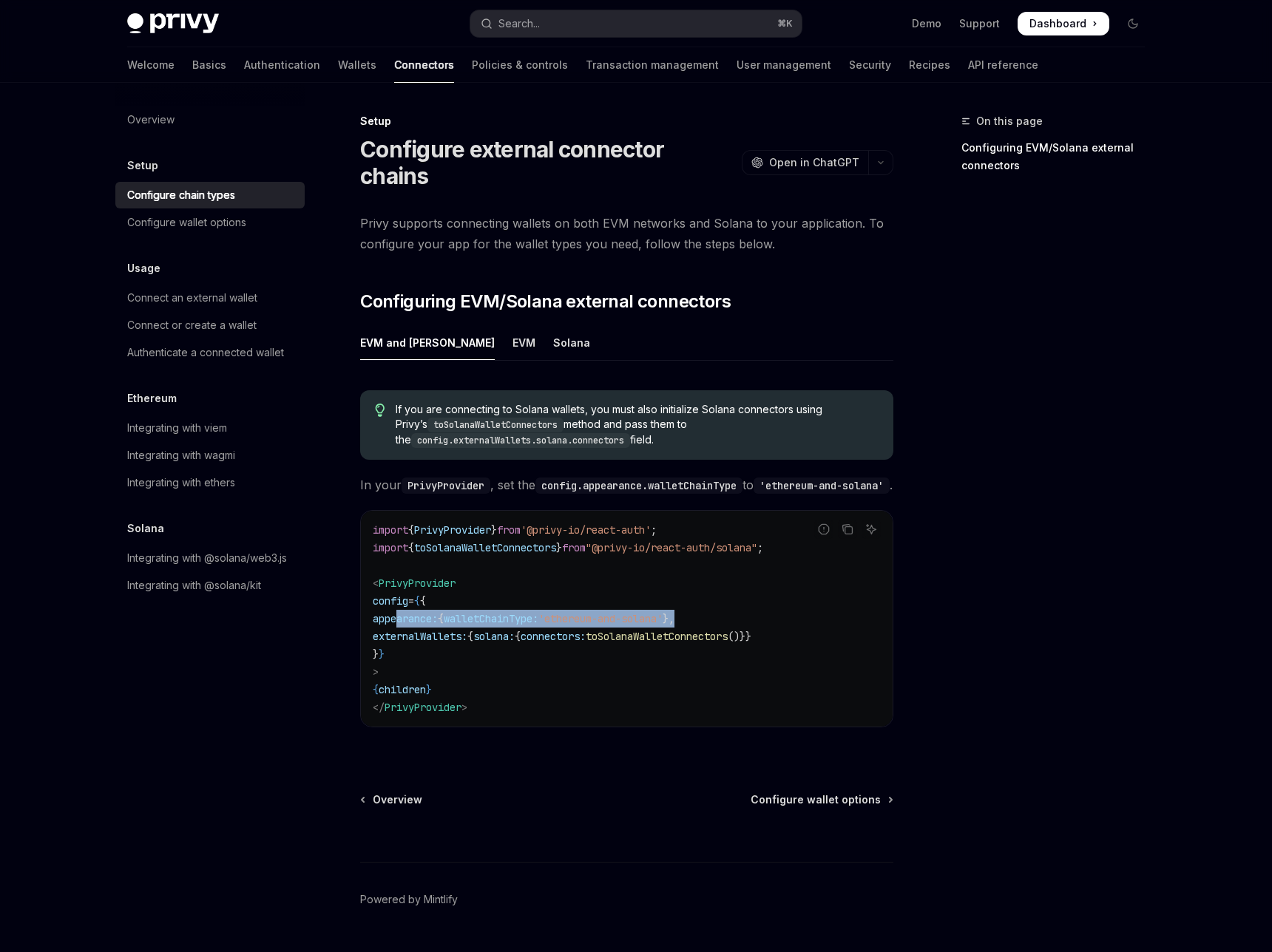
drag, startPoint x: 458, startPoint y: 462, endPoint x: 715, endPoint y: 462, distance: 257.0
click at [715, 521] on code "import { PrivyProvider } from '@privy-io/react-auth' ; import { toSolanaWalletC…" at bounding box center [627, 618] width 508 height 195
drag, startPoint x: 780, startPoint y: 475, endPoint x: 445, endPoint y: 453, distance: 335.7
click at [445, 521] on code "import { PrivyProvider } from '@privy-io/react-auth' ; import { toSolanaWalletC…" at bounding box center [627, 618] width 508 height 195
click at [579, 521] on code "import { PrivyProvider } from '@privy-io/react-auth' ; import { toSolanaWalletC…" at bounding box center [627, 618] width 508 height 195
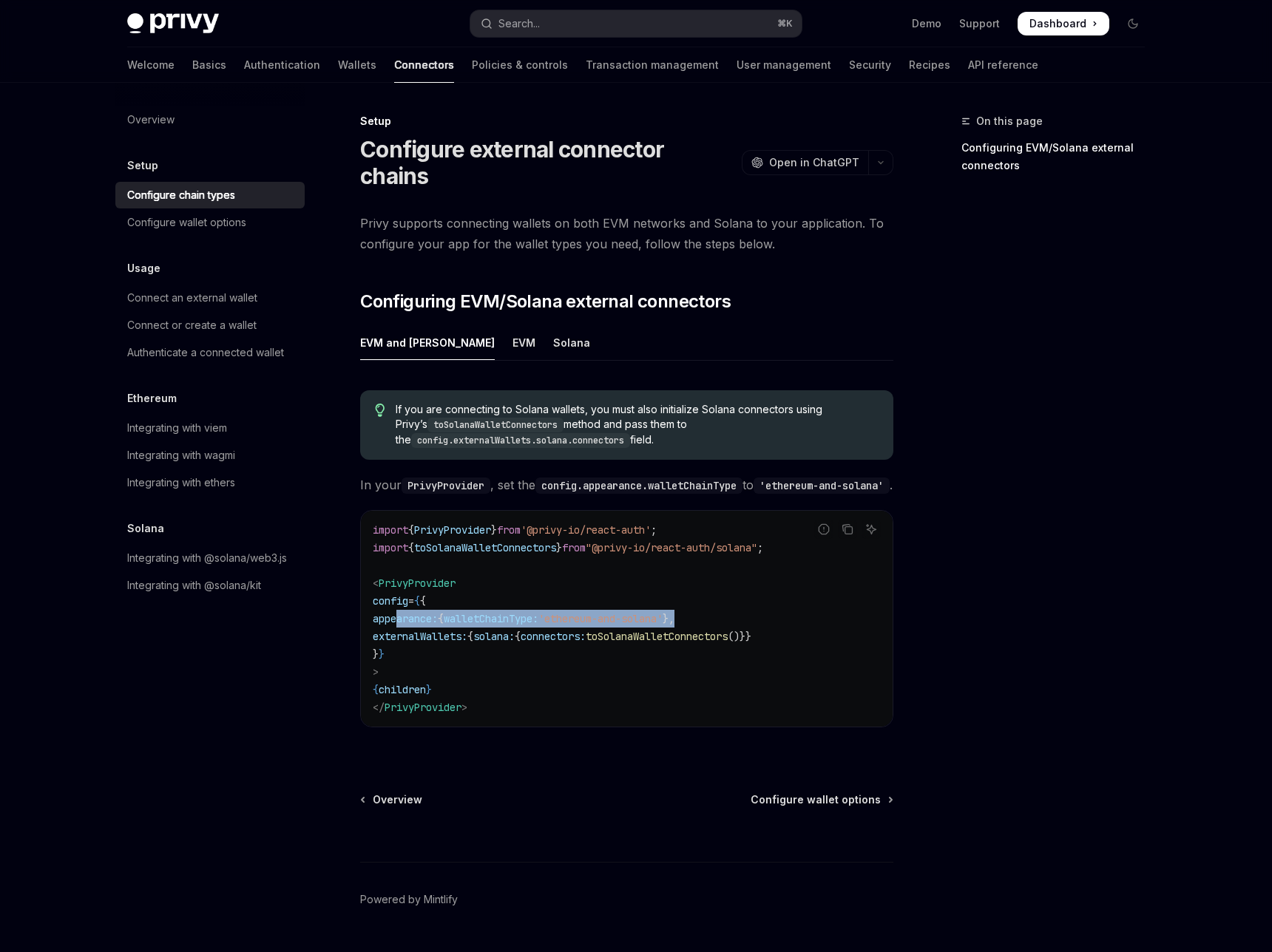
drag, startPoint x: 715, startPoint y: 457, endPoint x: 458, endPoint y: 462, distance: 257.0
click at [458, 521] on code "import { PrivyProvider } from '@privy-io/react-auth' ; import { toSolanaWalletC…" at bounding box center [627, 618] width 508 height 195
copy span "appearance: { walletChainType: 'ethereum-and-solana' },"
drag, startPoint x: 777, startPoint y: 474, endPoint x: 456, endPoint y: 474, distance: 321.0
click at [456, 521] on code "import { PrivyProvider } from '@privy-io/react-auth' ; import { toSolanaWalletC…" at bounding box center [627, 618] width 508 height 195
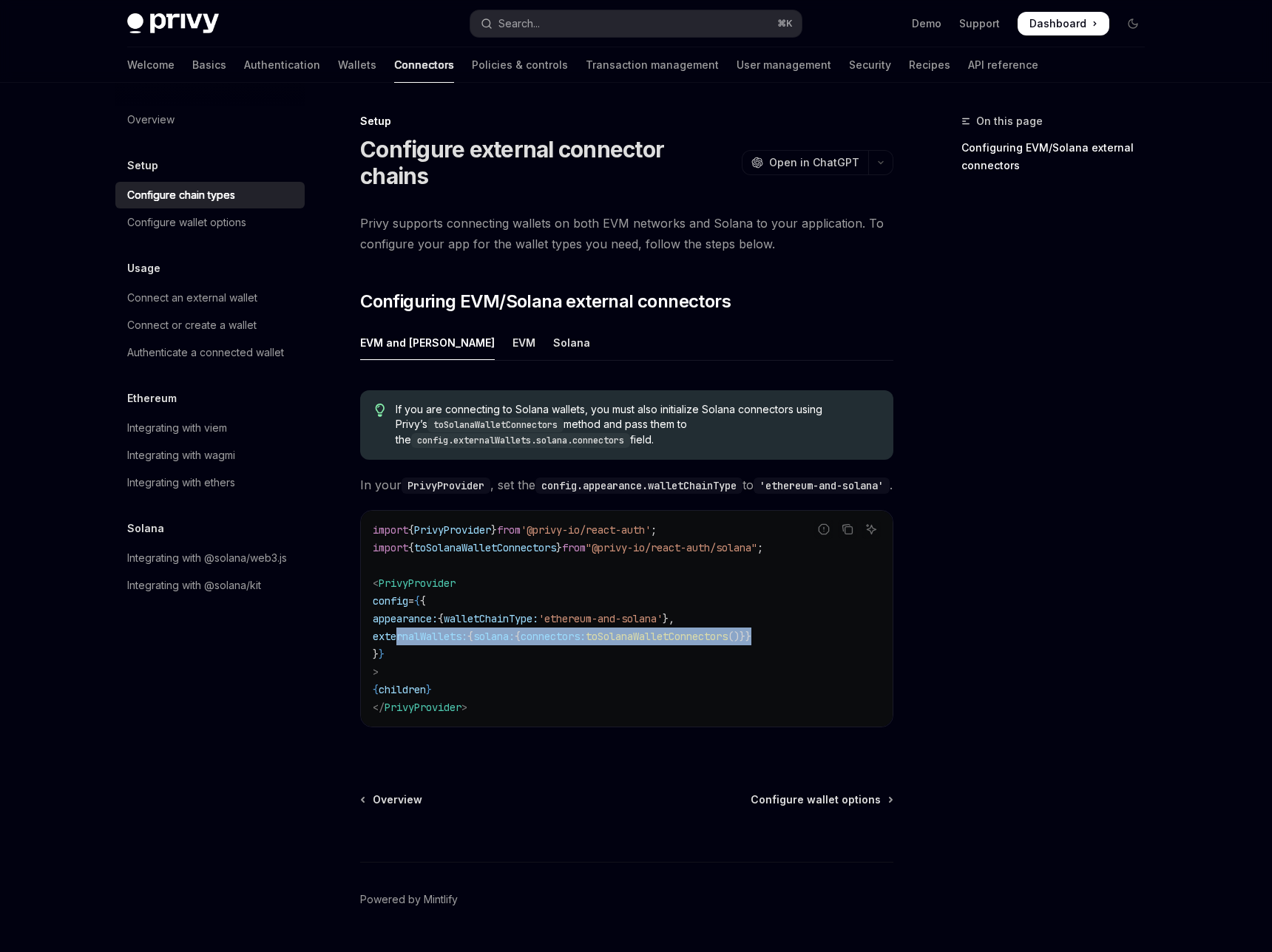
copy span "externalWallets: { solana: { connectors: toSolanaWalletConnectors ()}}"
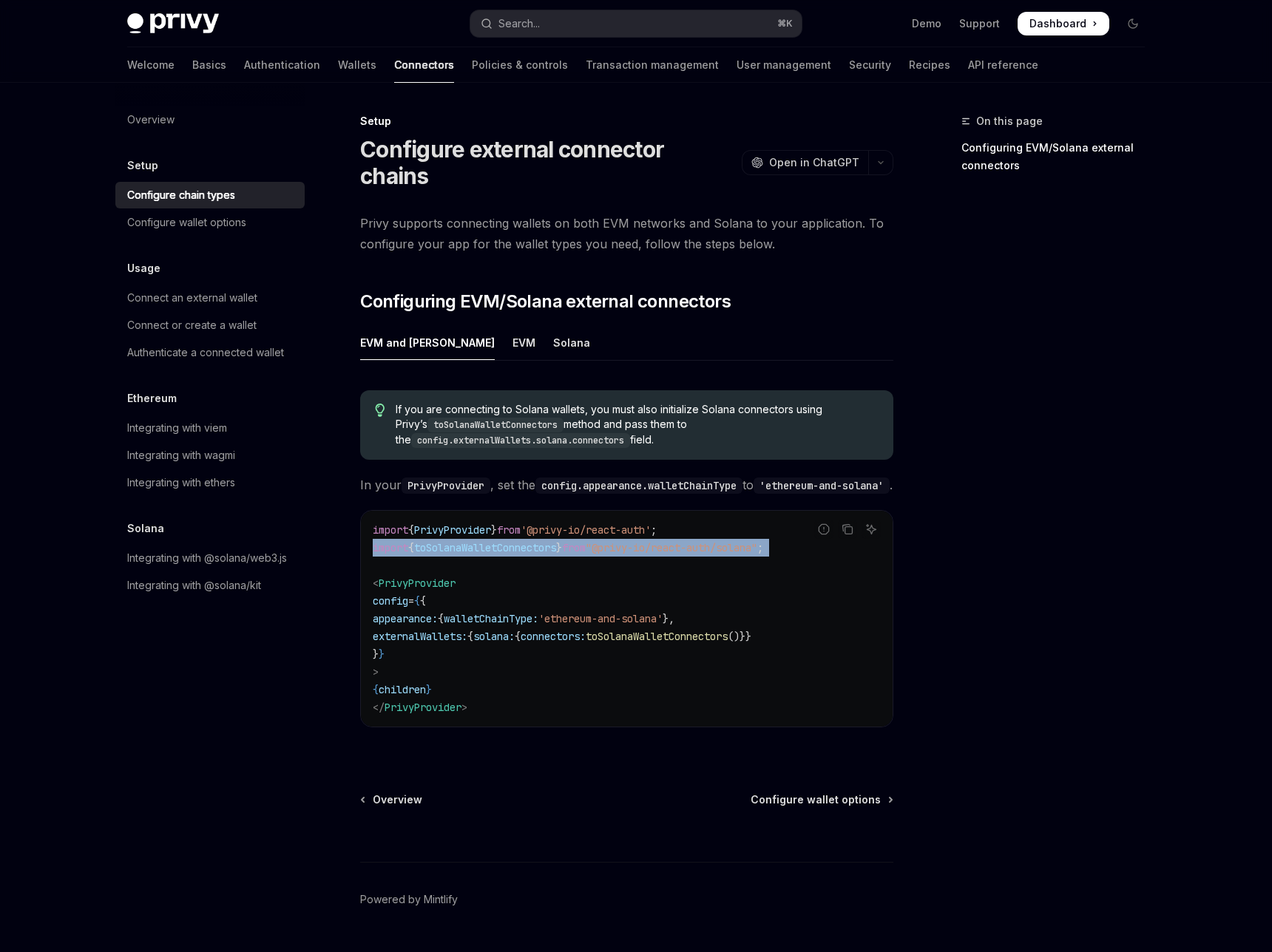
drag, startPoint x: 453, startPoint y: 423, endPoint x: 426, endPoint y: 407, distance: 31.4
click at [426, 407] on div "Setup Configure external connector chains OpenAI Open in ChatGPT OpenAI Open in…" at bounding box center [488, 551] width 816 height 877
copy code "import { toSolanaWalletConnectors } from "@privy-io/react-auth/solana" ;"
click at [374, 47] on link "Wallets" at bounding box center [357, 65] width 38 height 36
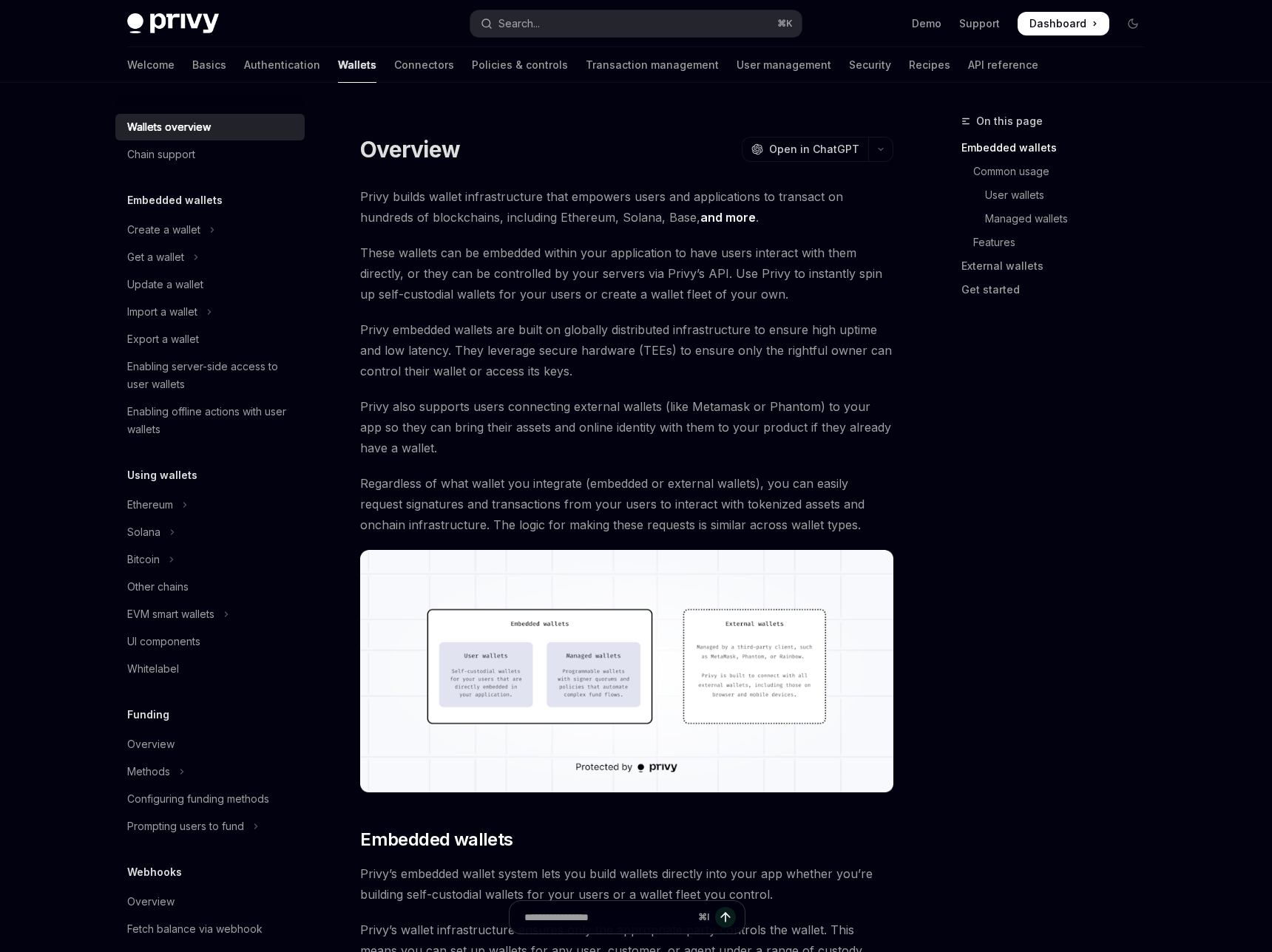
scroll to position [49, 0]
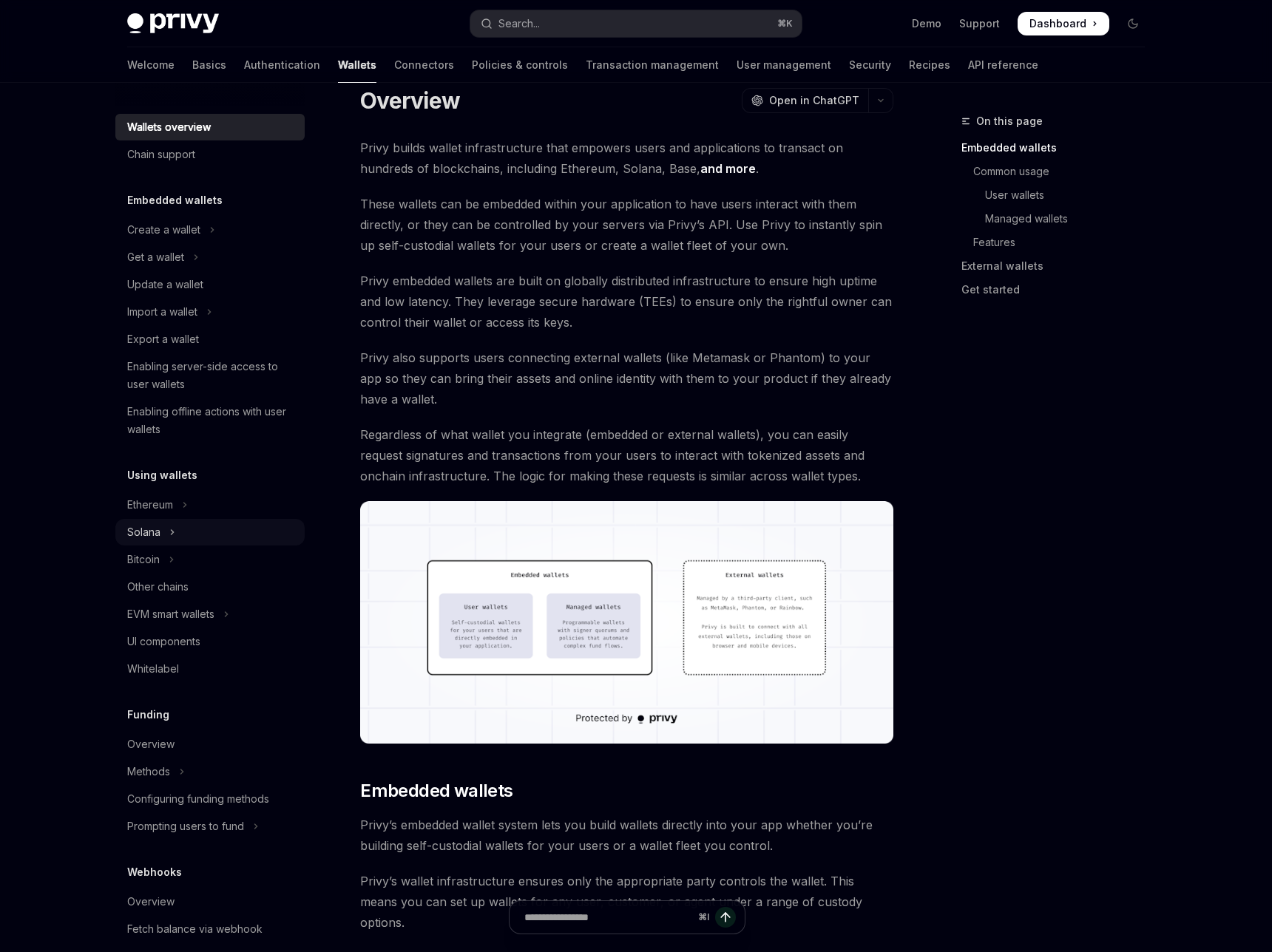
click at [160, 523] on div "Solana" at bounding box center [143, 532] width 33 height 18
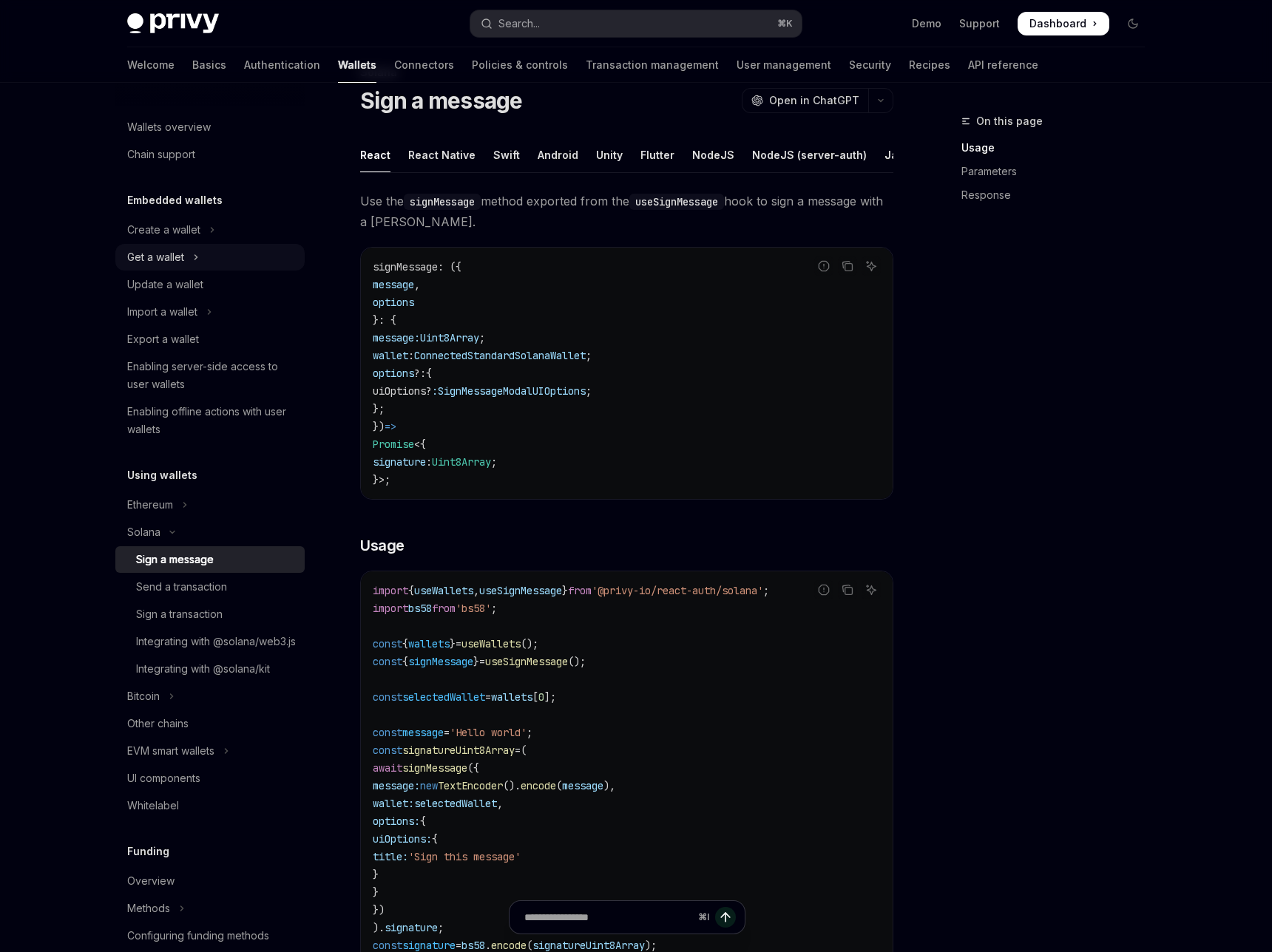
click at [184, 248] on div "Get a wallet" at bounding box center [156, 257] width 57 height 18
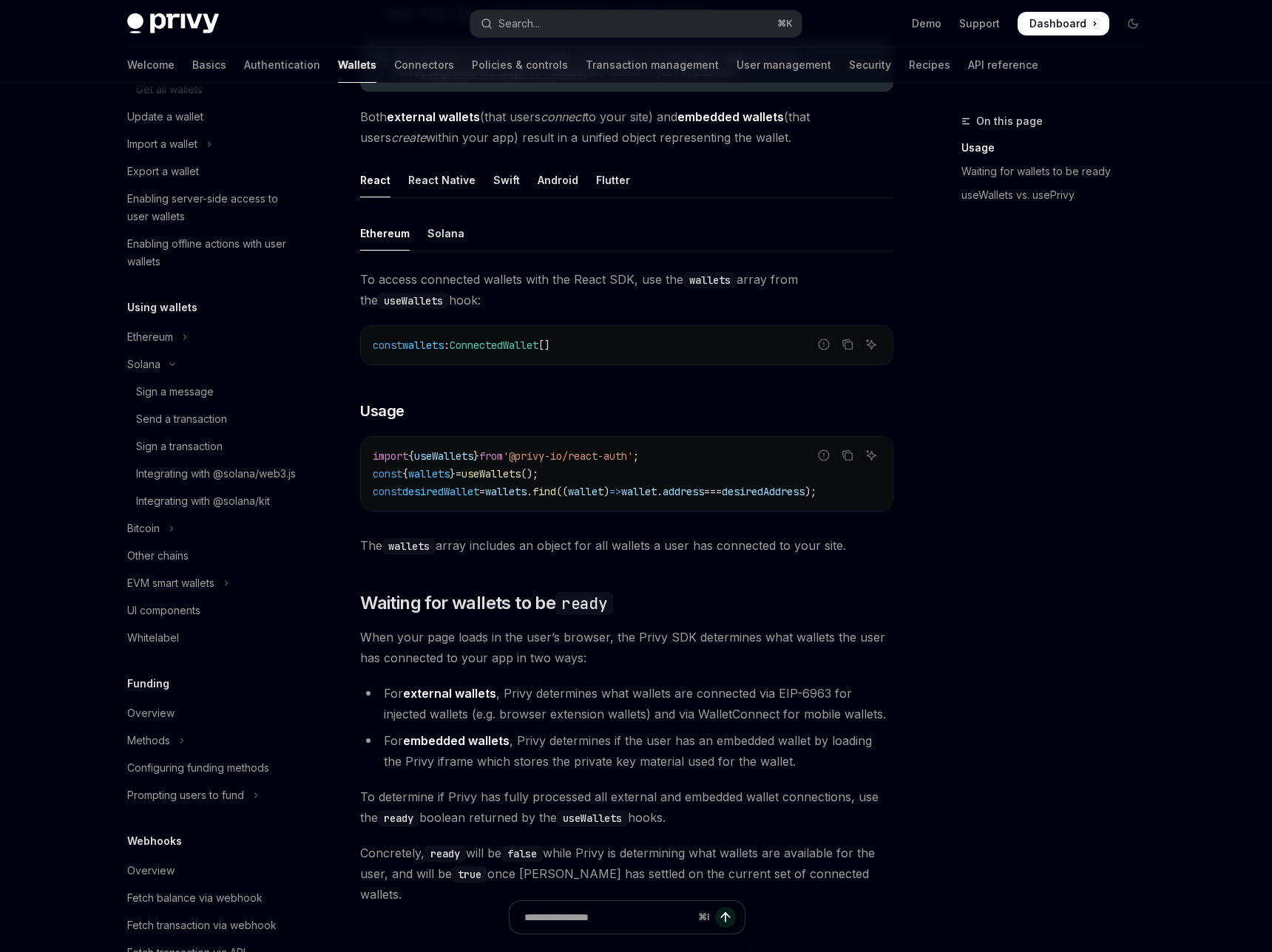
scroll to position [352, 0]
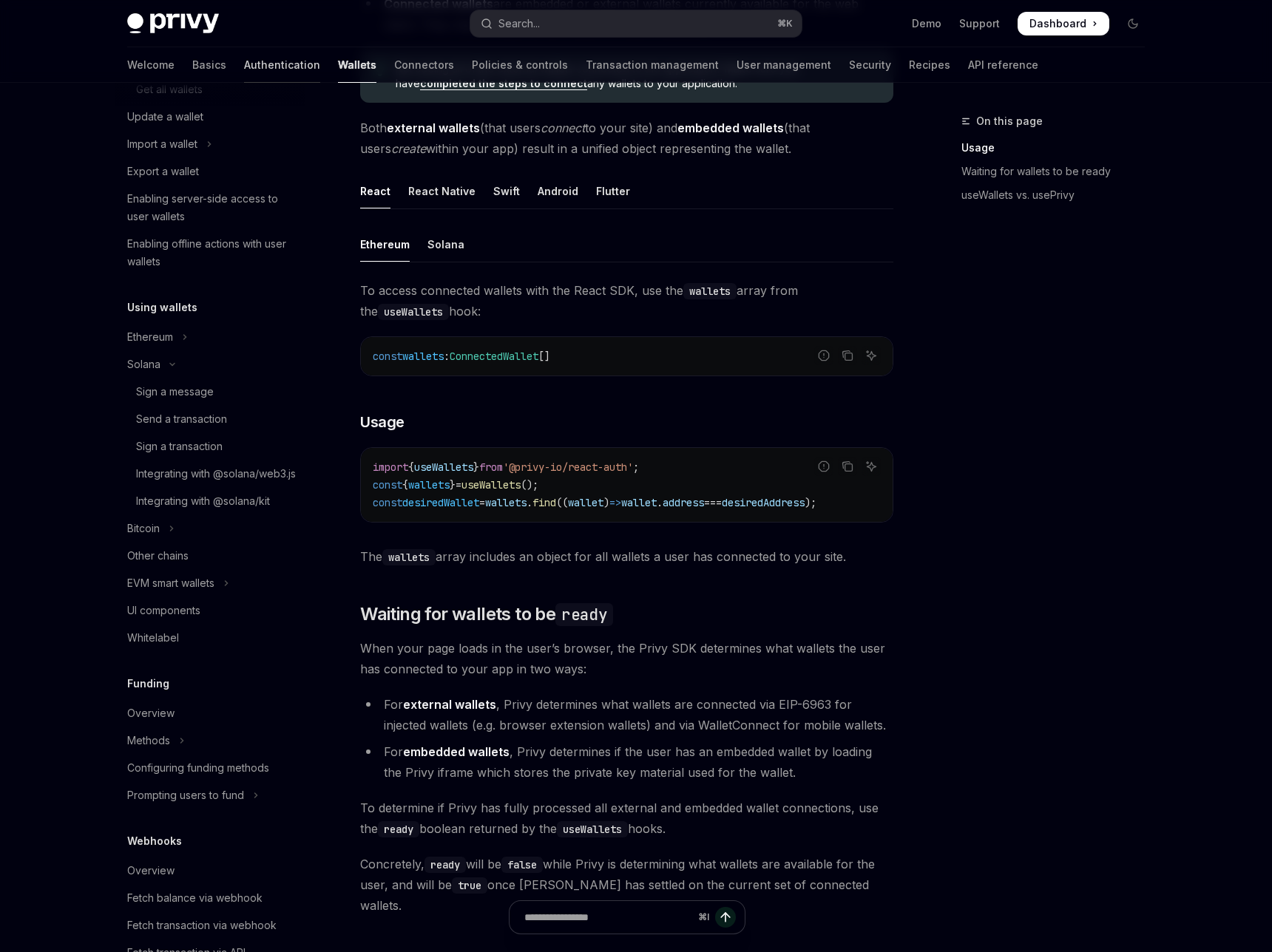
click at [315, 47] on link "Authentication" at bounding box center [282, 65] width 77 height 36
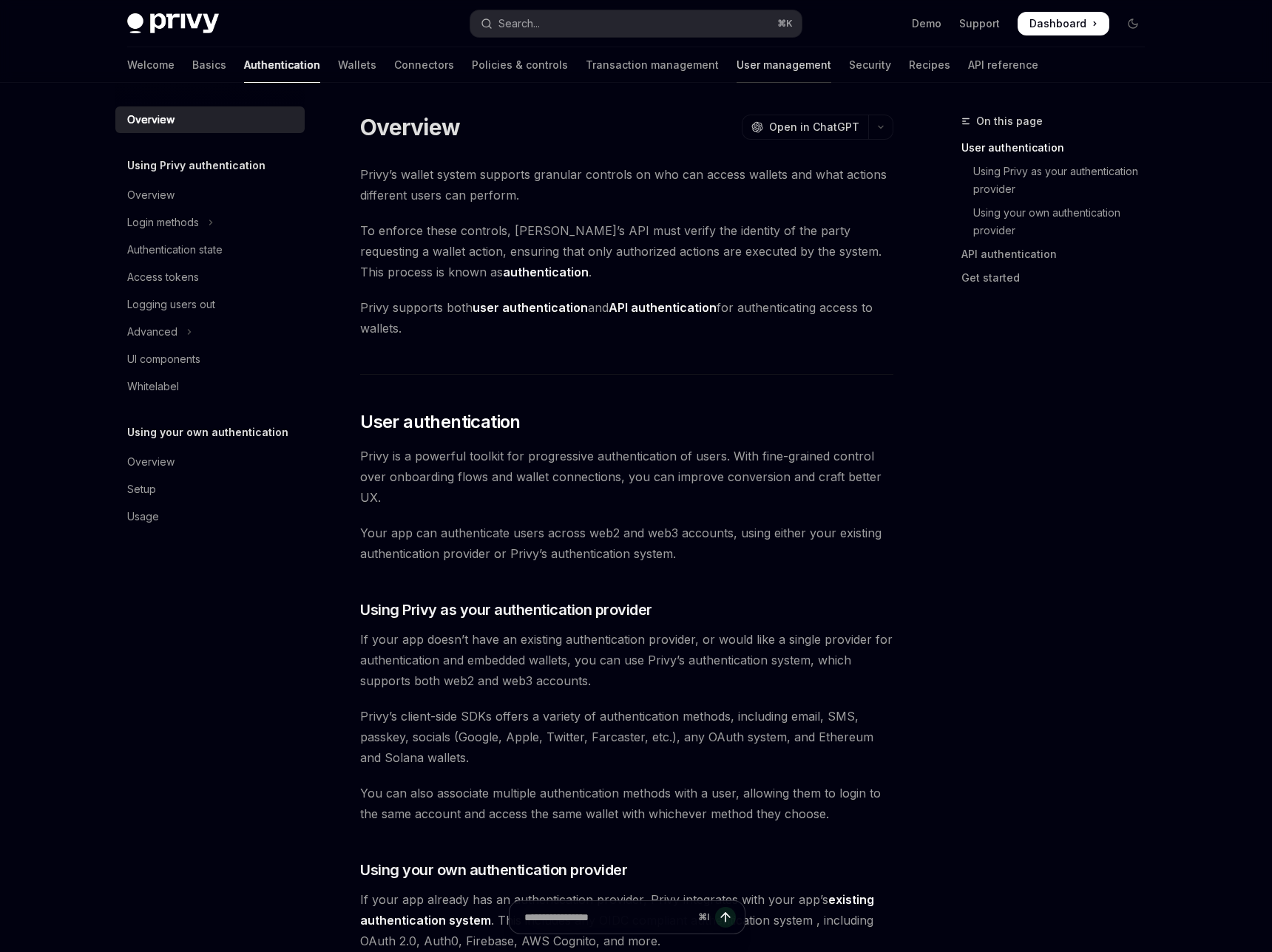
click at [737, 52] on link "User management" at bounding box center [784, 65] width 94 height 36
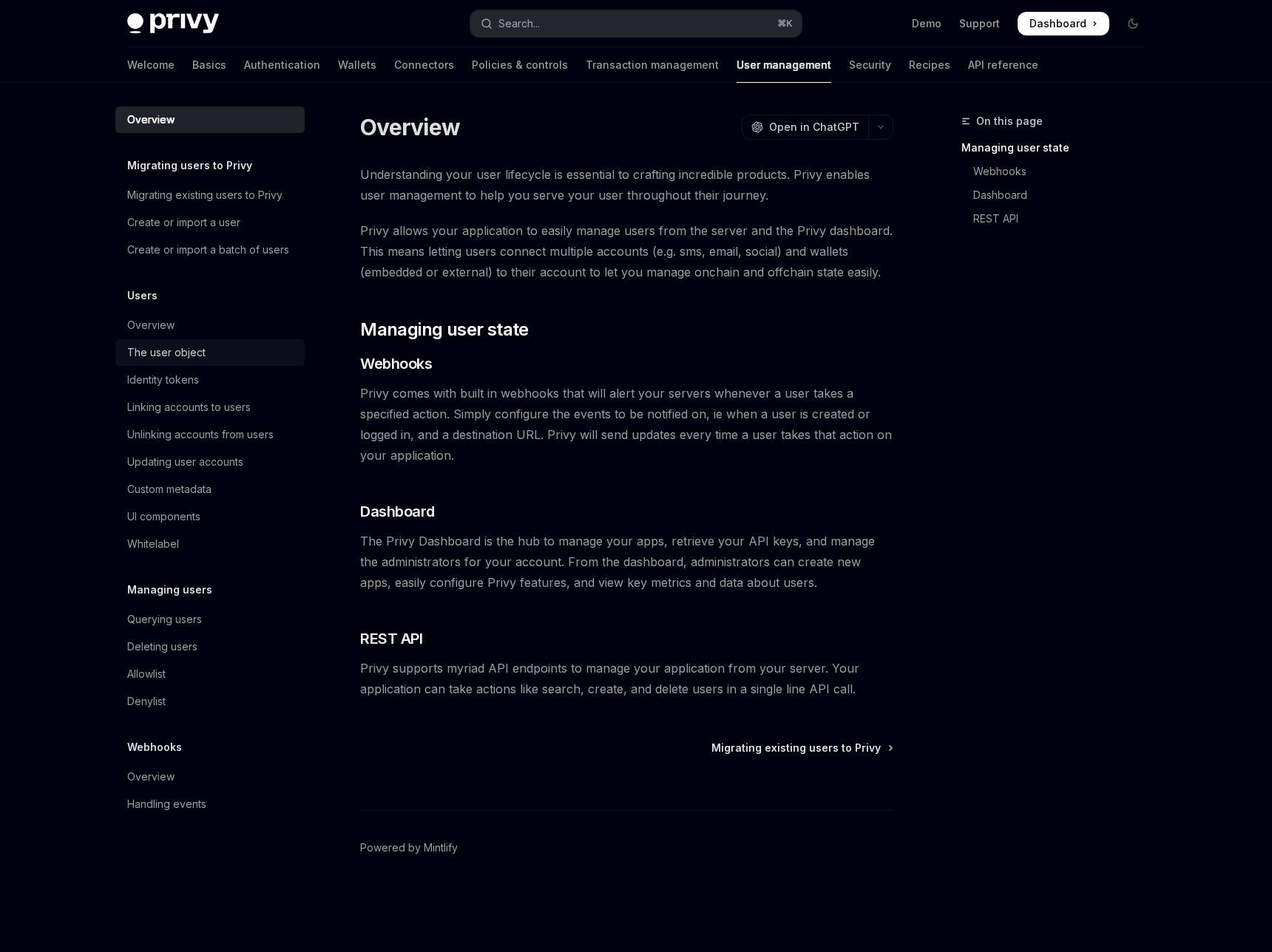
click at [206, 343] on div "The user object" at bounding box center [166, 352] width 78 height 18
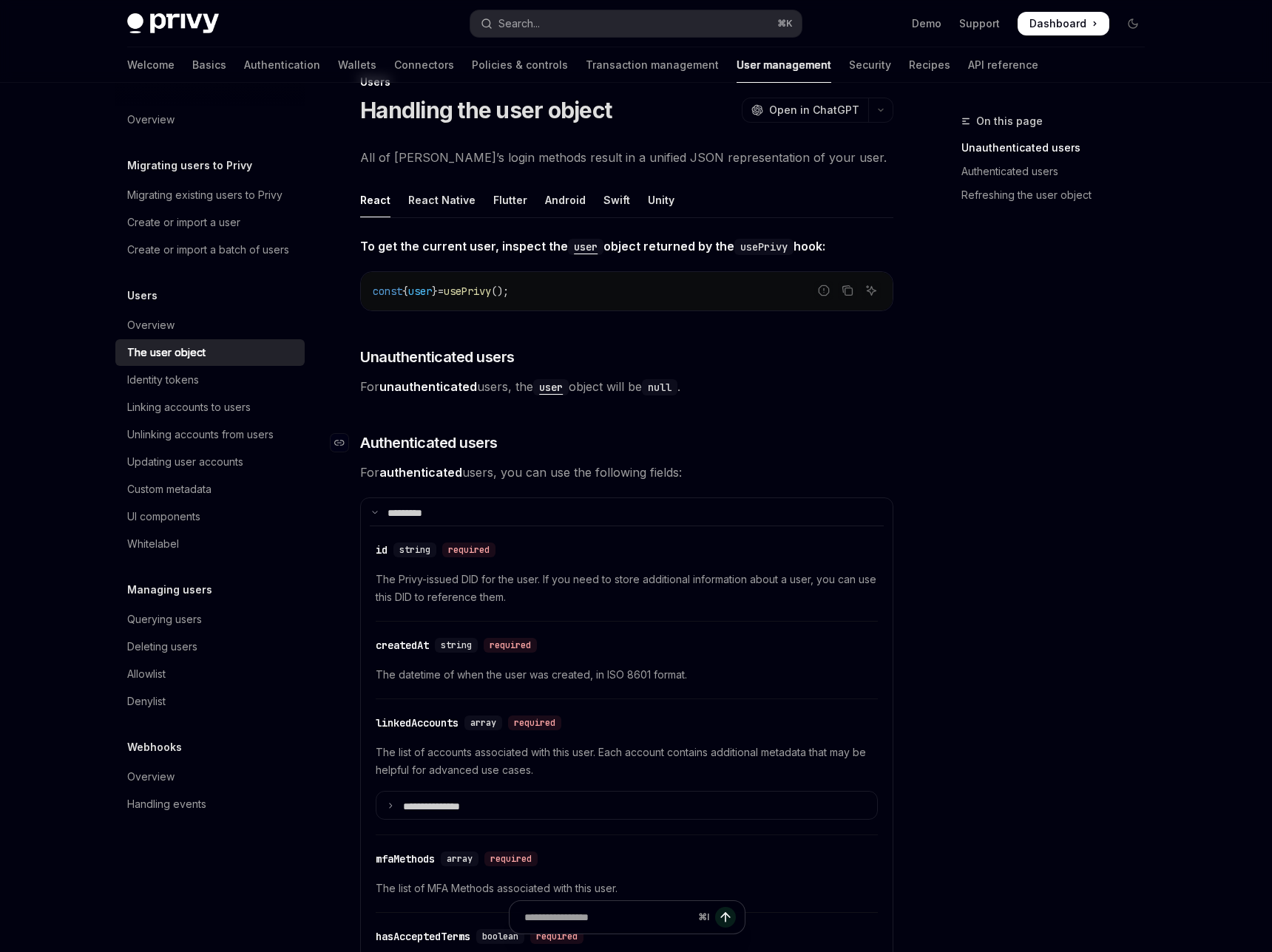
scroll to position [4, 0]
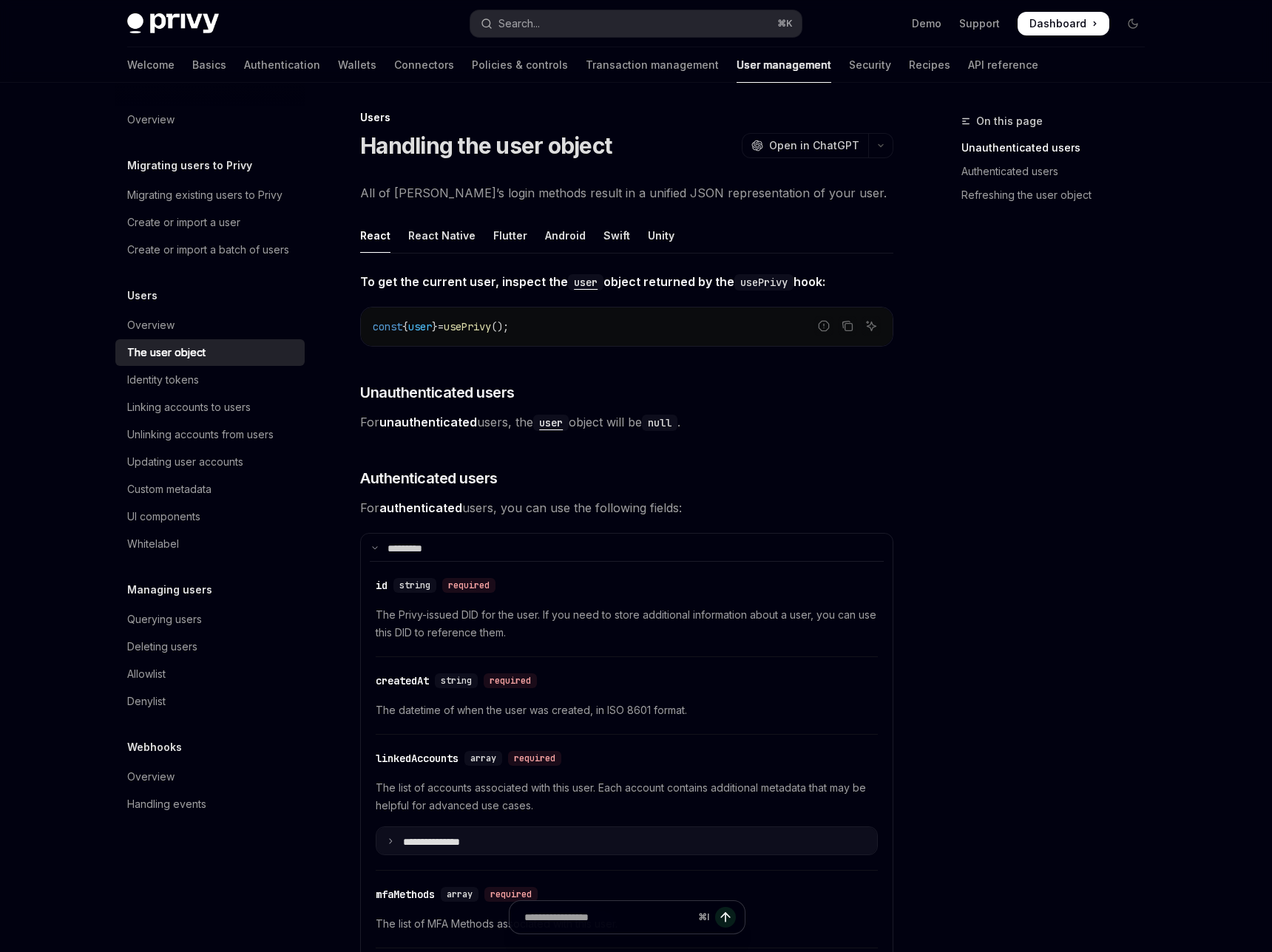
click at [452, 827] on summary "**********" at bounding box center [627, 841] width 501 height 28
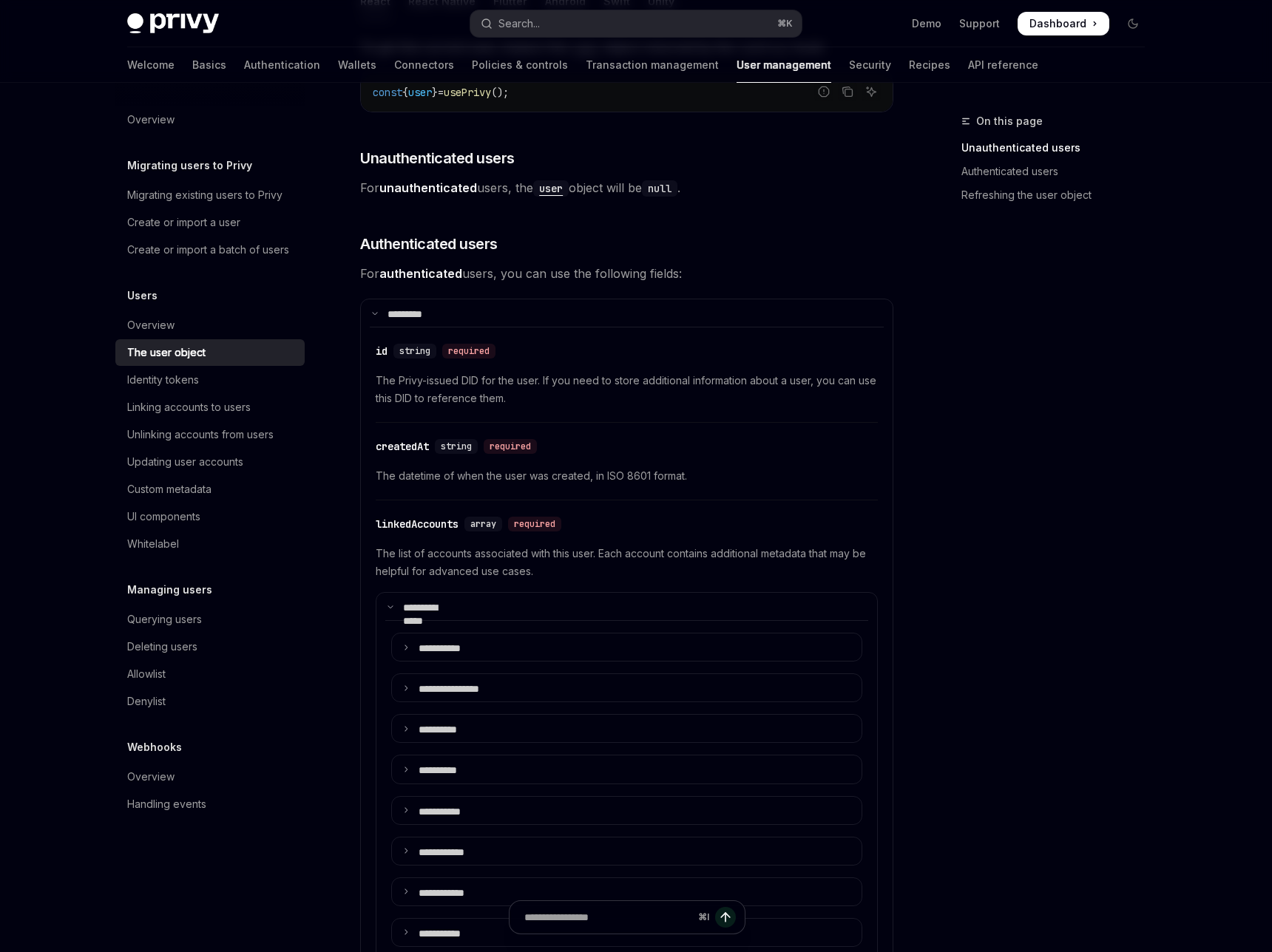
scroll to position [246, 0]
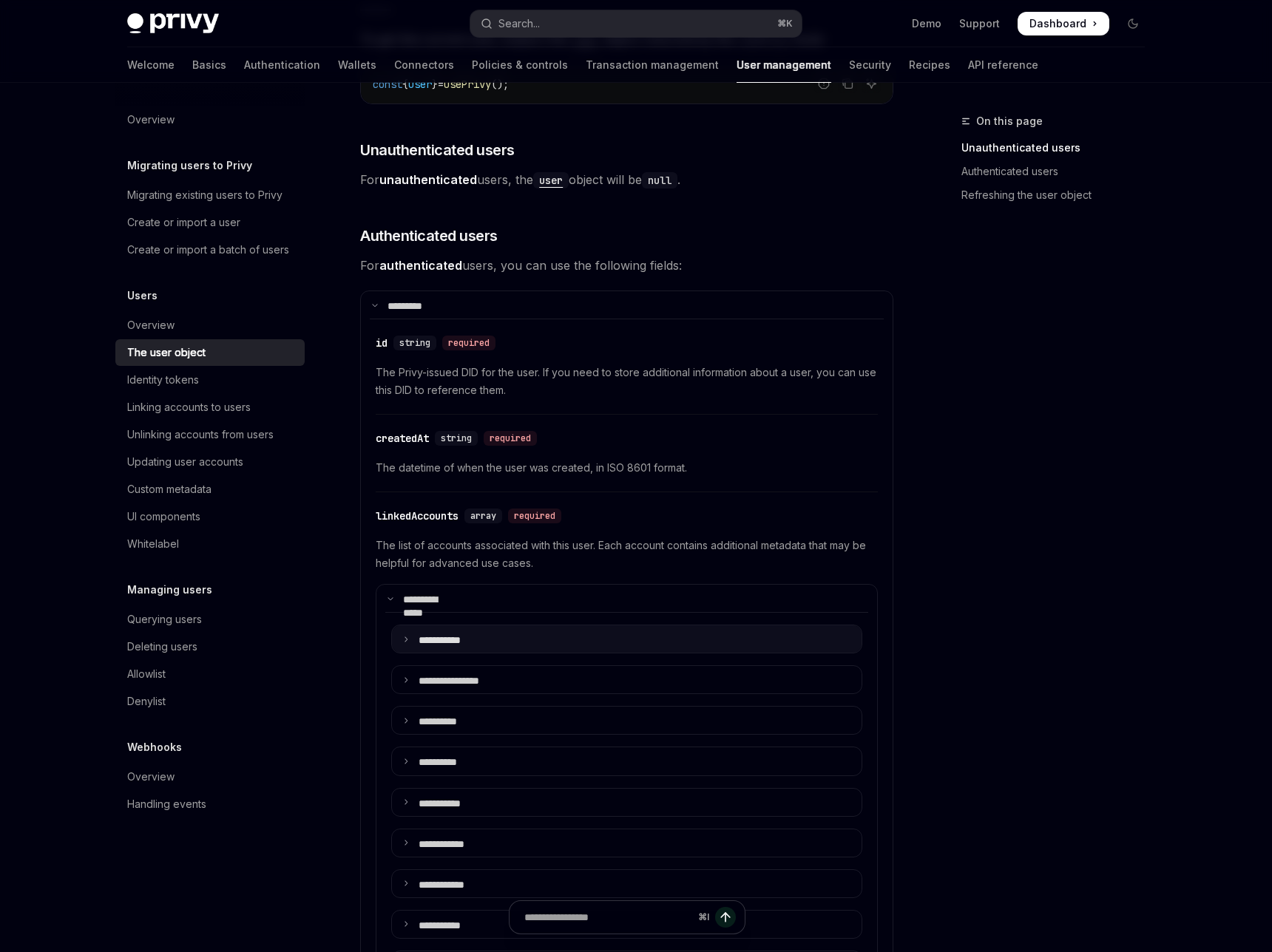
click at [460, 625] on summary "**** ******" at bounding box center [627, 639] width 470 height 28
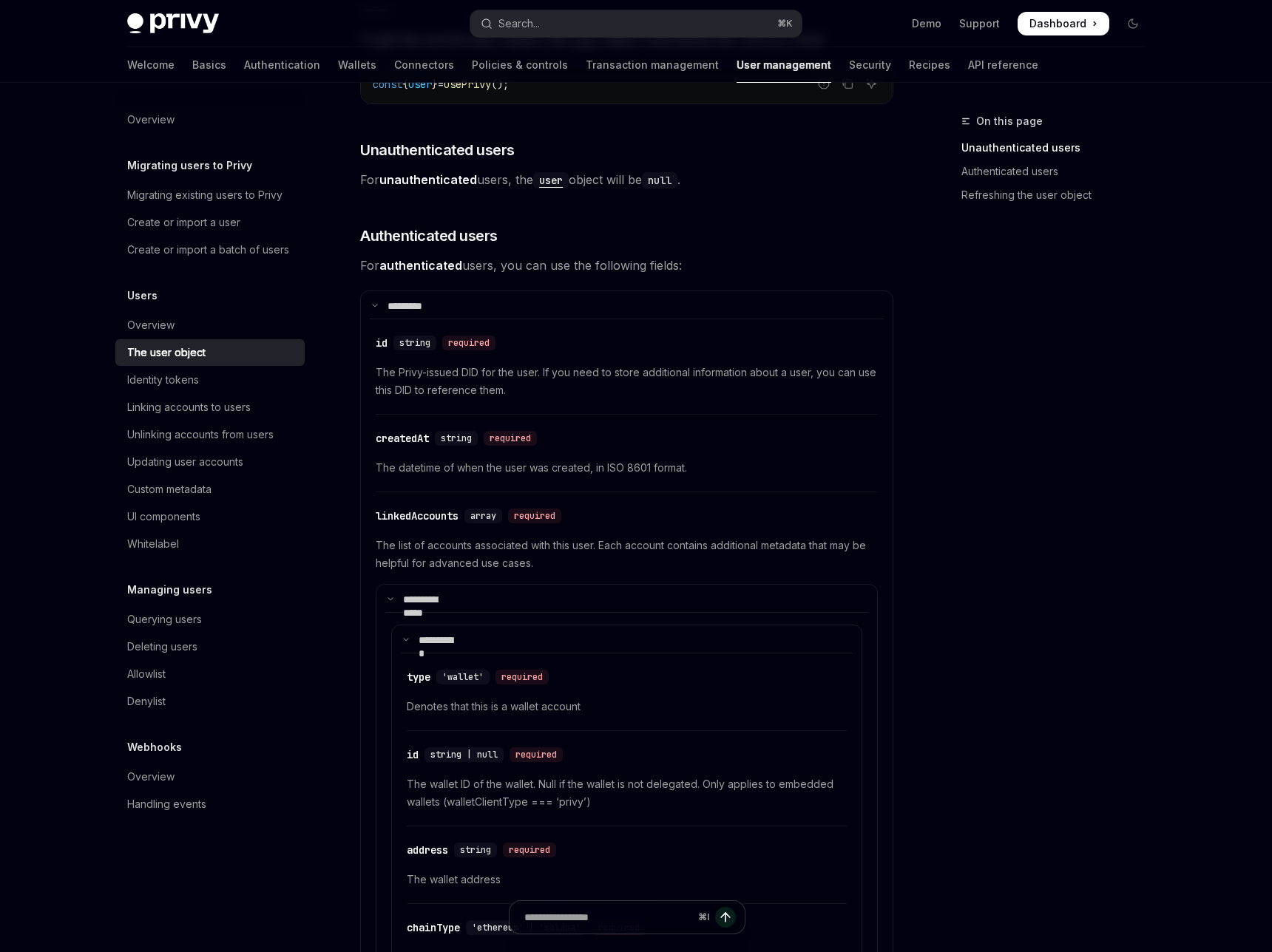
type textarea "*"
